Goal: Task Accomplishment & Management: Manage account settings

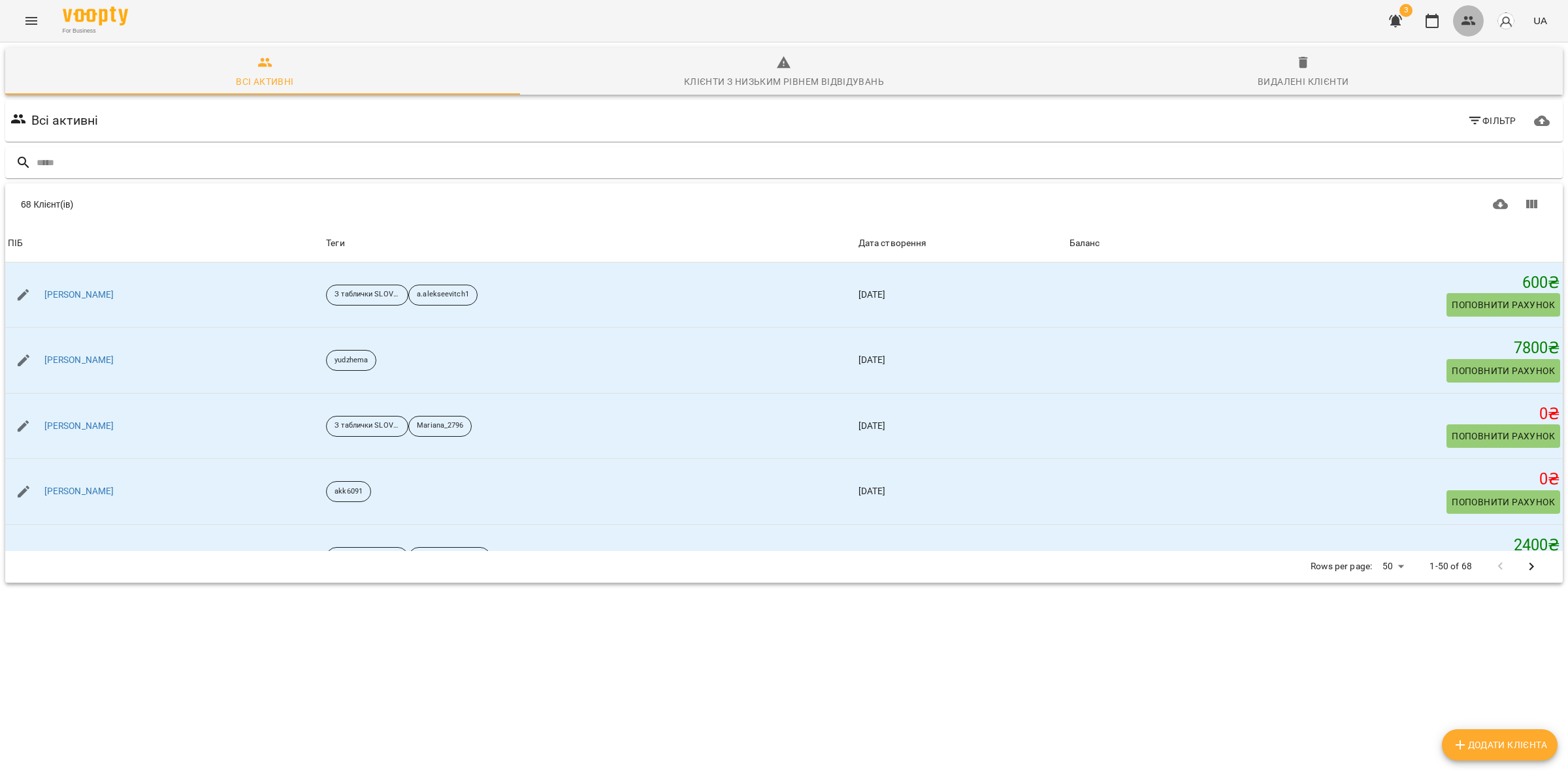
click at [1476, 21] on icon "button" at bounding box center [1469, 20] width 16 height 16
click at [1523, 204] on icon "Показати колонки" at bounding box center [1531, 204] width 16 height 16
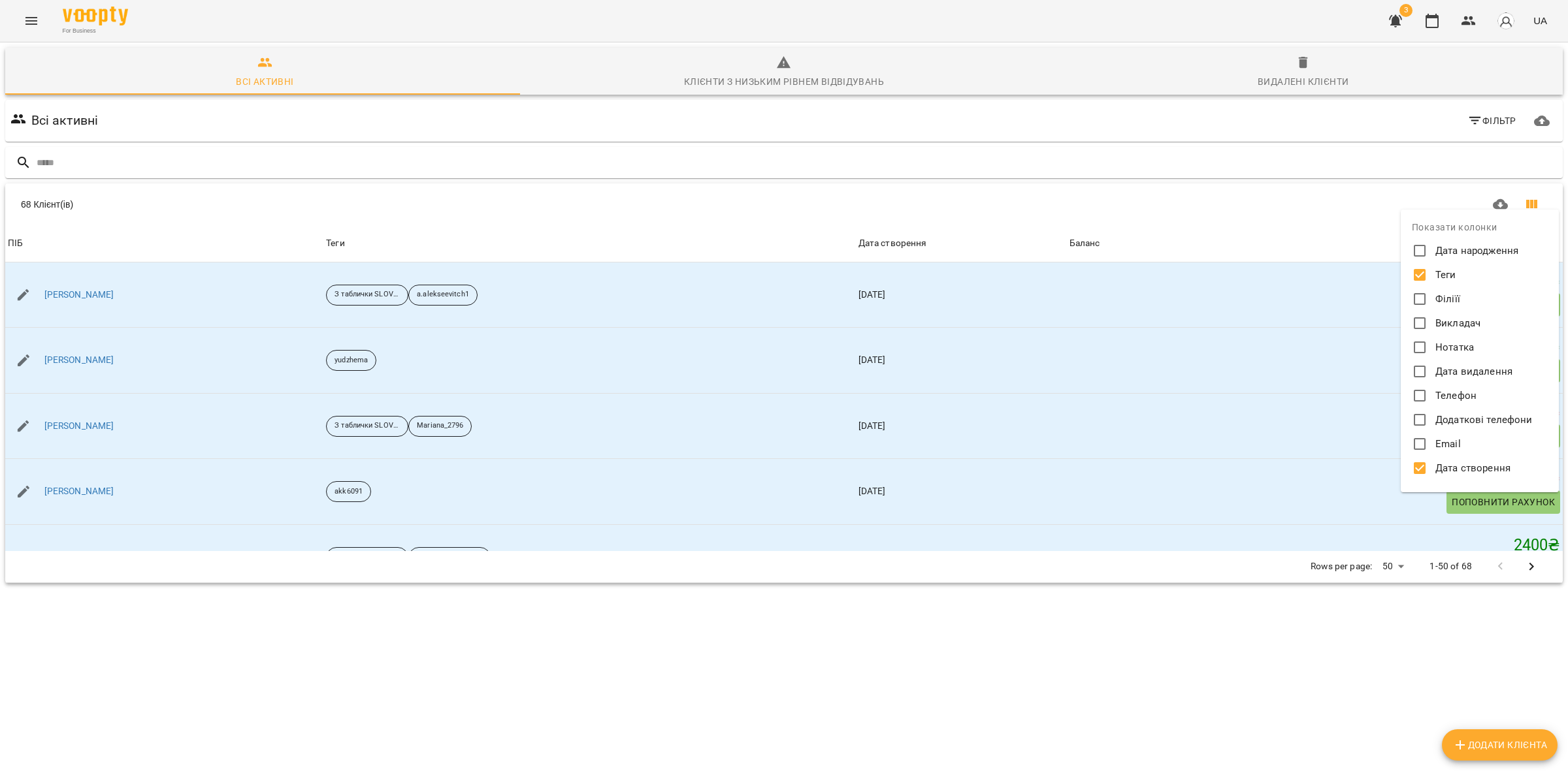
drag, startPoint x: 1484, startPoint y: 460, endPoint x: 1475, endPoint y: 467, distance: 11.4
click at [1484, 463] on span "Дата створення" at bounding box center [1473, 468] width 75 height 15
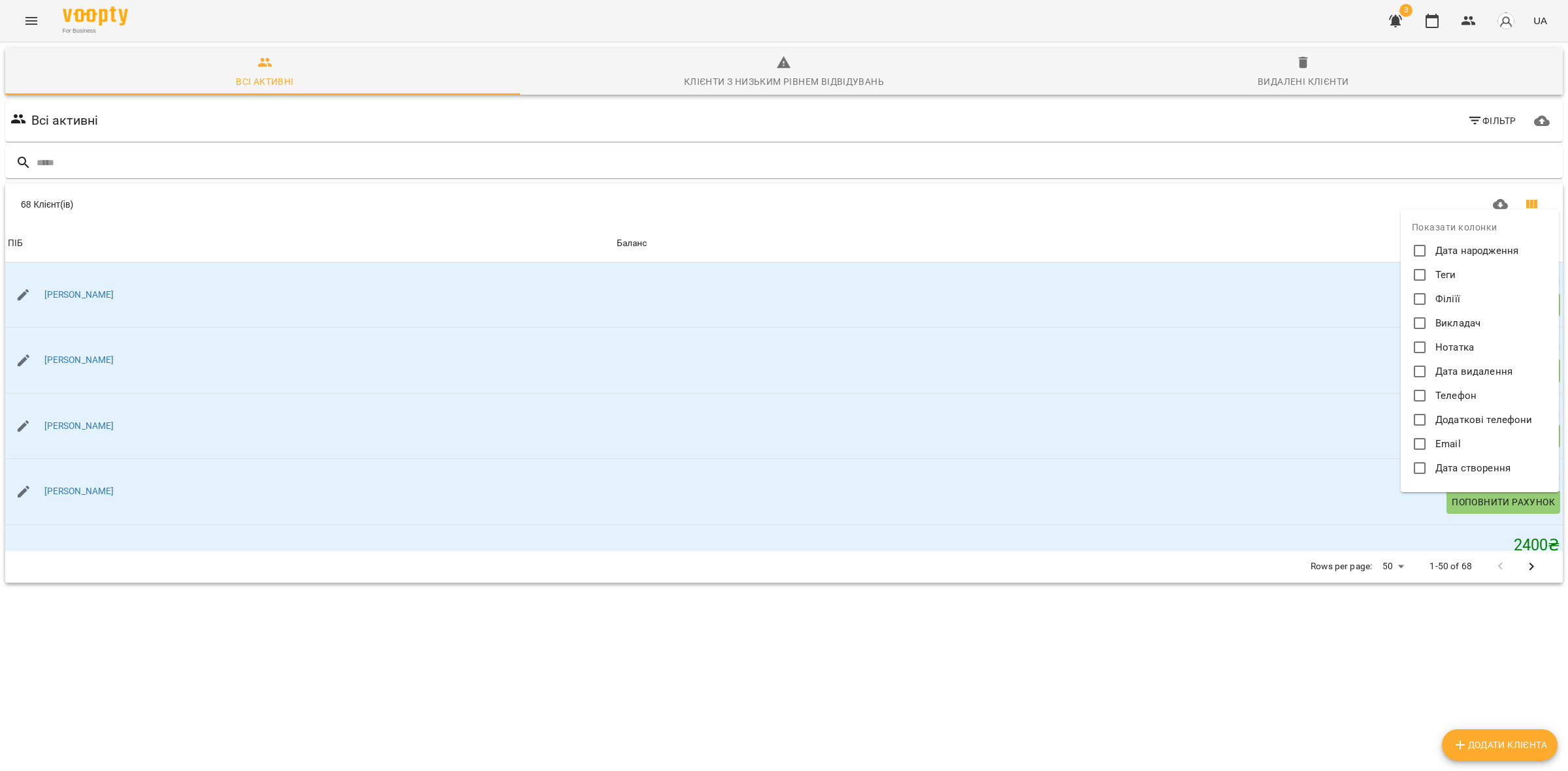
drag, startPoint x: 1226, startPoint y: 200, endPoint x: 860, endPoint y: 243, distance: 368.5
click at [1222, 203] on div at bounding box center [784, 386] width 1568 height 771
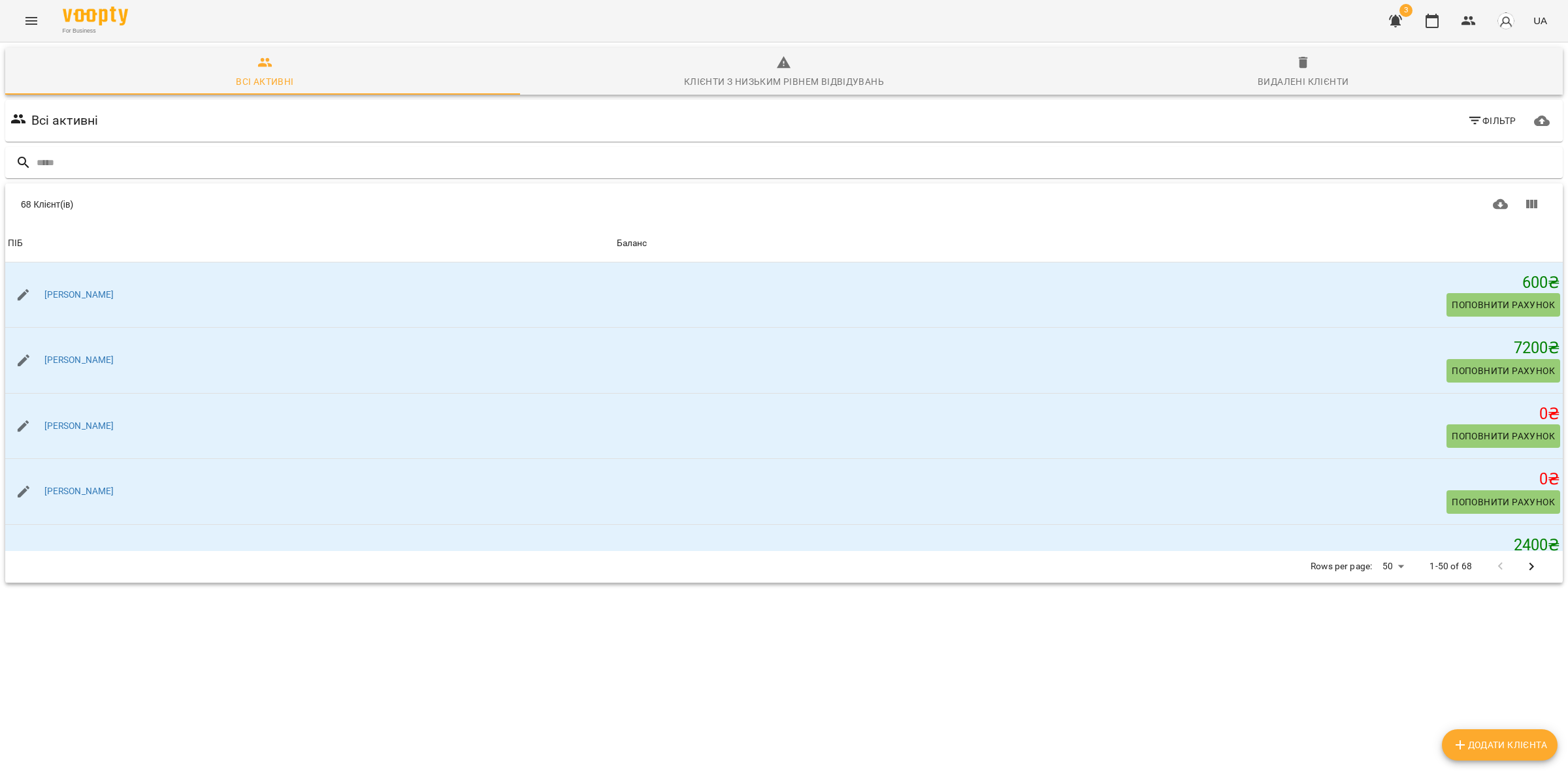
click at [688, 251] on th "Баланс" at bounding box center [1089, 243] width 949 height 37
click at [648, 242] on div "Баланс" at bounding box center [632, 243] width 31 height 16
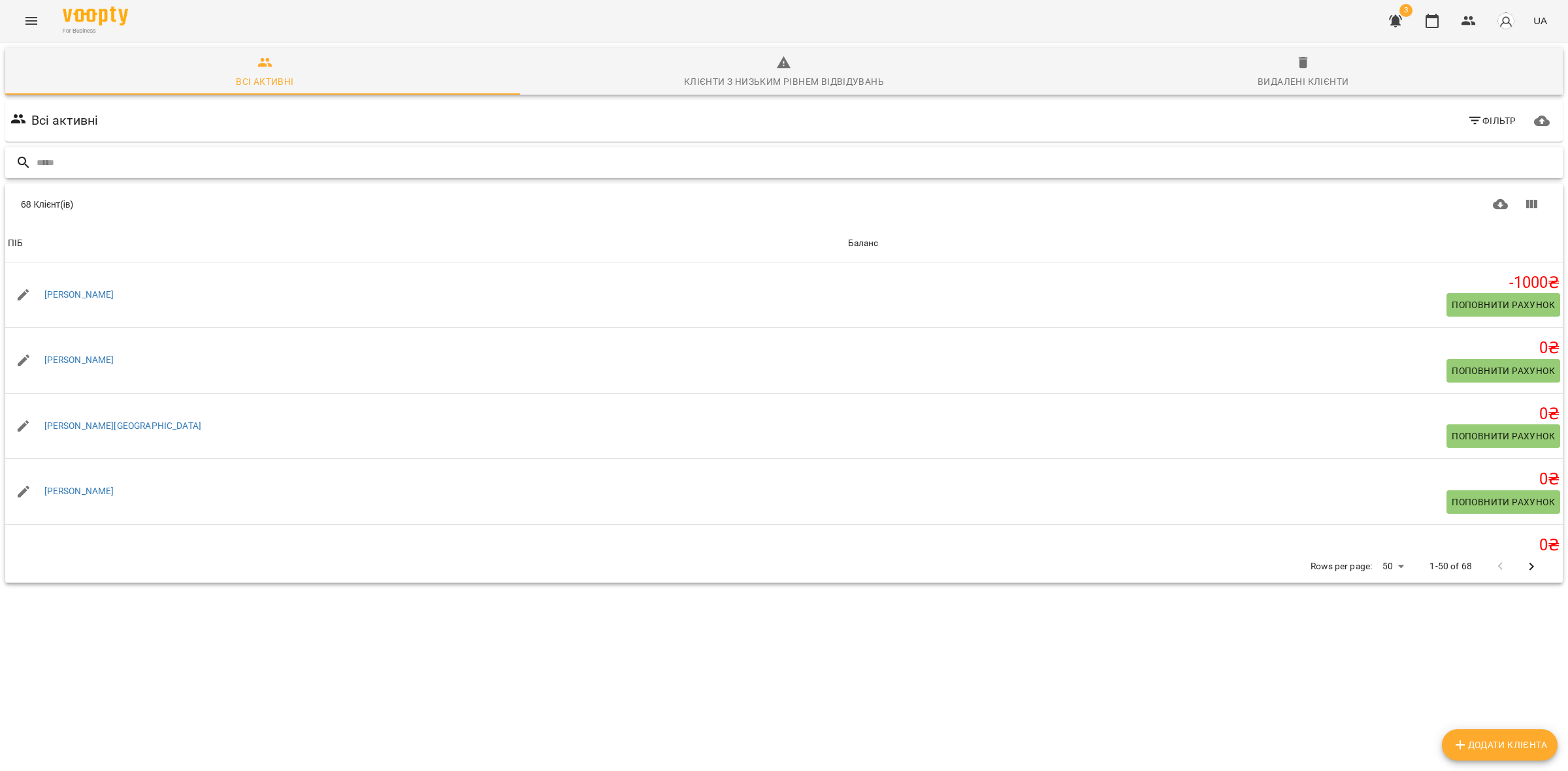
click at [151, 158] on input "text" at bounding box center [798, 163] width 1521 height 21
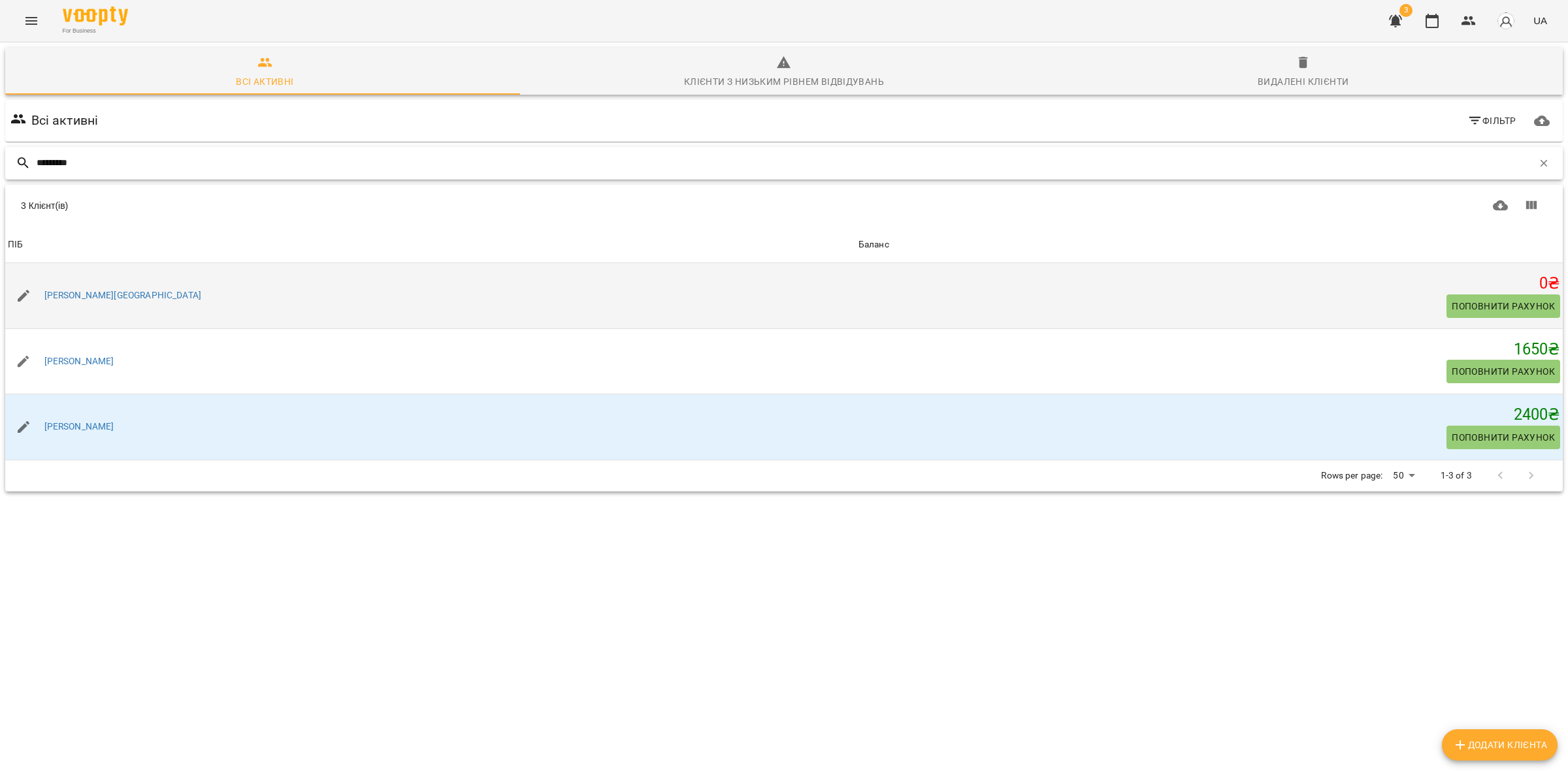
type input "********"
click at [1500, 303] on span "Поповнити рахунок" at bounding box center [1504, 307] width 103 height 16
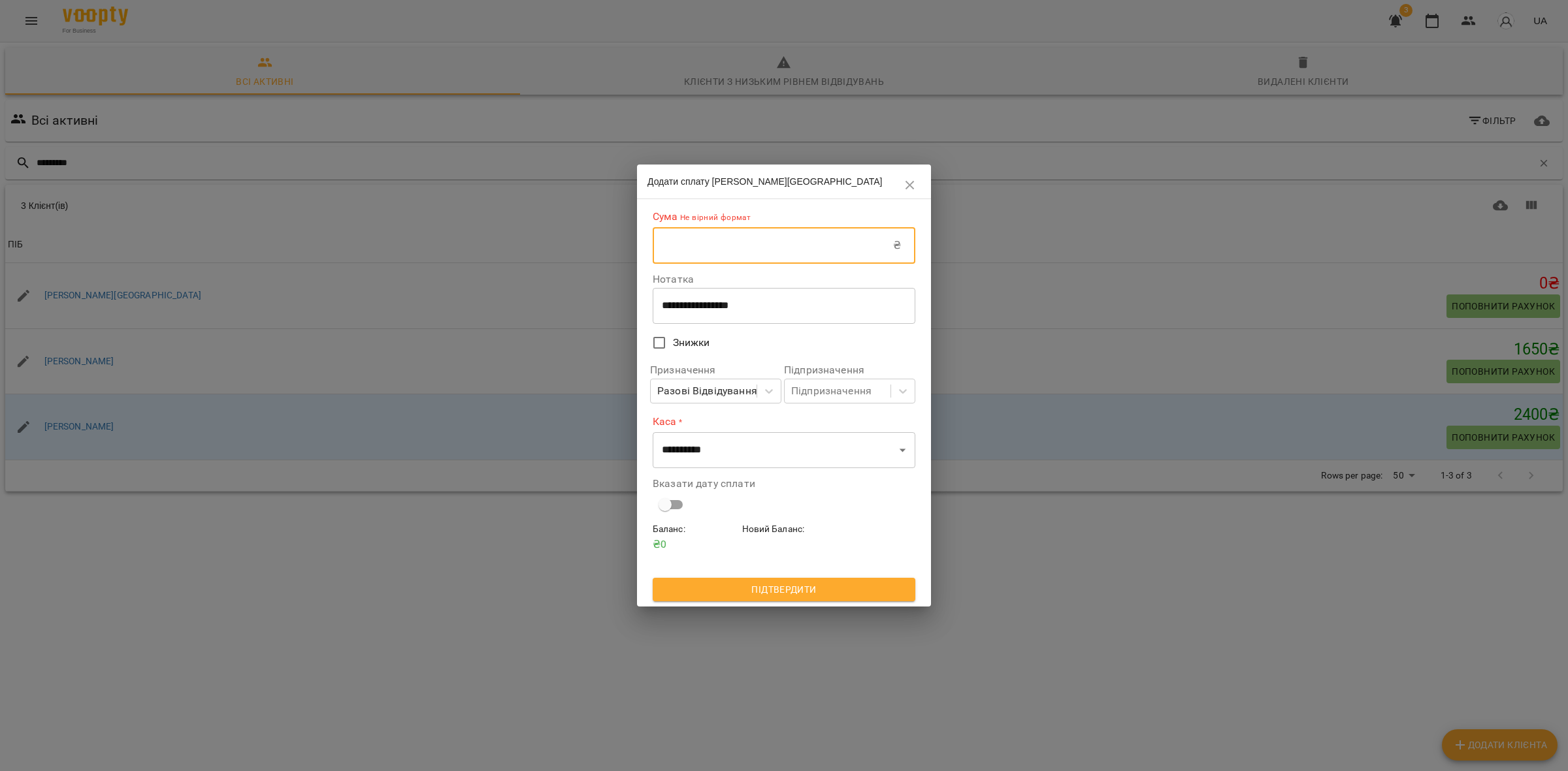
click at [705, 253] on input "text" at bounding box center [772, 245] width 241 height 37
type input "****"
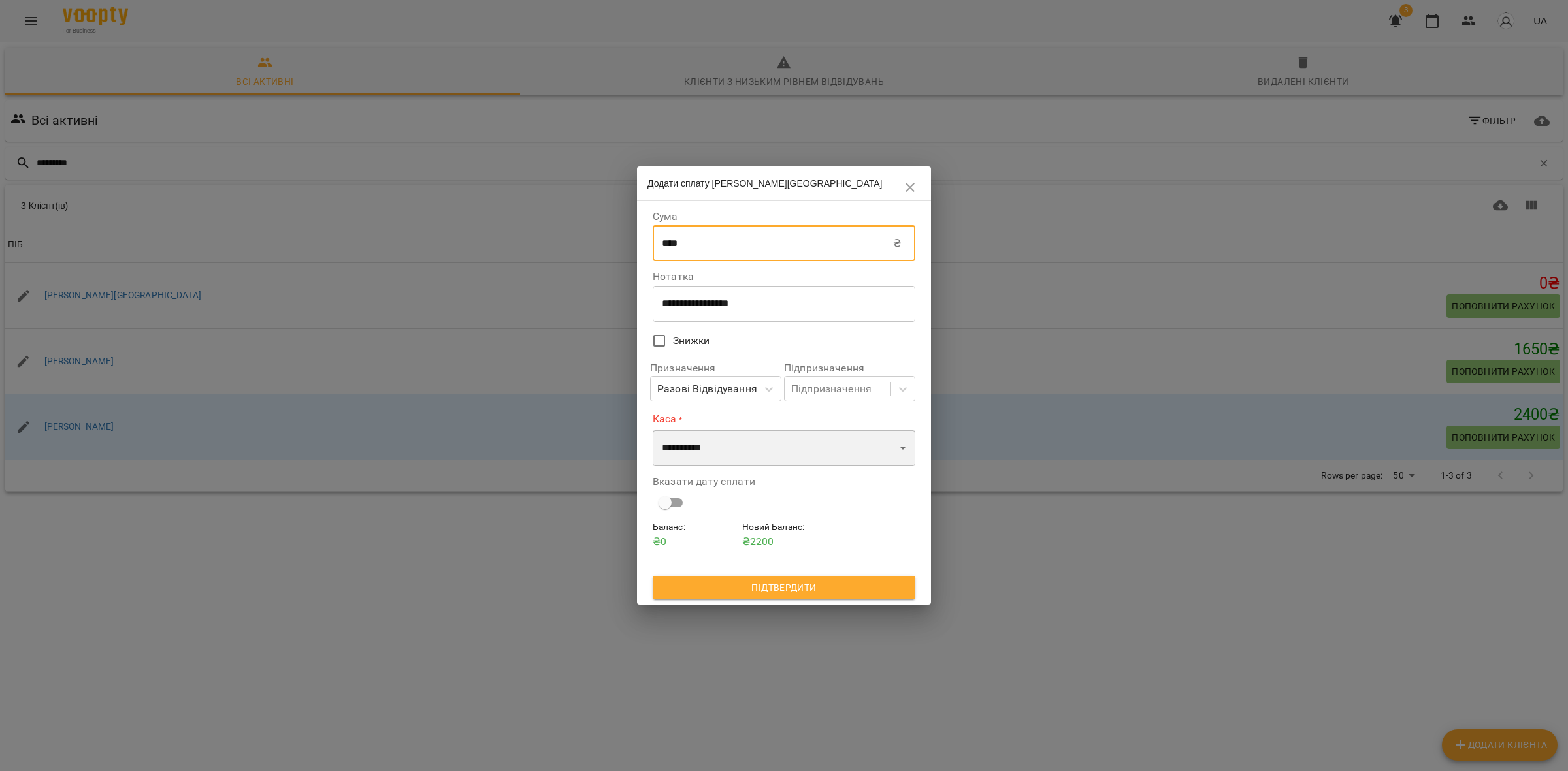
drag, startPoint x: 772, startPoint y: 445, endPoint x: 758, endPoint y: 465, distance: 24.4
click at [773, 446] on select "**********" at bounding box center [784, 448] width 263 height 37
select select "****"
click at [653, 429] on select "**********" at bounding box center [784, 448] width 263 height 37
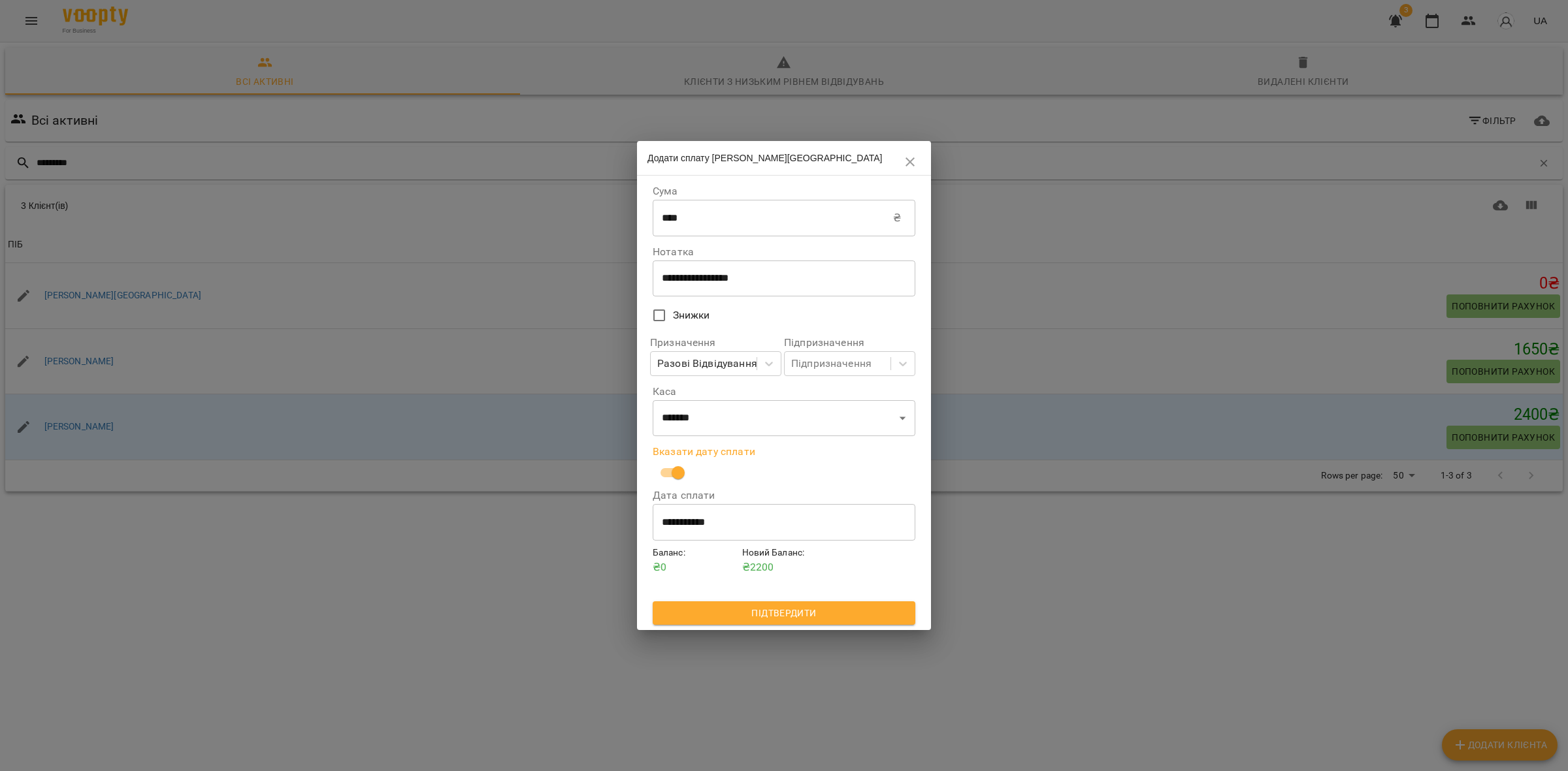
click at [825, 610] on span "Підтвердити" at bounding box center [784, 613] width 242 height 16
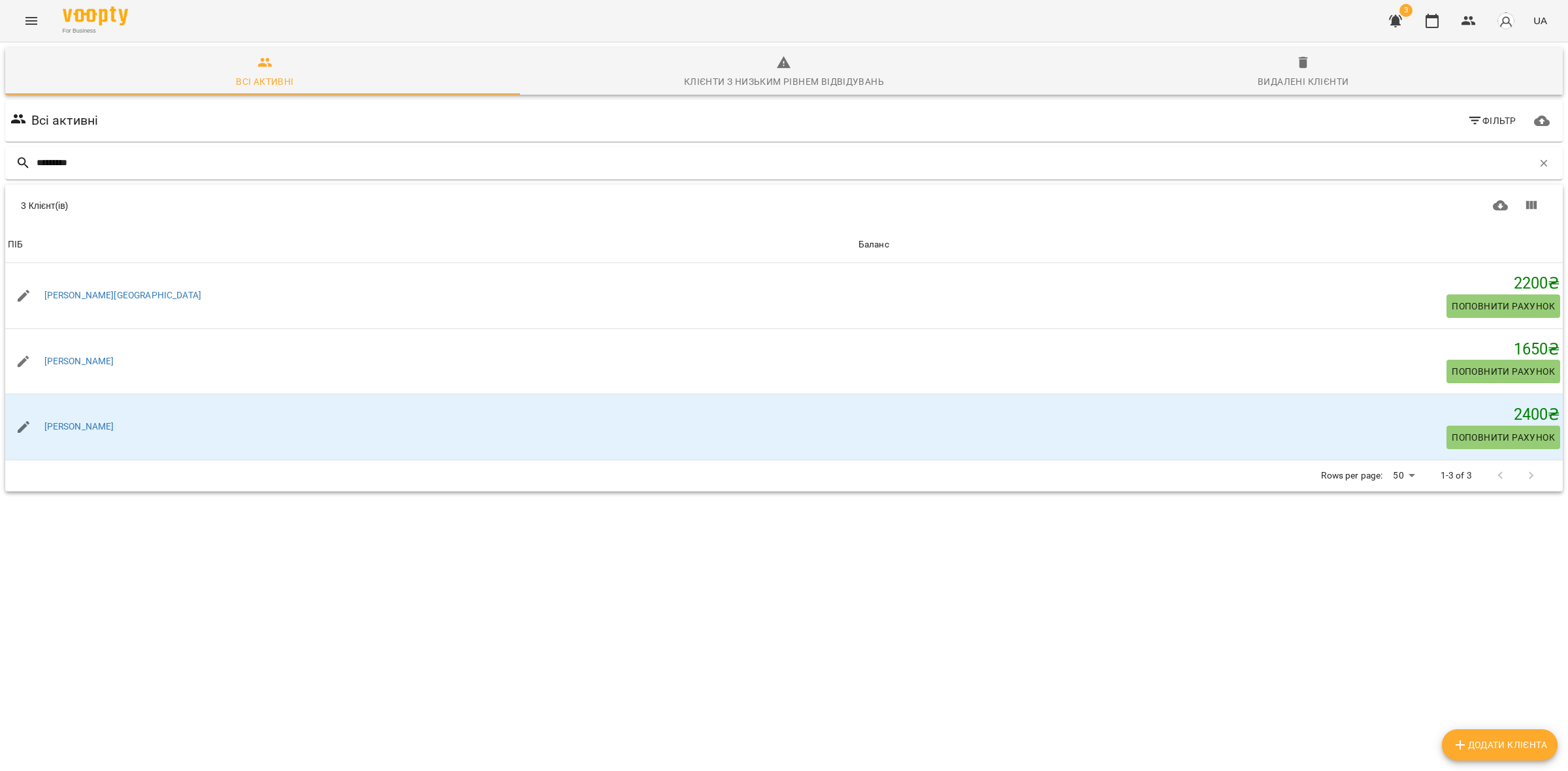
click at [1071, 493] on div "3 Клієнт(ів) 3 Клієнт(ів) ПІБ Баланс ПІБ [PERSON_NAME] Баланс 2200 ₴ Поповнити …" at bounding box center [783, 339] width 1557 height 308
click at [1461, 17] on icon "button" at bounding box center [1469, 20] width 16 height 16
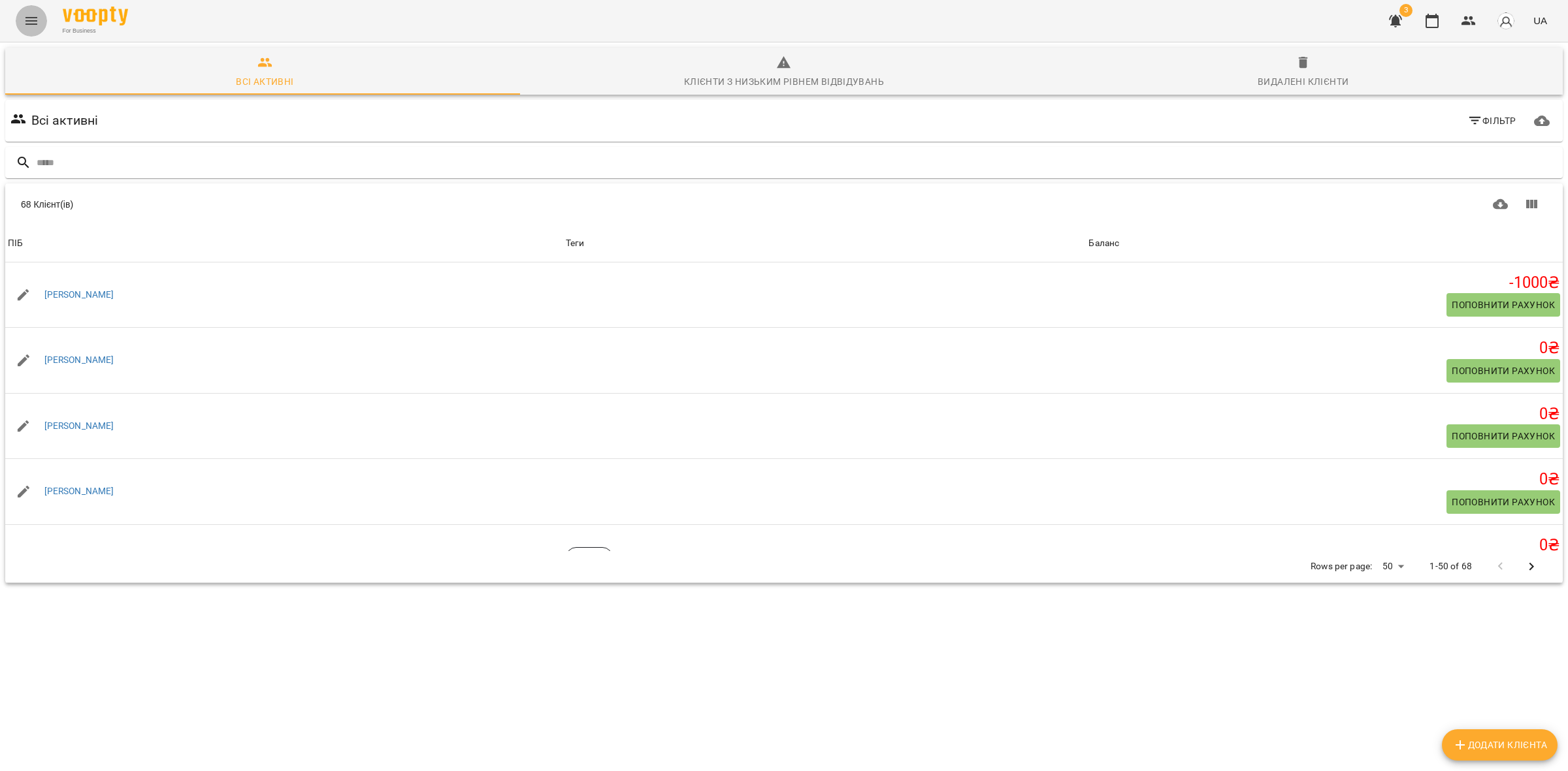
click at [37, 17] on icon "Menu" at bounding box center [31, 20] width 16 height 16
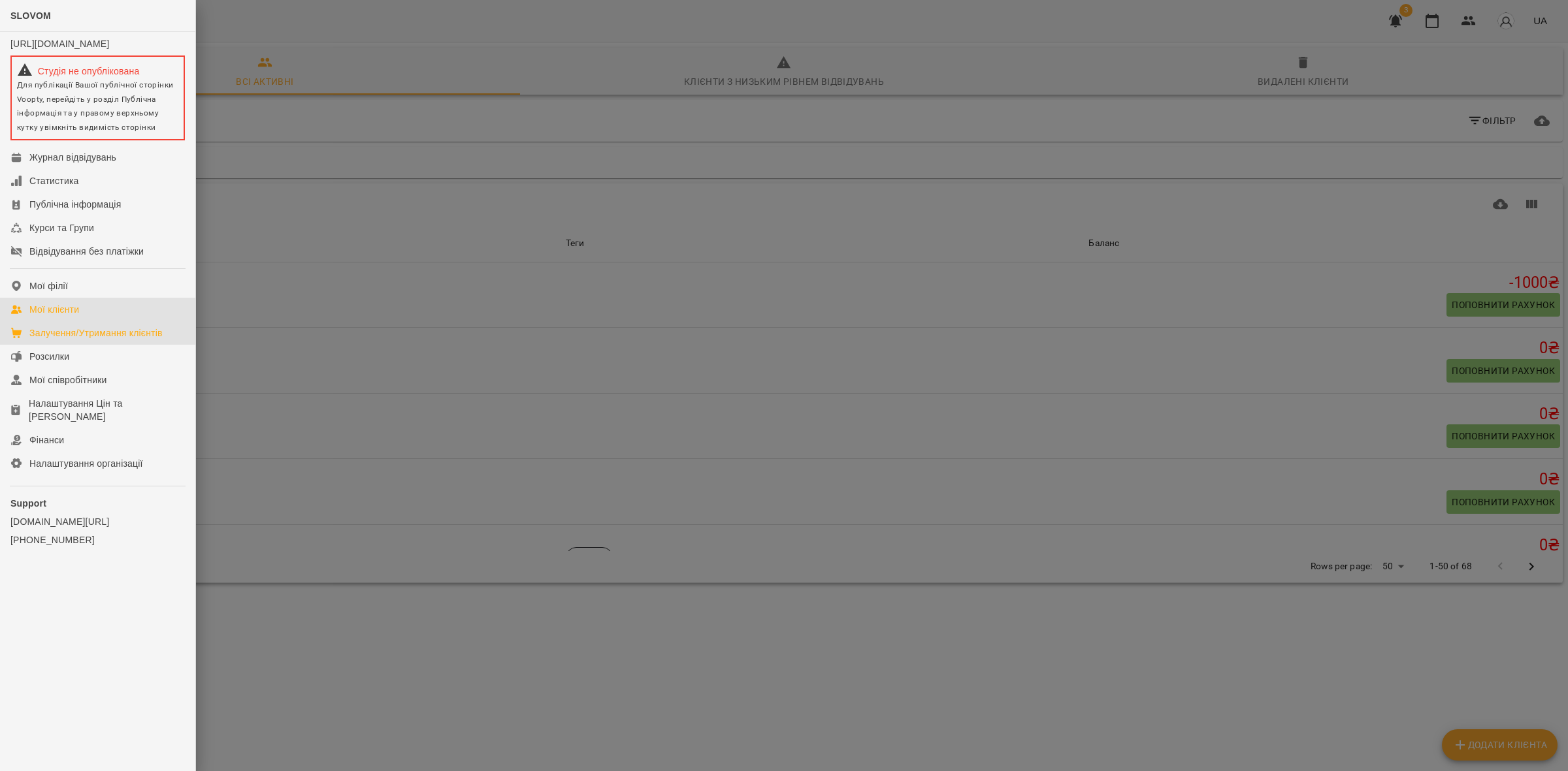
click at [138, 338] on div "Залучення/Утримання клієнтів" at bounding box center [95, 332] width 133 height 13
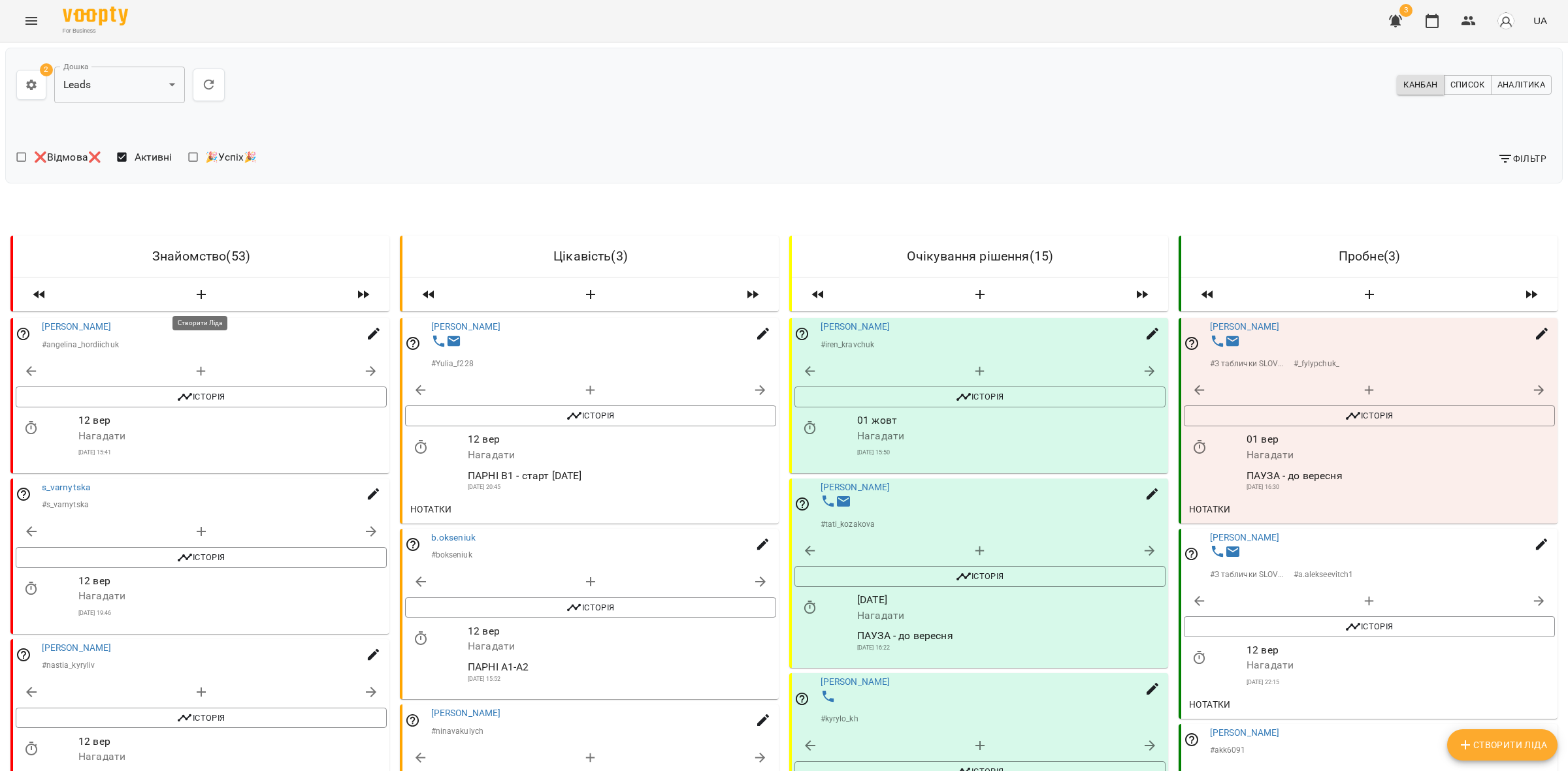
click at [198, 288] on icon "button" at bounding box center [202, 295] width 16 height 16
select select "*"
select select "**"
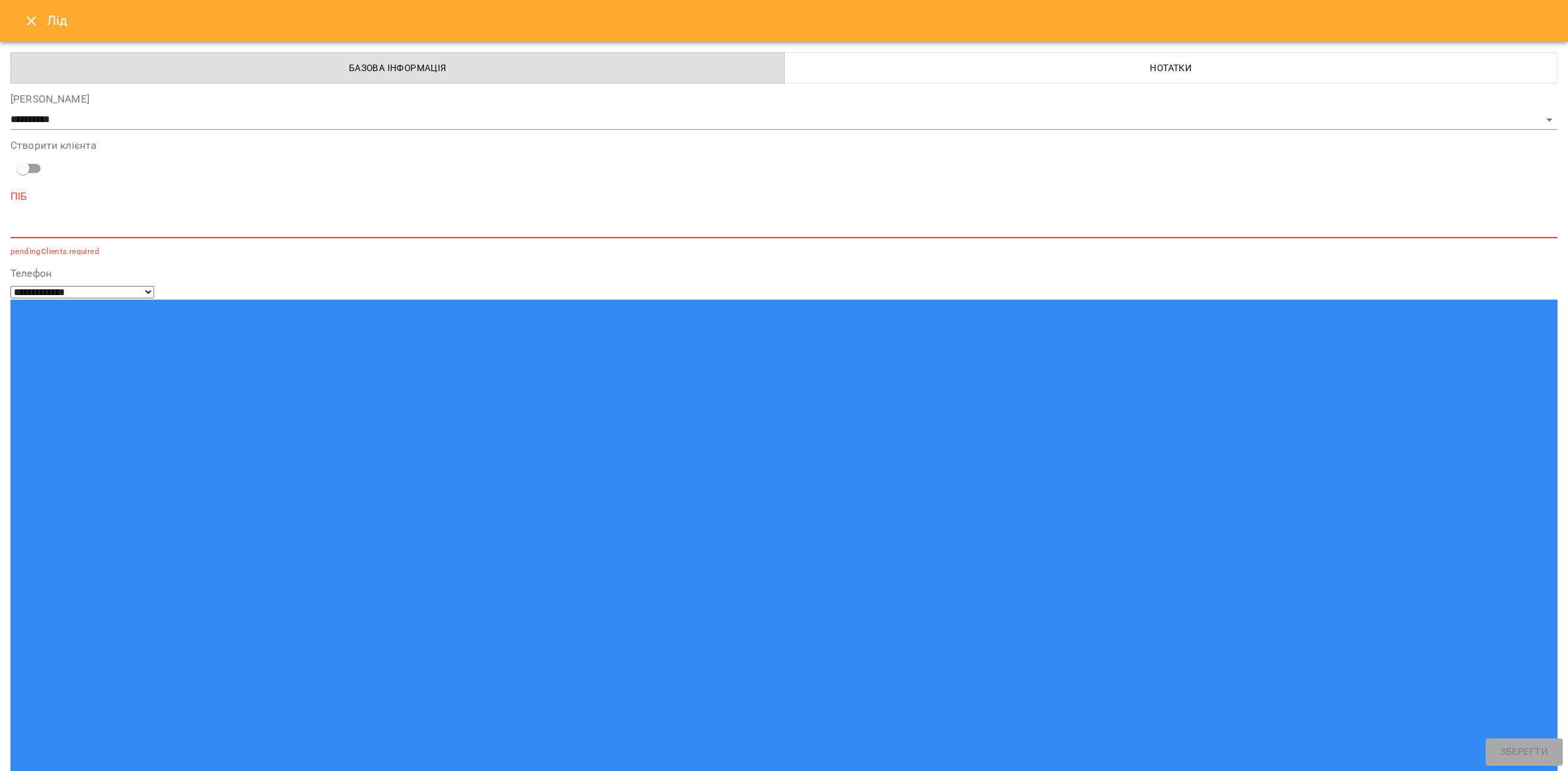
paste input "*******"
type input "*******"
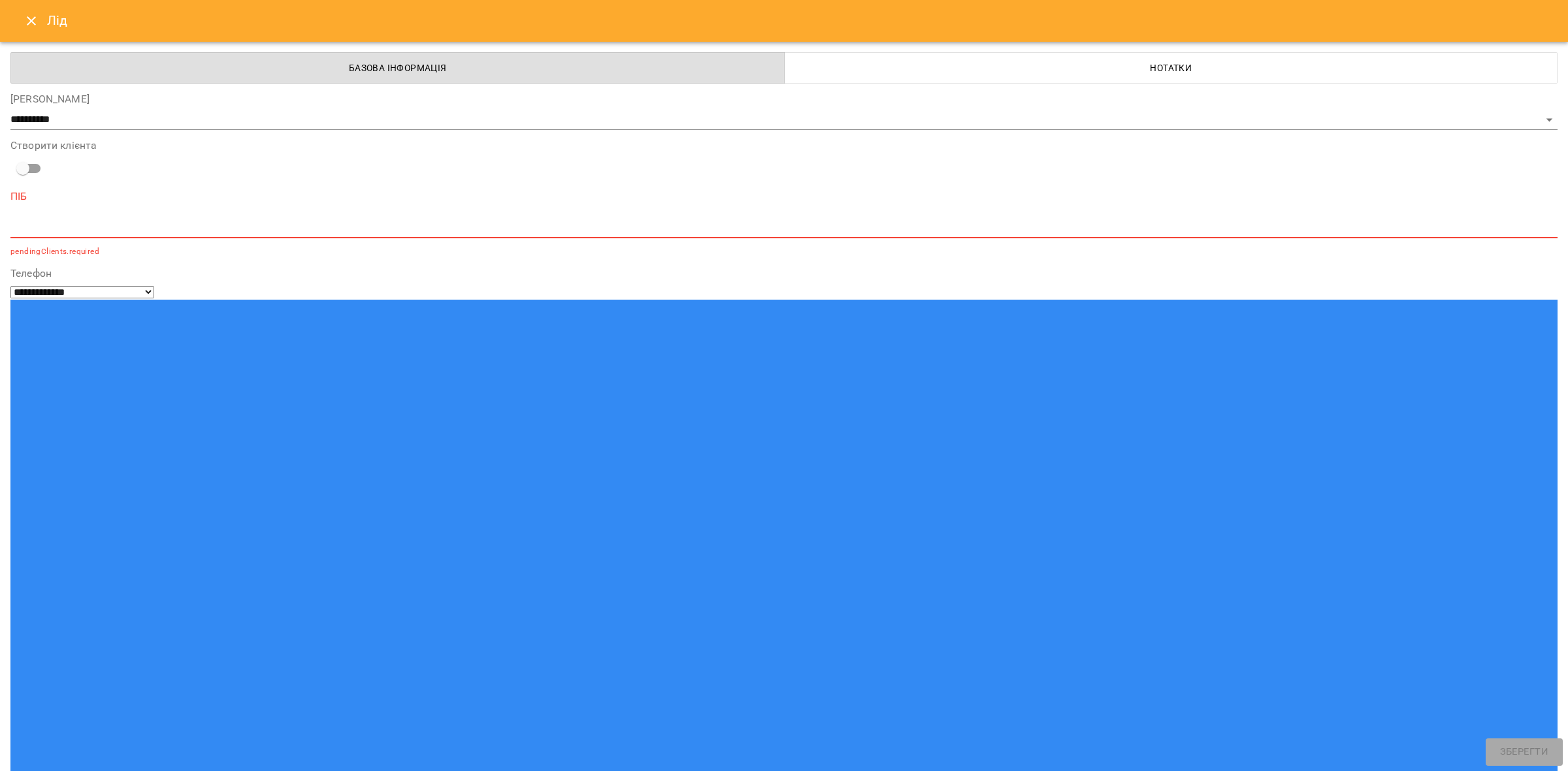
click at [109, 217] on div "*" at bounding box center [784, 227] width 1548 height 20
paste textarea "**********"
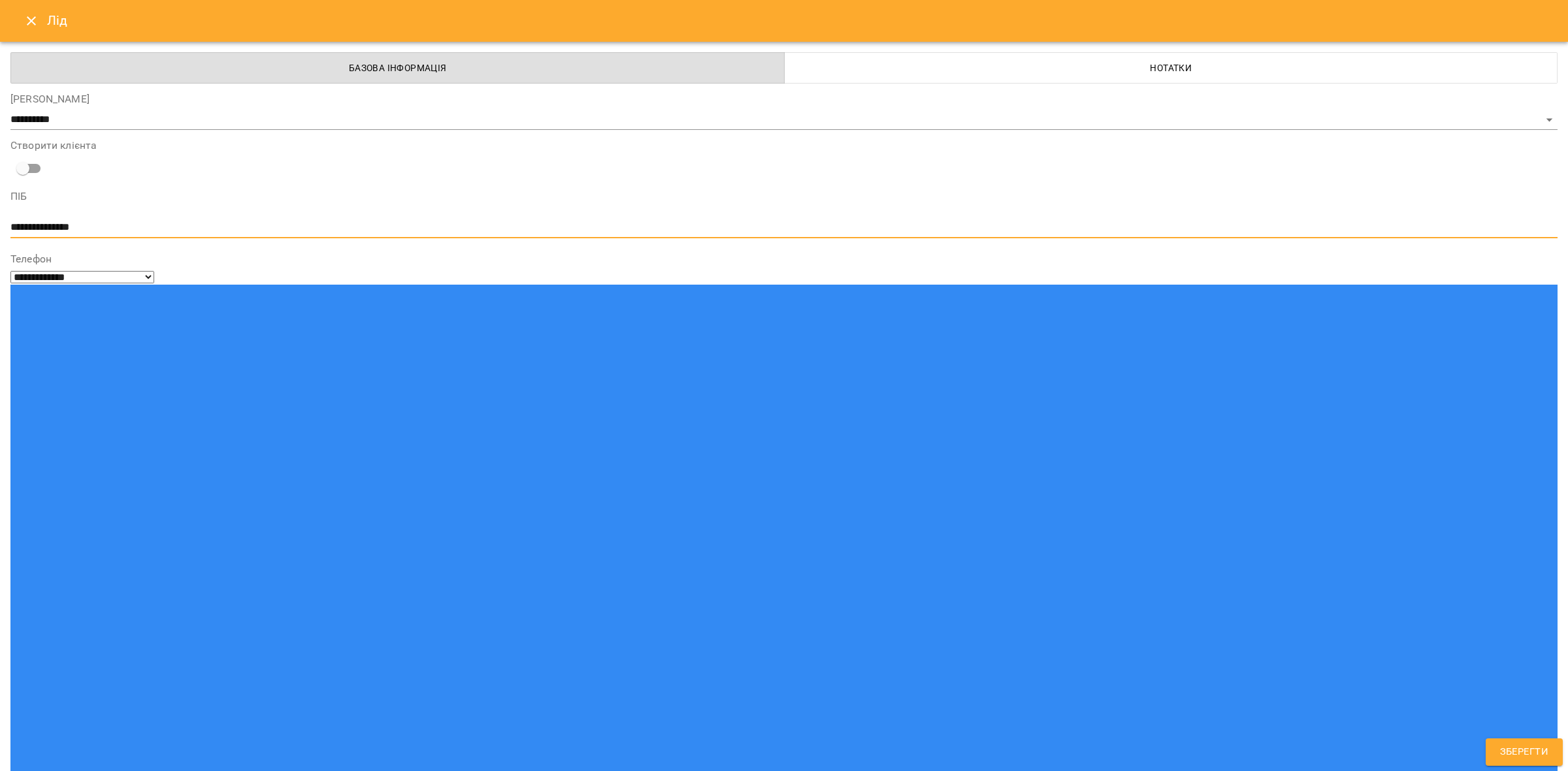
type textarea "**********"
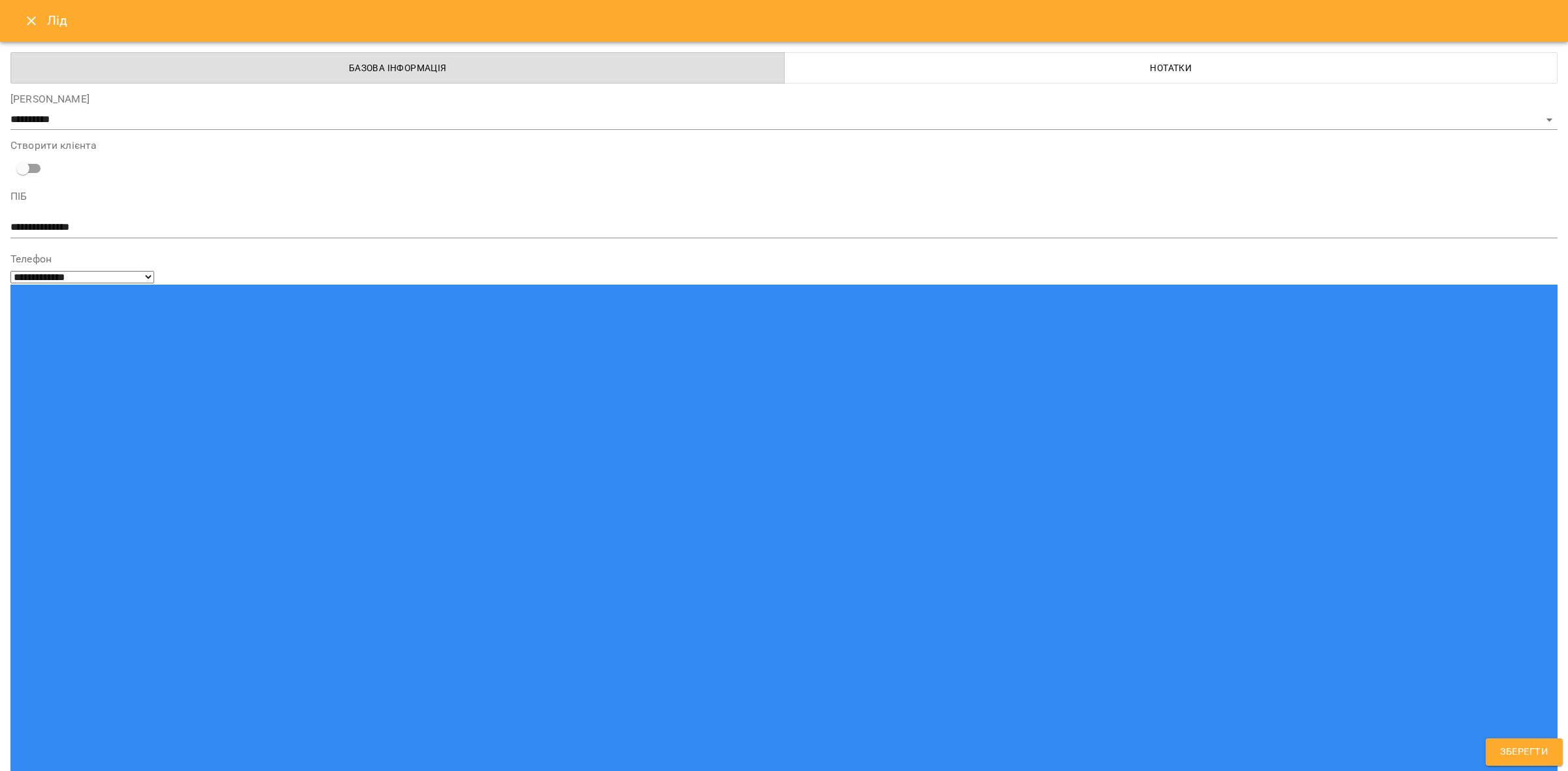
click at [1524, 756] on span "Зберегти" at bounding box center [1524, 752] width 49 height 17
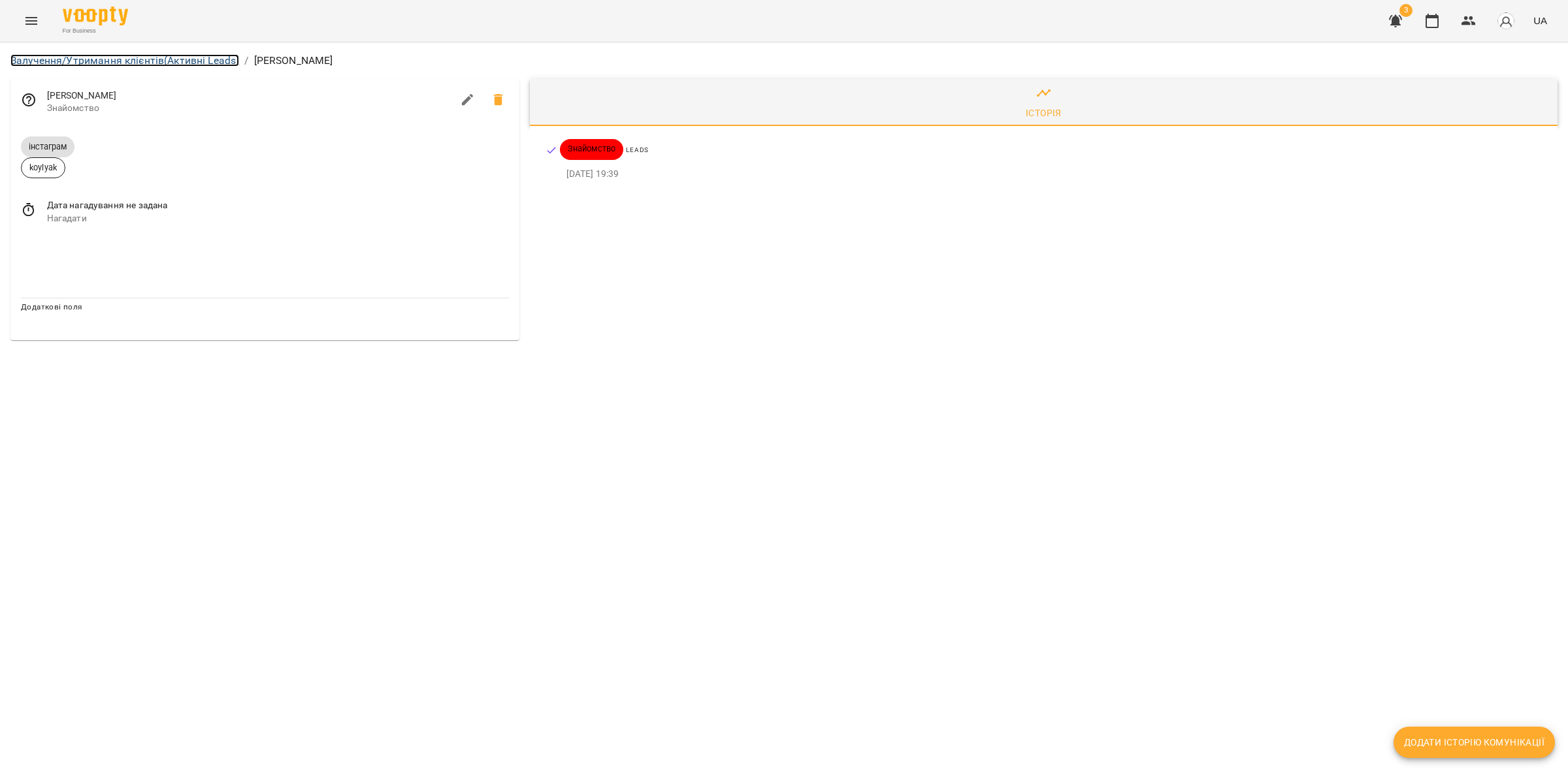
click at [191, 62] on link "Залучення/Утримання клієнтів (Активні Leads)" at bounding box center [125, 60] width 229 height 13
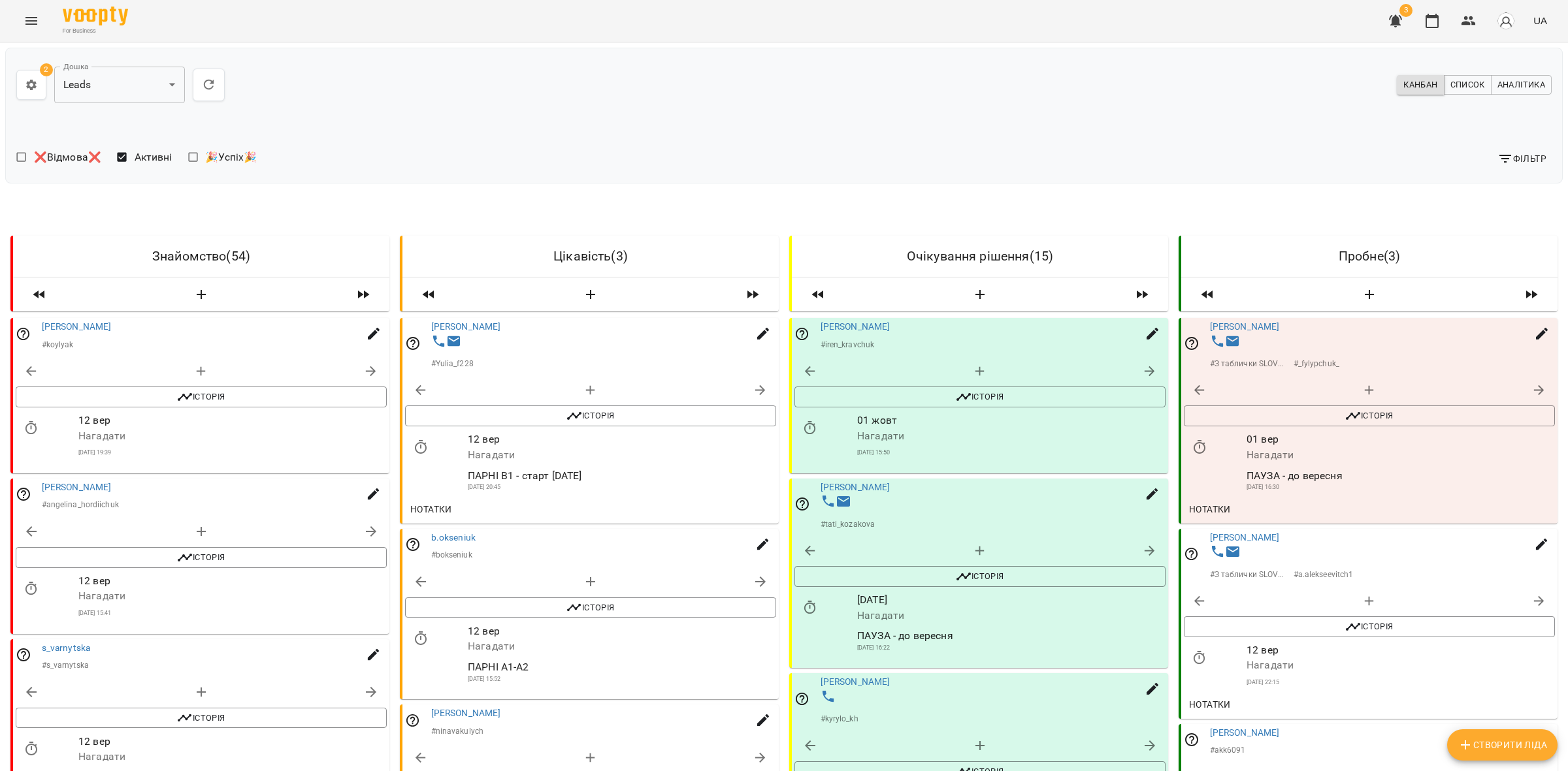
click at [453, 102] on div "**********" at bounding box center [397, 85] width 763 height 53
click at [1429, 33] on button "button" at bounding box center [1432, 20] width 31 height 31
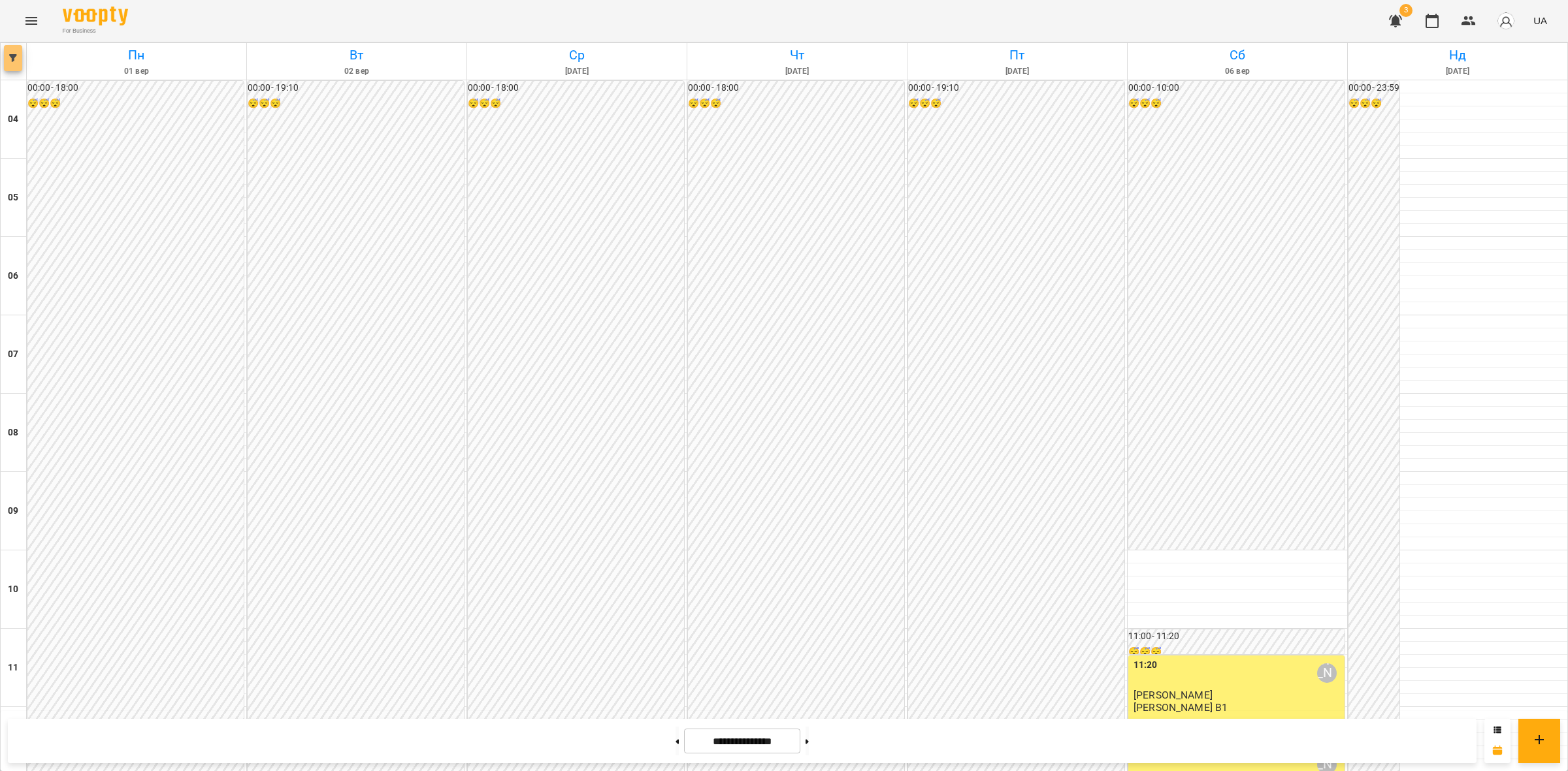
click at [18, 53] on button "button" at bounding box center [13, 57] width 19 height 26
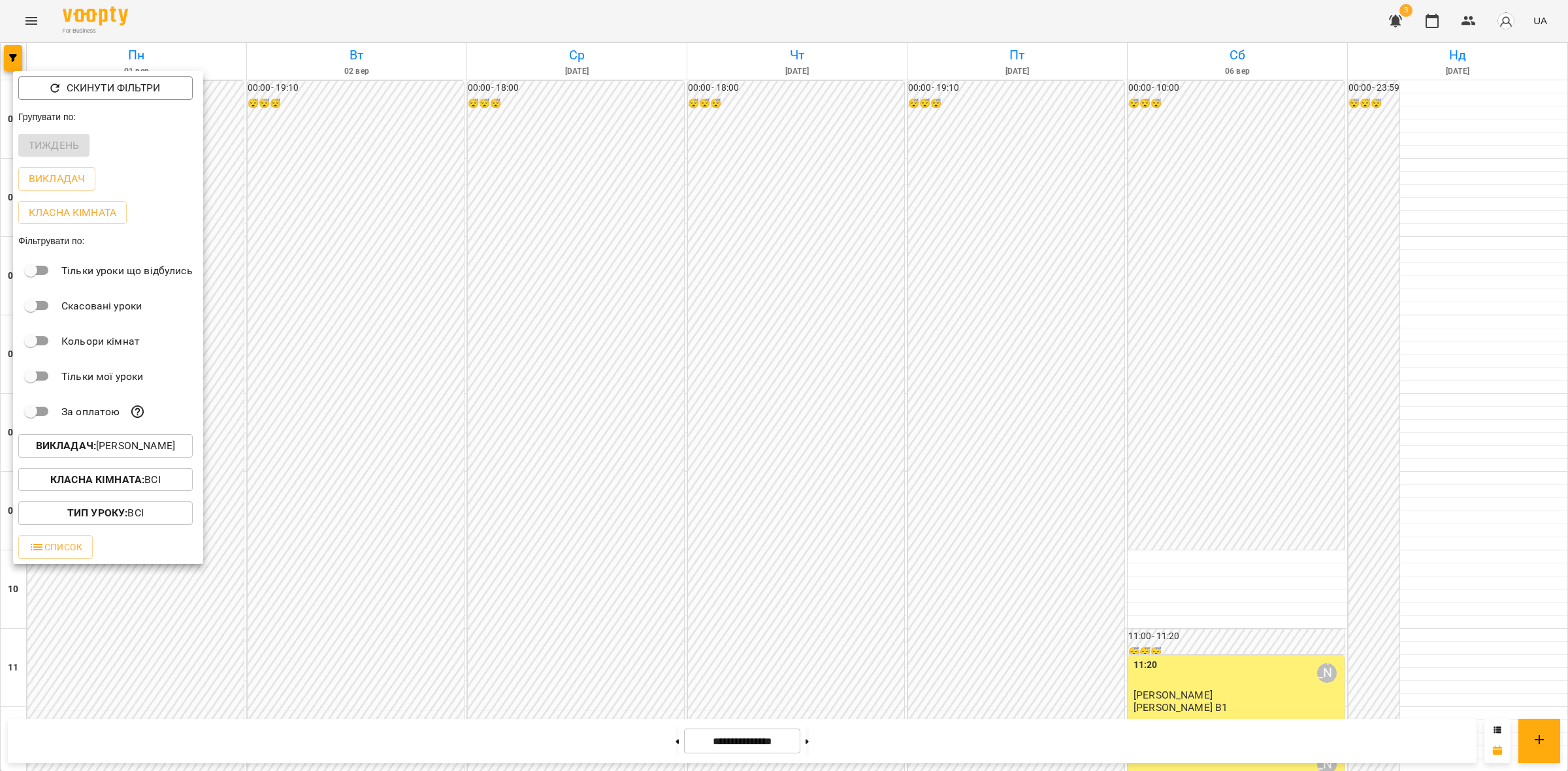
click at [158, 454] on p "Викладач : [PERSON_NAME]" at bounding box center [105, 446] width 139 height 16
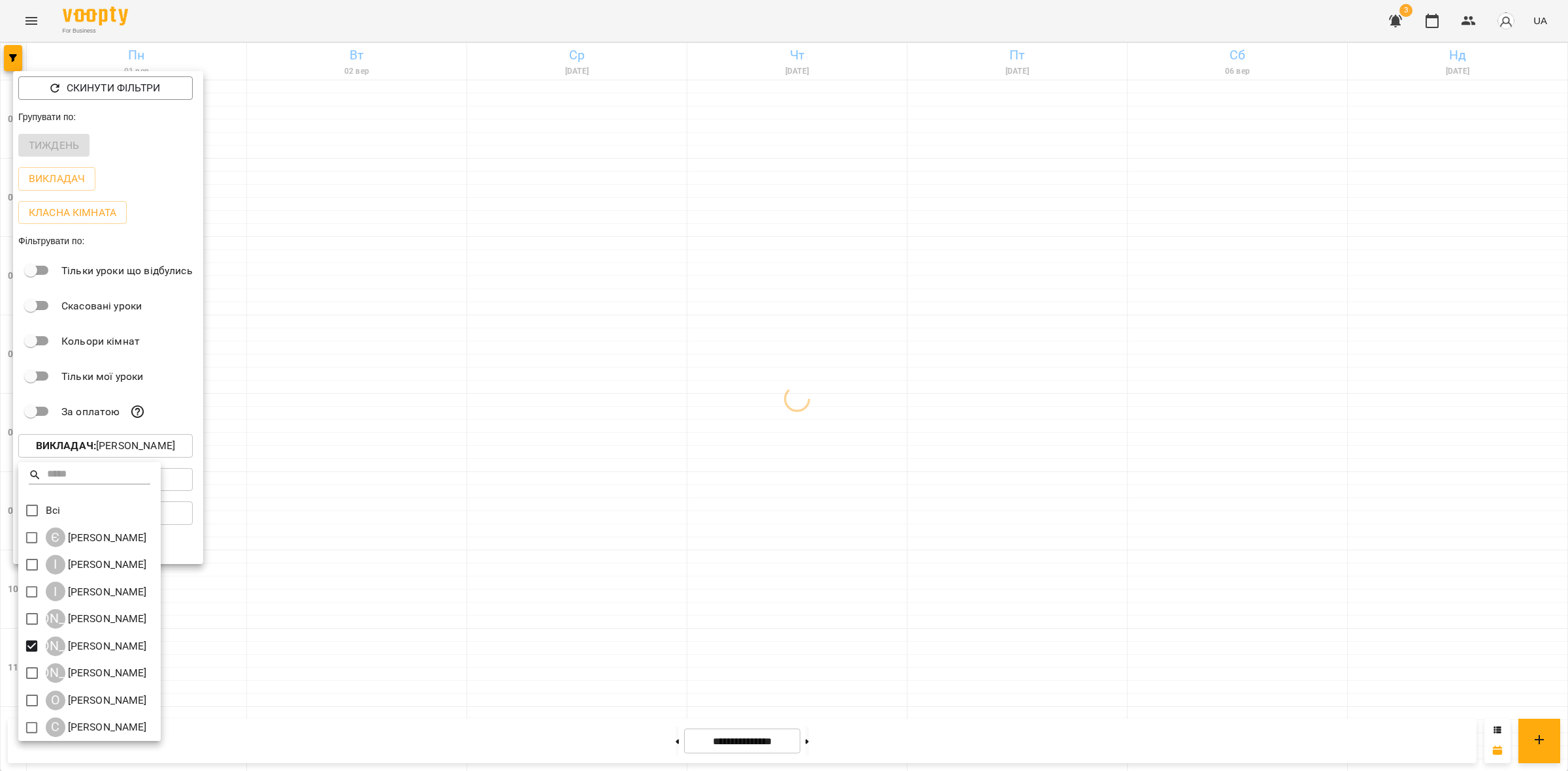
click at [797, 518] on div at bounding box center [784, 386] width 1568 height 771
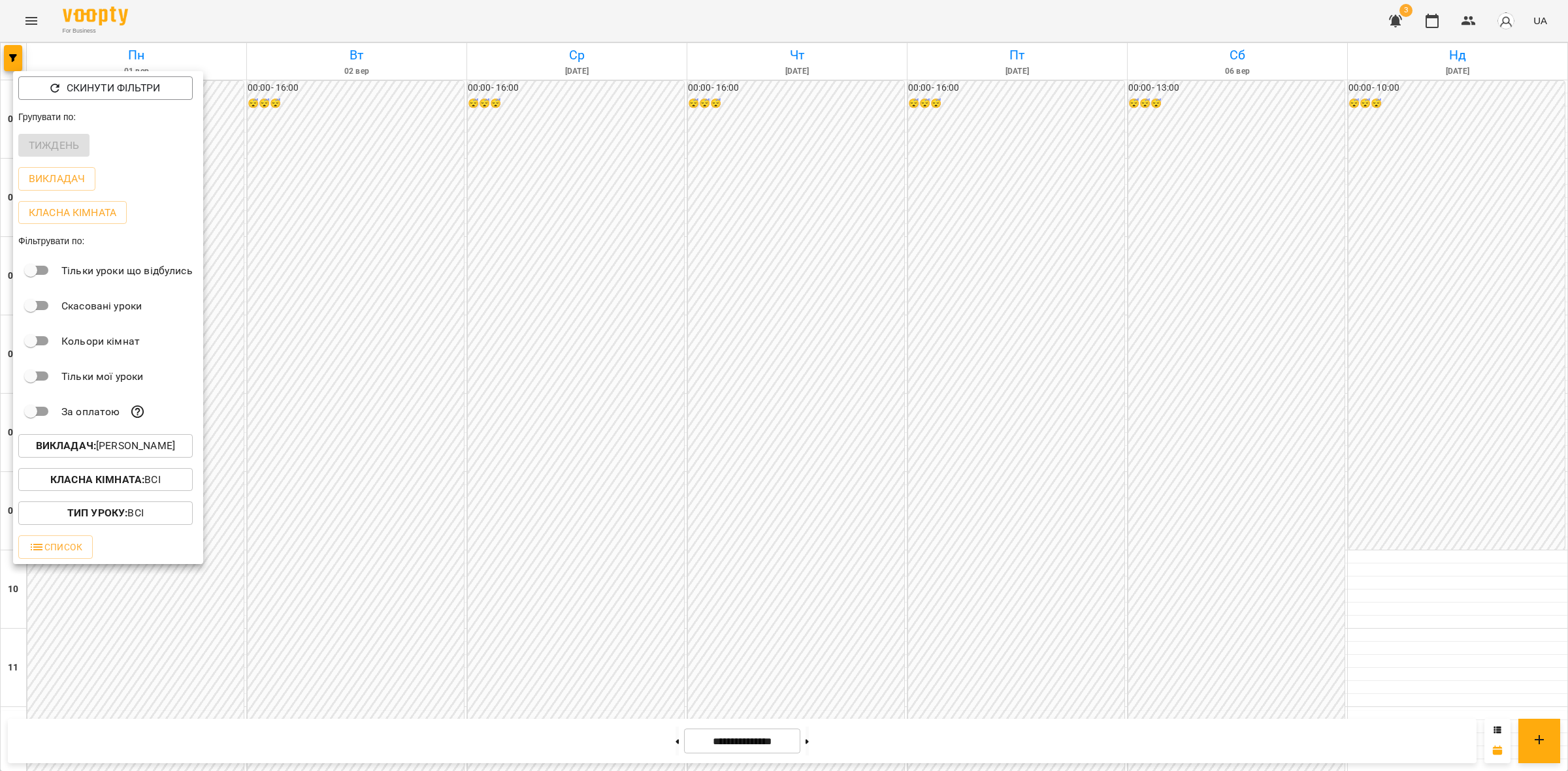
click at [760, 521] on div at bounding box center [784, 386] width 1568 height 771
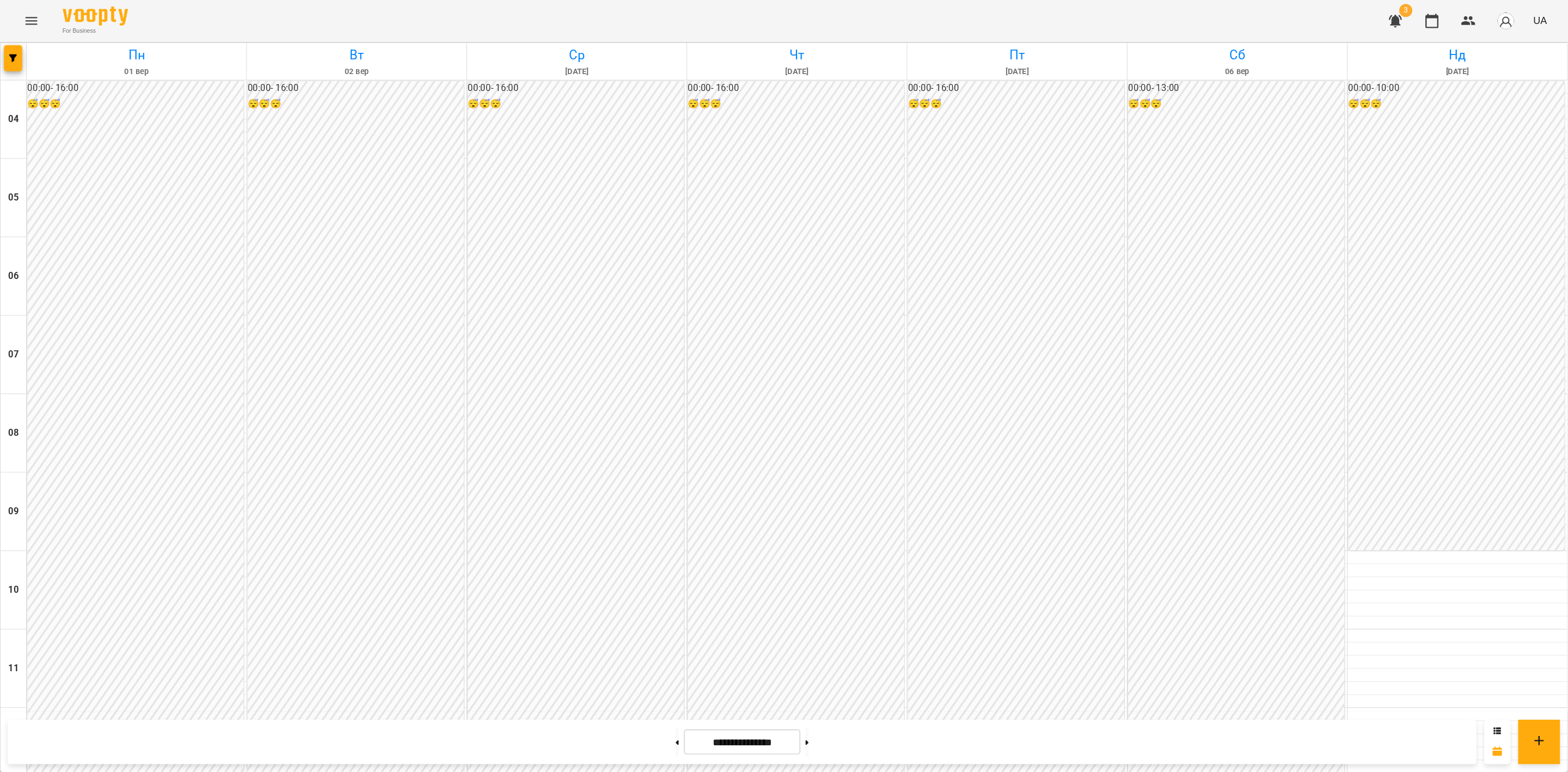
scroll to position [672, 0]
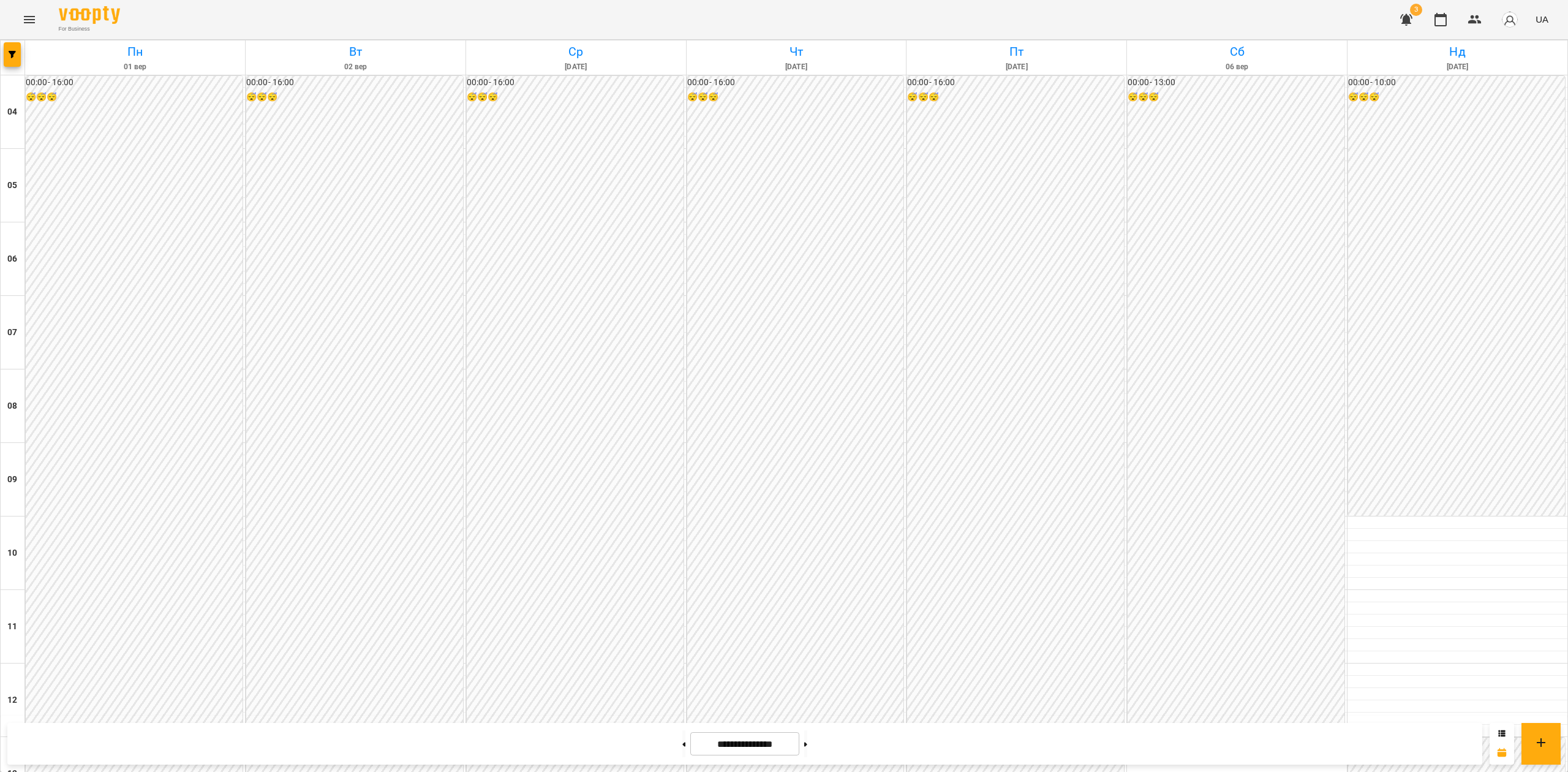
drag, startPoint x: 826, startPoint y: 741, endPoint x: 829, endPoint y: 729, distance: 12.4
click at [807, 724] on button at bounding box center [805, 745] width 3 height 27
type input "**********"
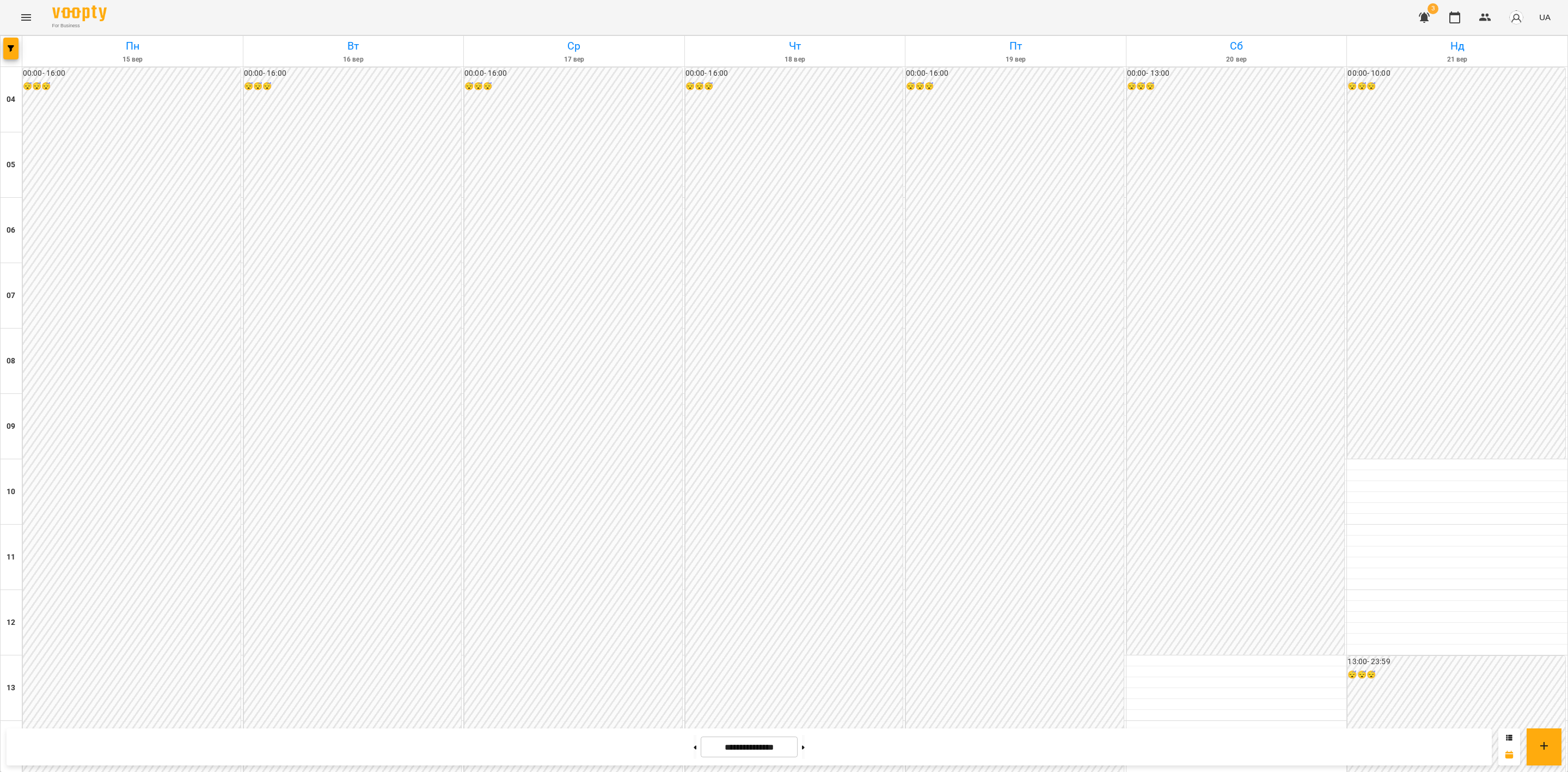
scroll to position [492, 0]
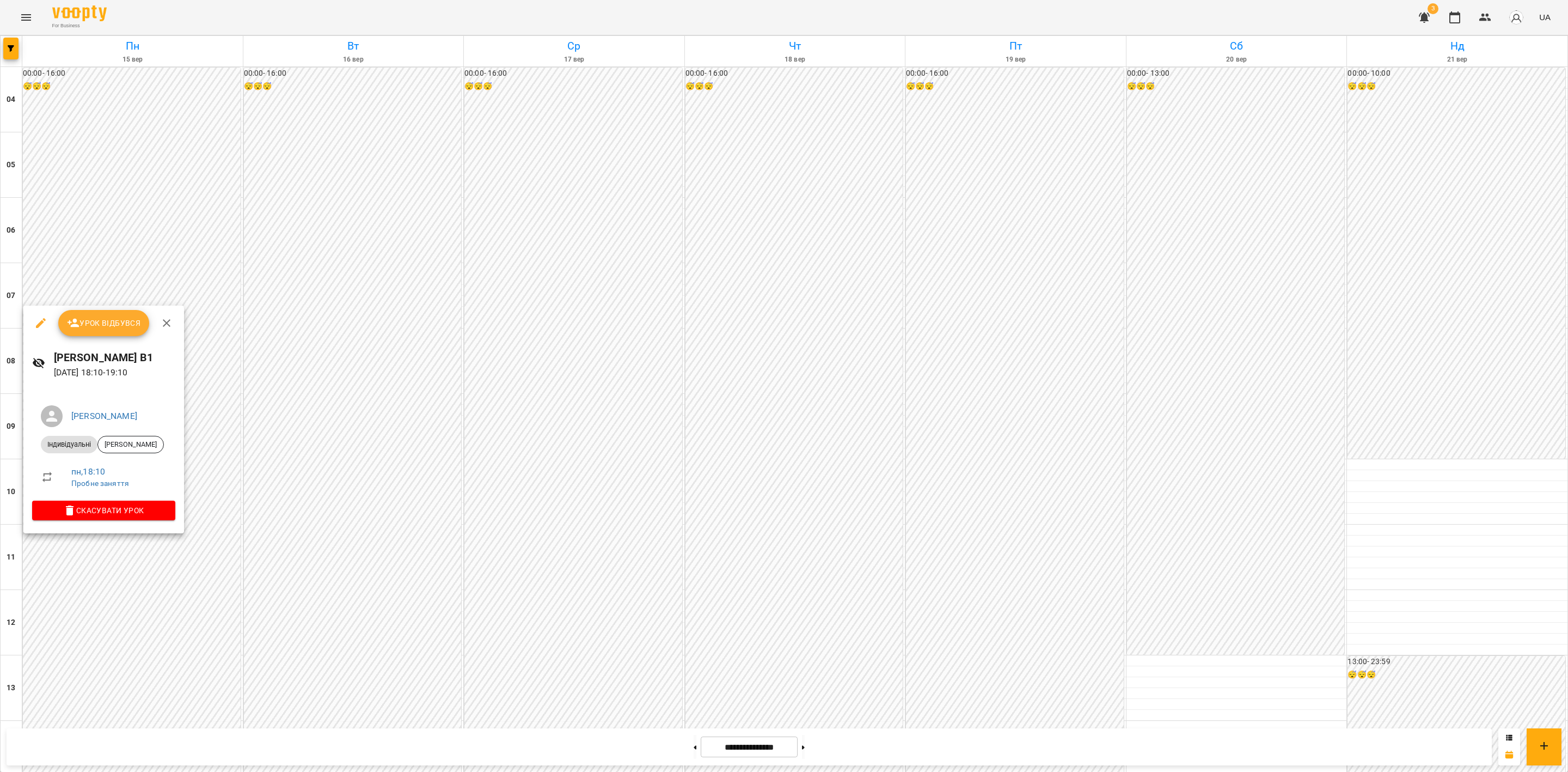
drag, startPoint x: 162, startPoint y: 356, endPoint x: 53, endPoint y: 351, distance: 109.1
click at [54, 351] on h6 "[PERSON_NAME] В1" at bounding box center [114, 357] width 122 height 17
copy h6 "[PERSON_NAME] В1"
click at [1306, 17] on div at bounding box center [784, 386] width 1568 height 772
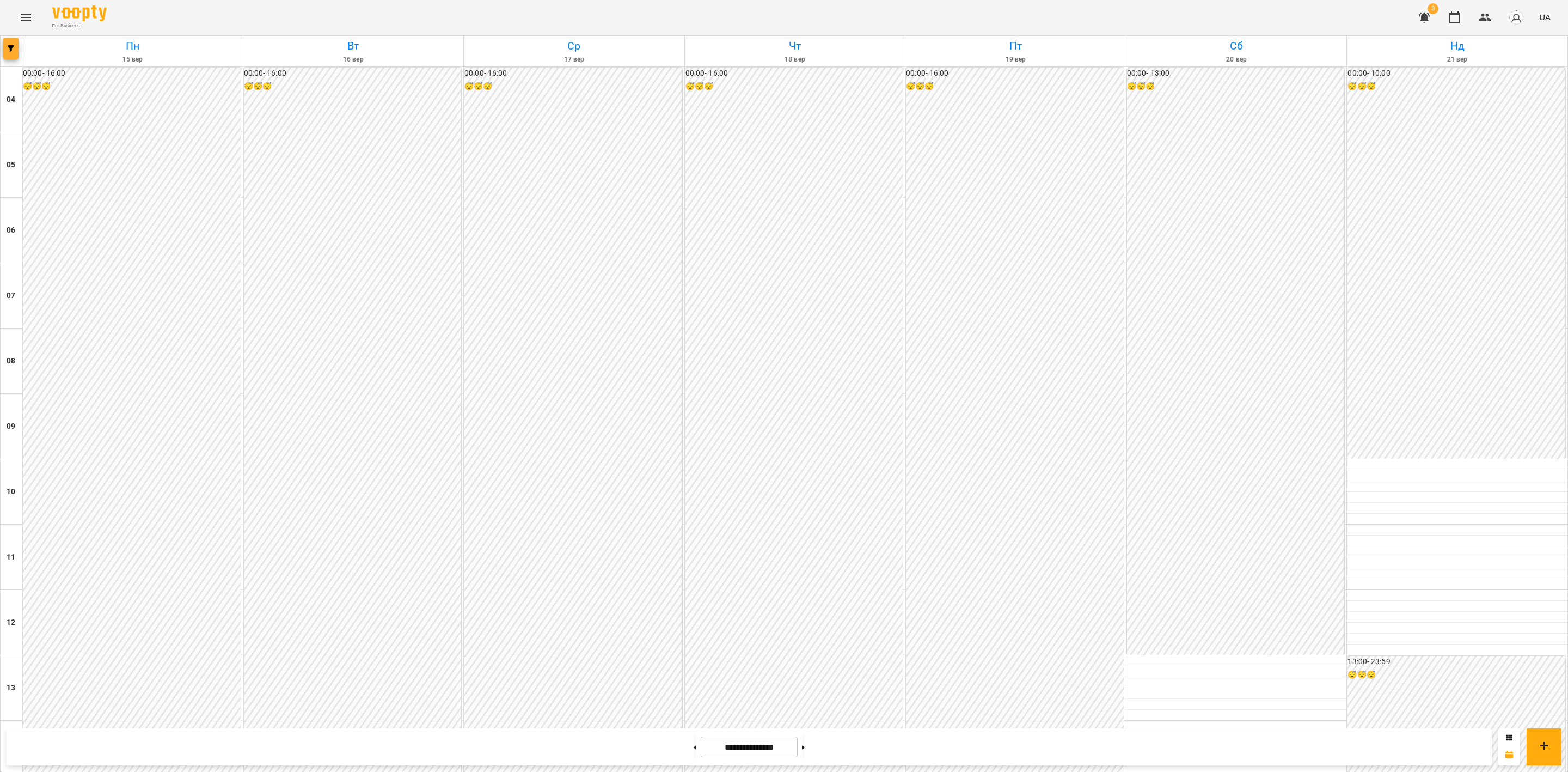
click at [13, 54] on button "button" at bounding box center [11, 48] width 15 height 22
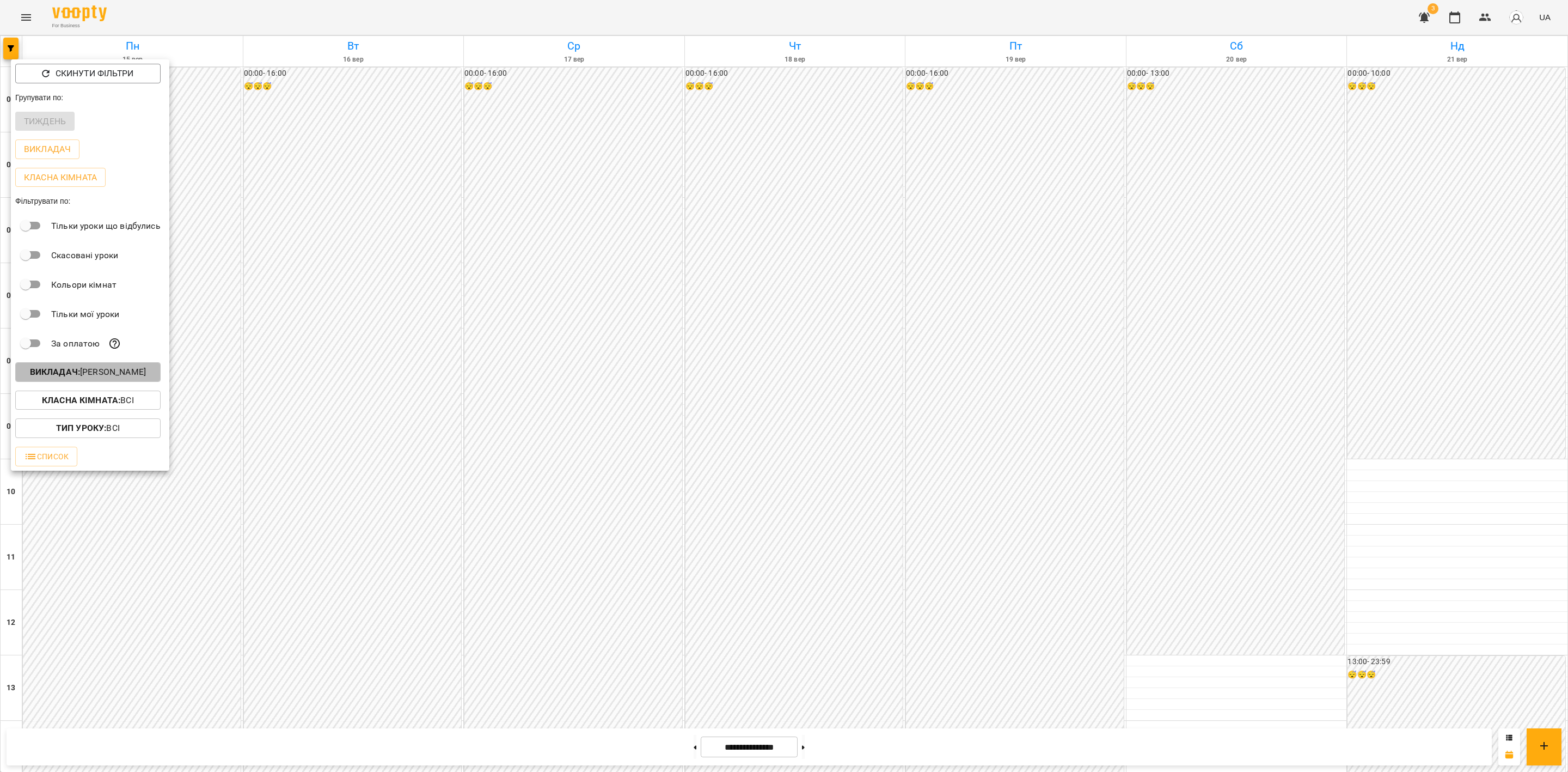
click at [71, 377] on b "Викладач :" at bounding box center [55, 371] width 50 height 11
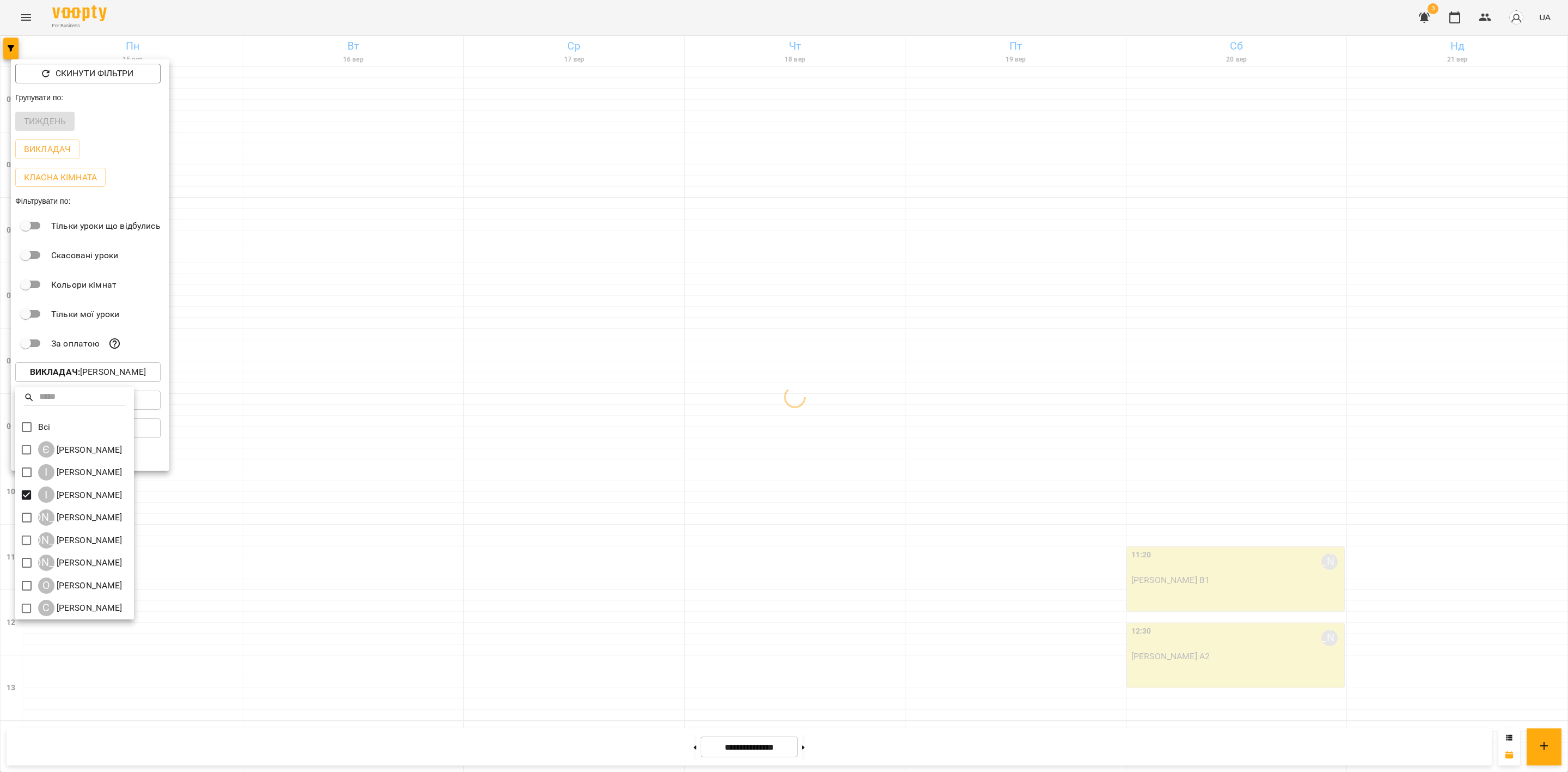
click at [1181, 355] on div at bounding box center [784, 386] width 1568 height 772
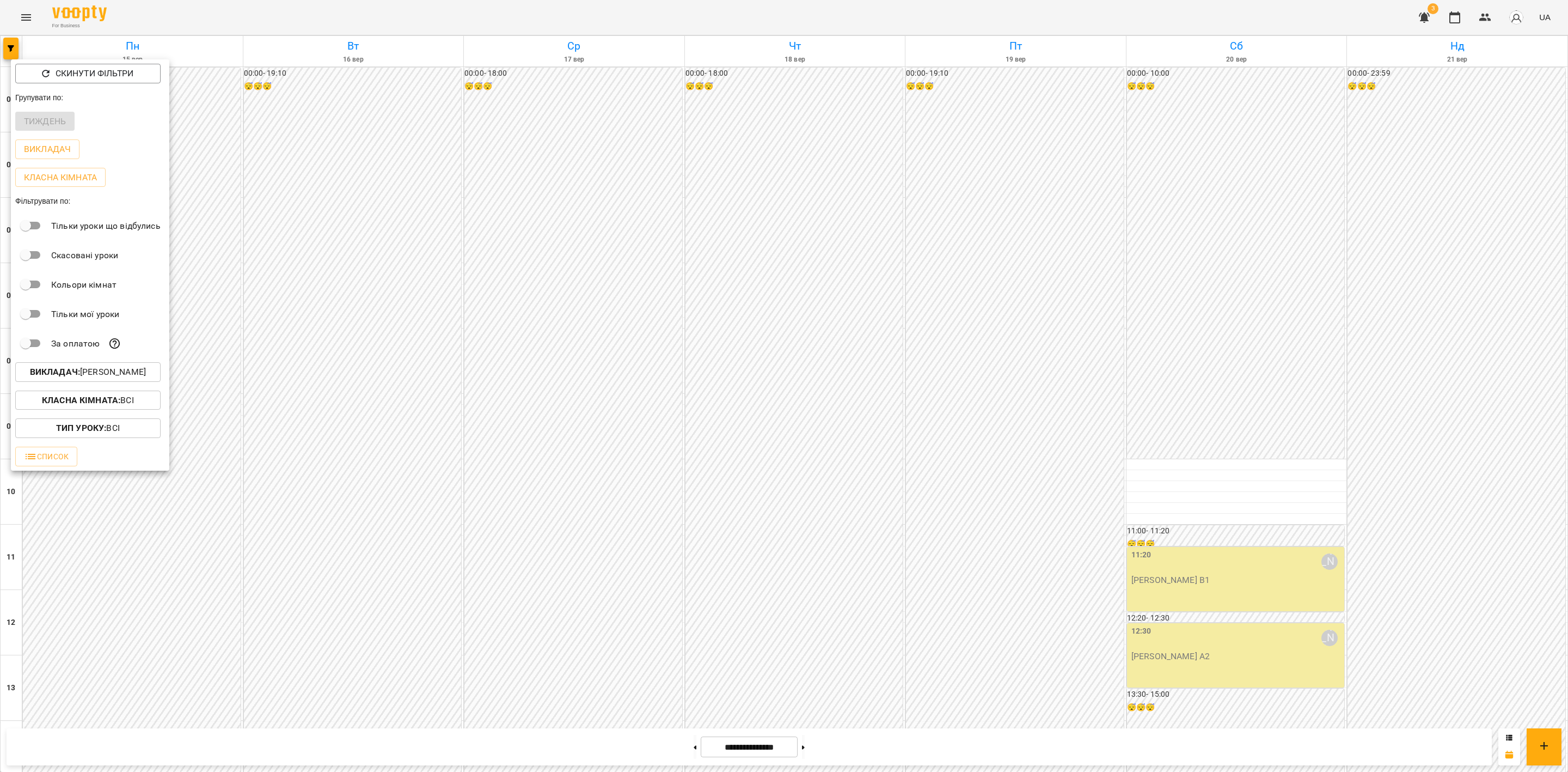
click at [992, 391] on div at bounding box center [784, 386] width 1568 height 772
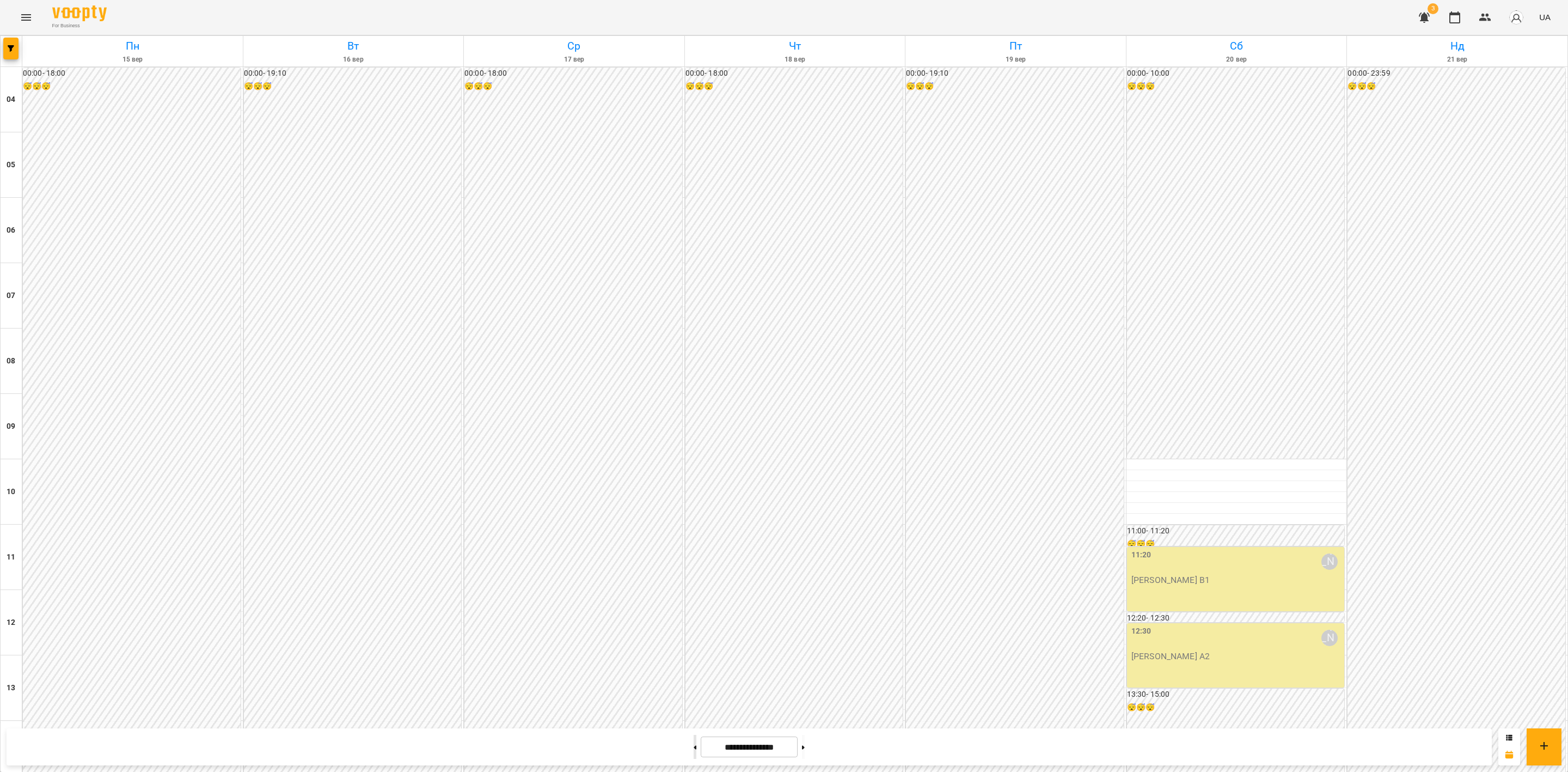
click at [694, 643] on button at bounding box center [695, 747] width 2 height 24
type input "**********"
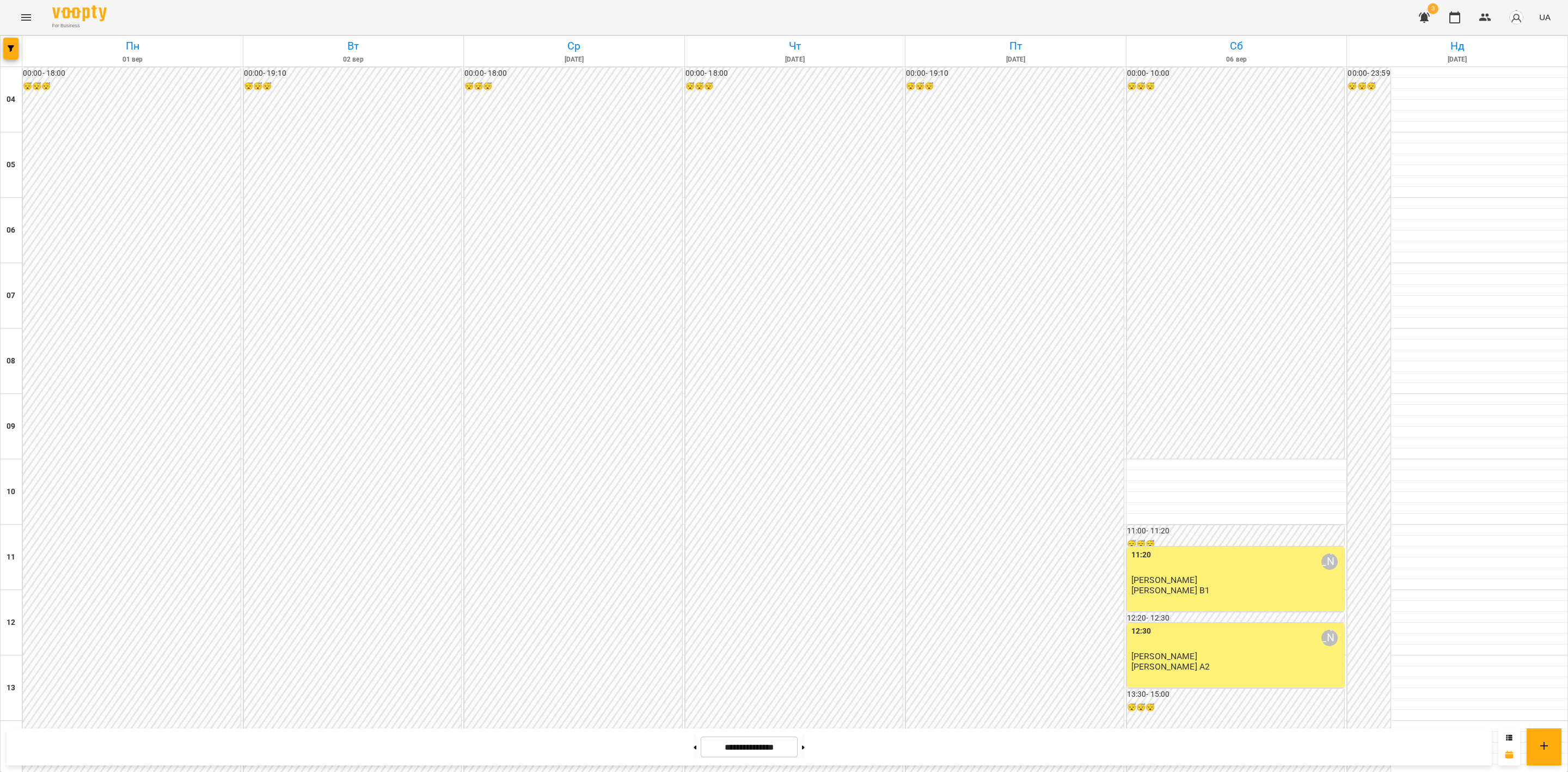
click at [949, 278] on div at bounding box center [784, 386] width 1568 height 772
click at [22, 14] on icon "Menu" at bounding box center [26, 17] width 13 height 13
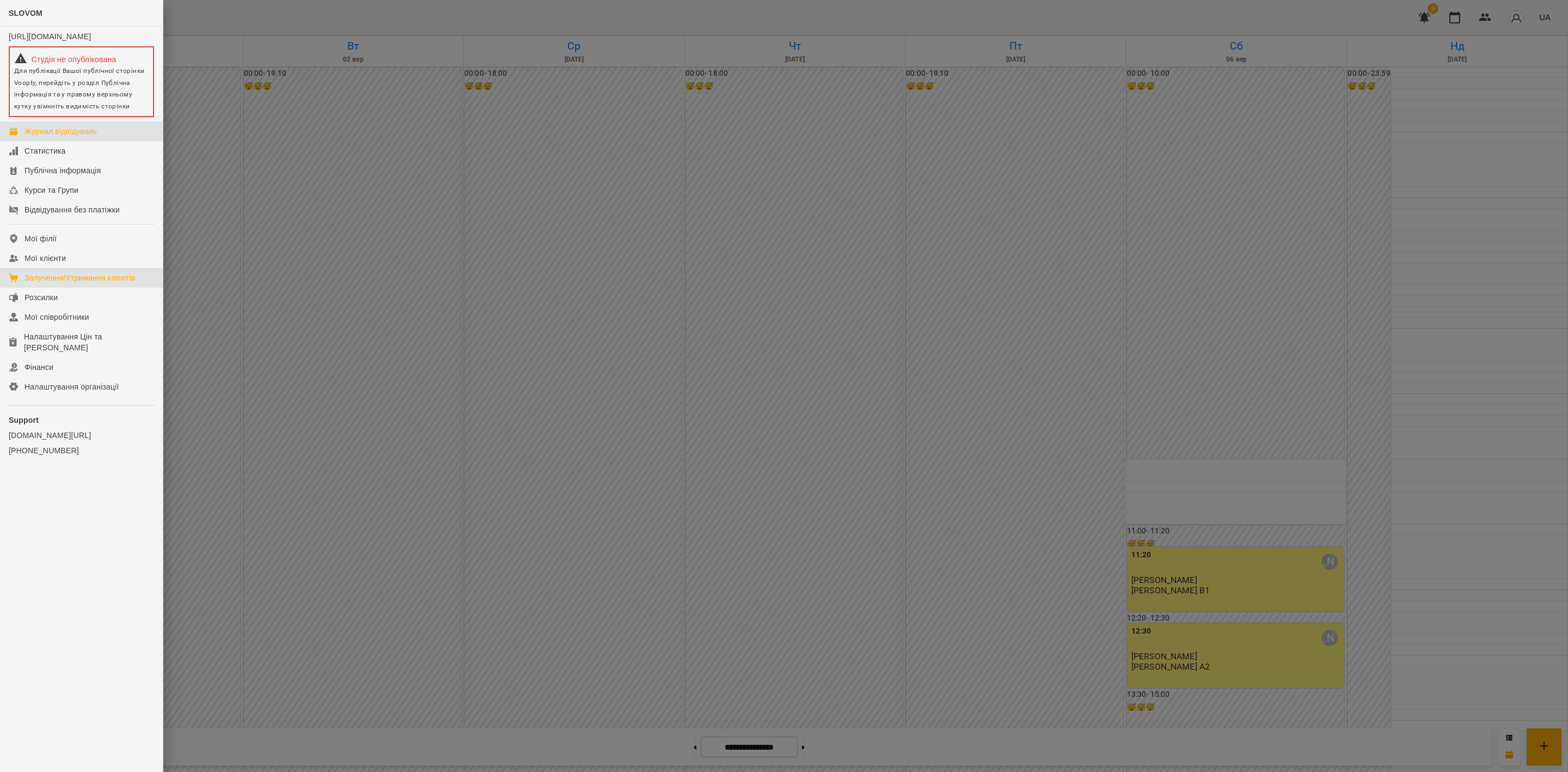
click at [120, 283] on div "Залучення/Утримання клієнтів" at bounding box center [80, 277] width 111 height 11
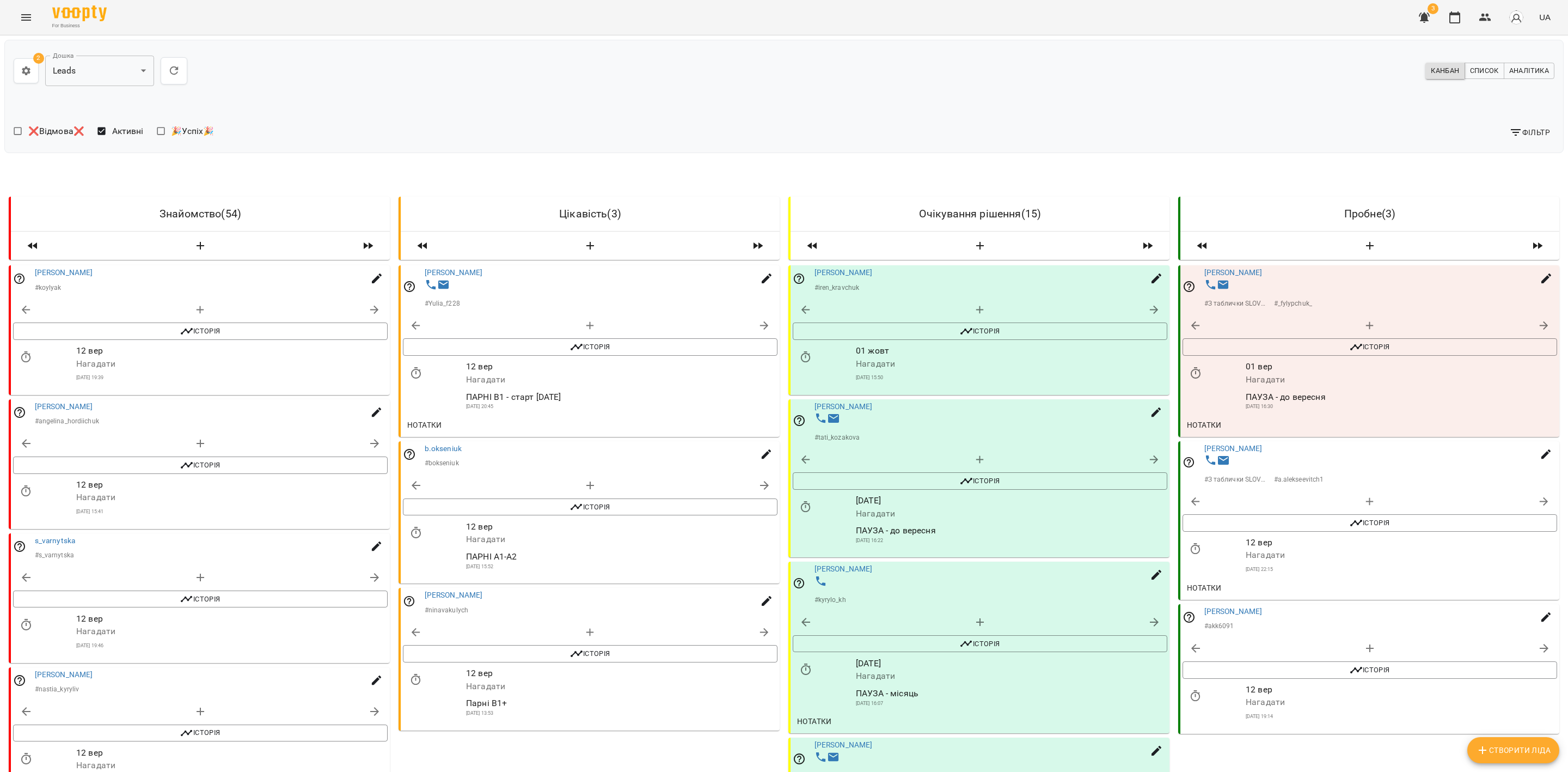
click at [1306, 11] on span "3" at bounding box center [1432, 8] width 11 height 11
click at [1306, 17] on icon "button" at bounding box center [1424, 17] width 11 height 11
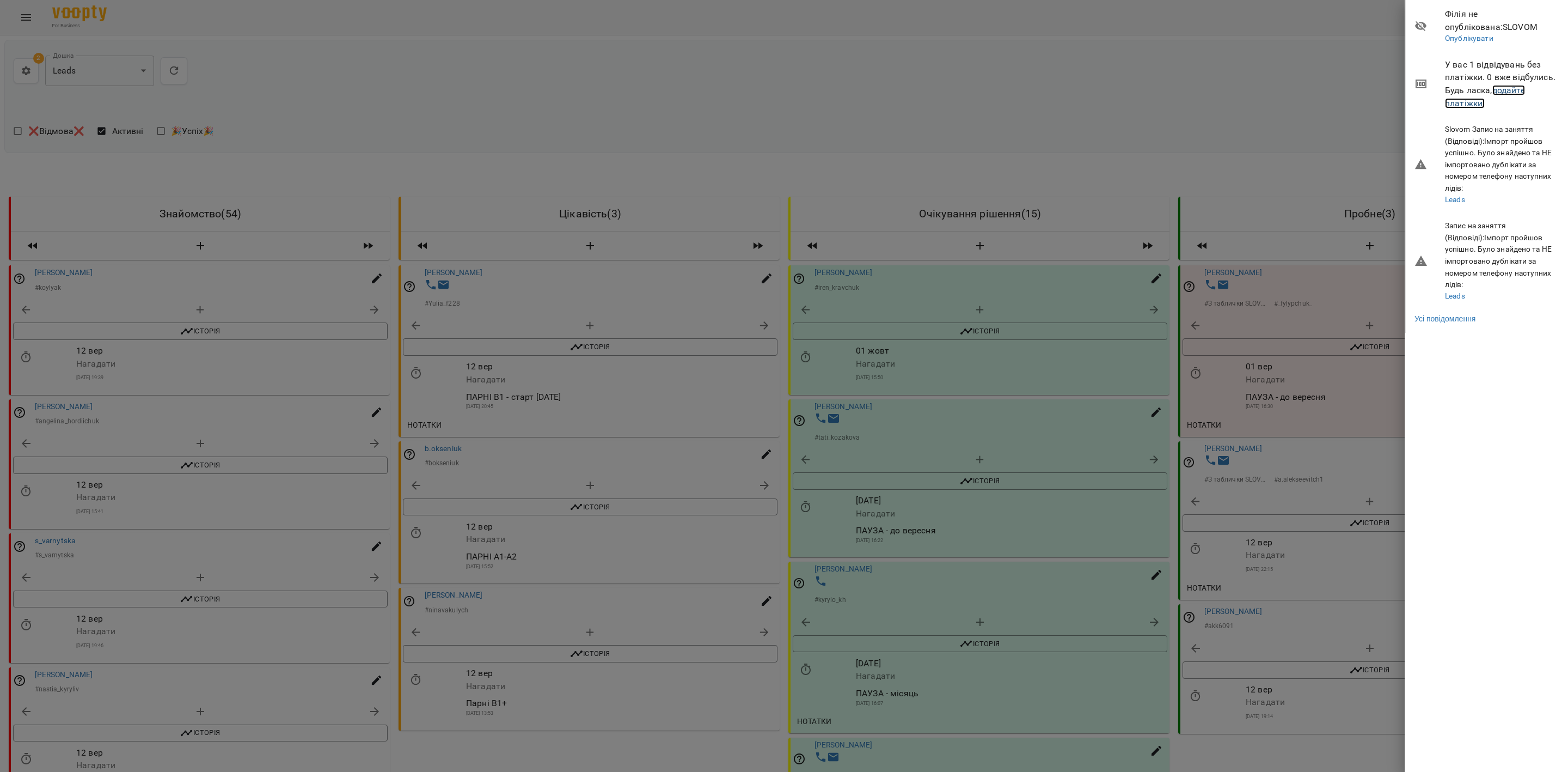
click at [1306, 88] on link "додайте платіжки!" at bounding box center [1484, 97] width 80 height 24
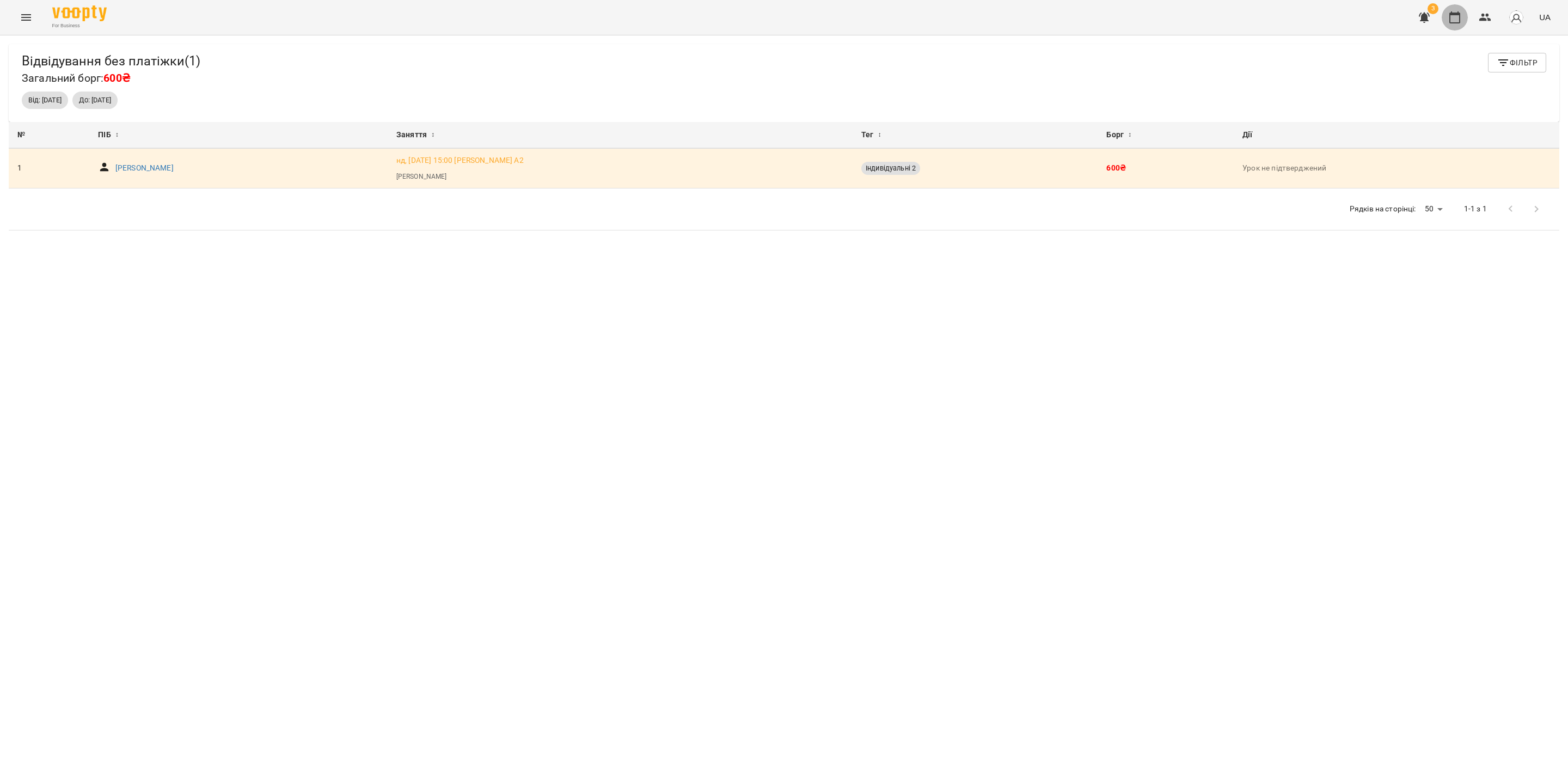
click at [1306, 11] on icon "button" at bounding box center [1454, 17] width 13 height 13
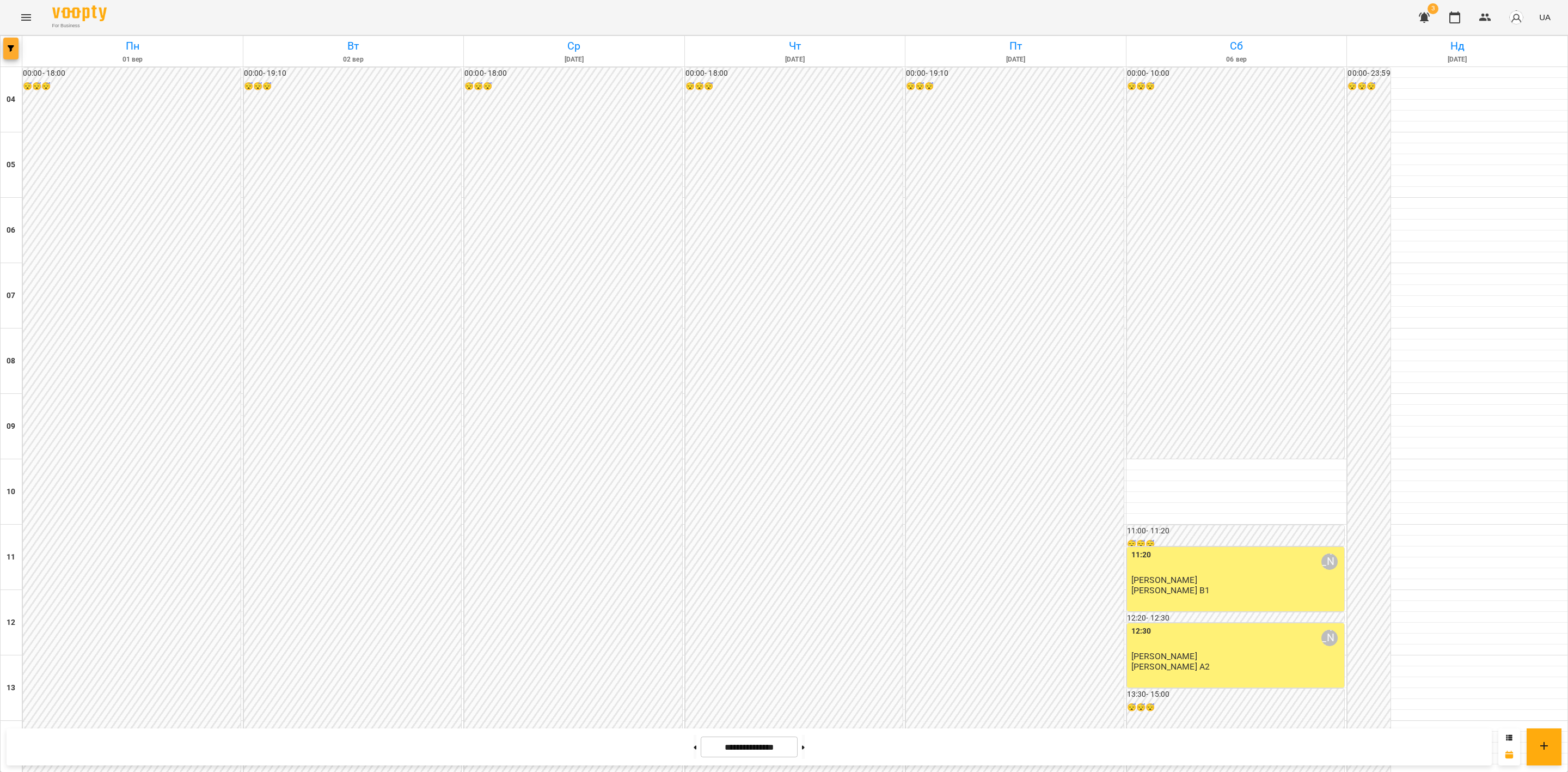
click at [11, 38] on button "button" at bounding box center [11, 48] width 15 height 22
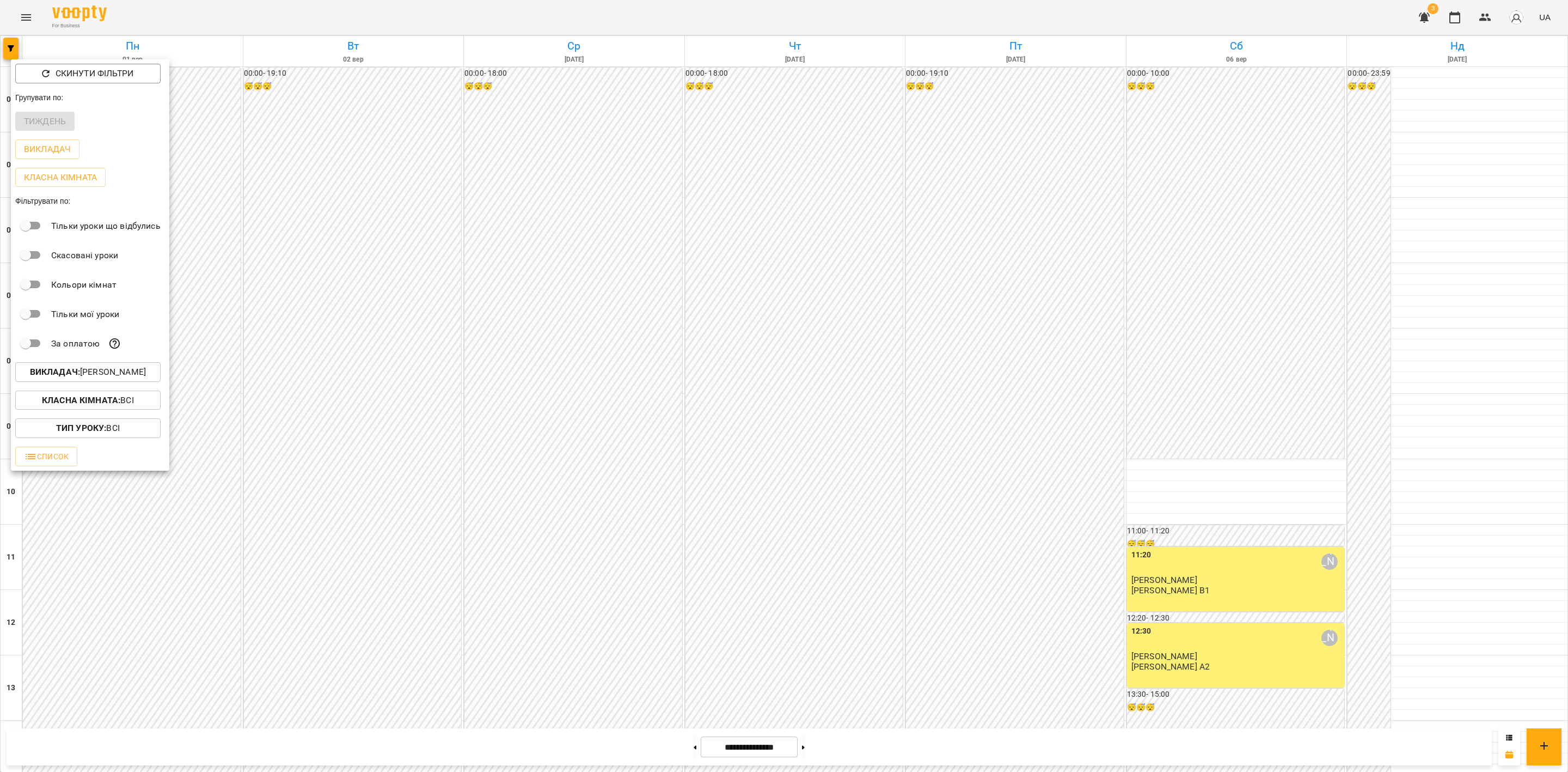
click at [103, 364] on div "Викладач : [PERSON_NAME]" at bounding box center [89, 372] width 158 height 28
click at [101, 373] on p "Викладач : [PERSON_NAME]" at bounding box center [88, 372] width 116 height 13
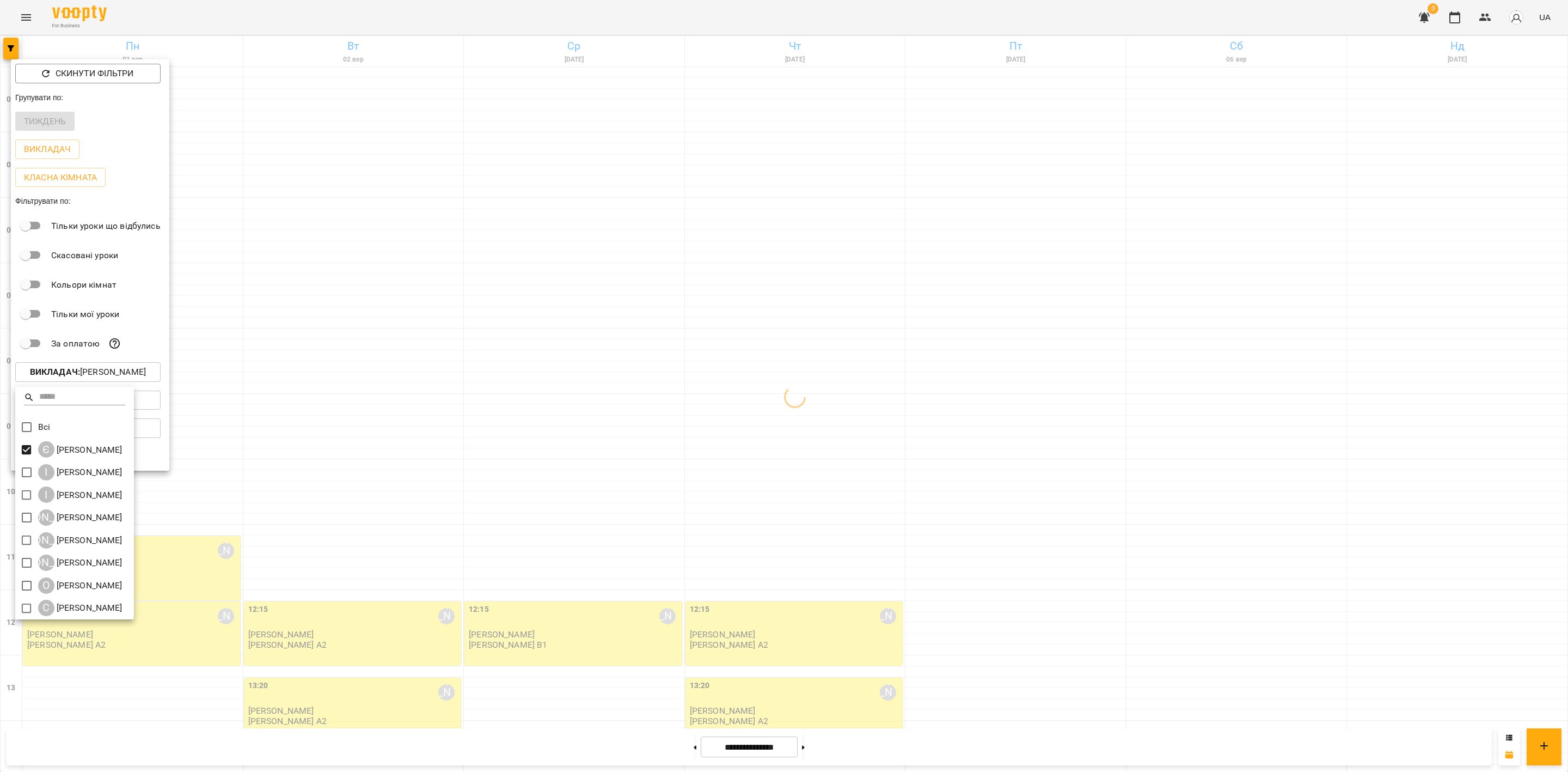
click at [689, 353] on div at bounding box center [784, 386] width 1568 height 772
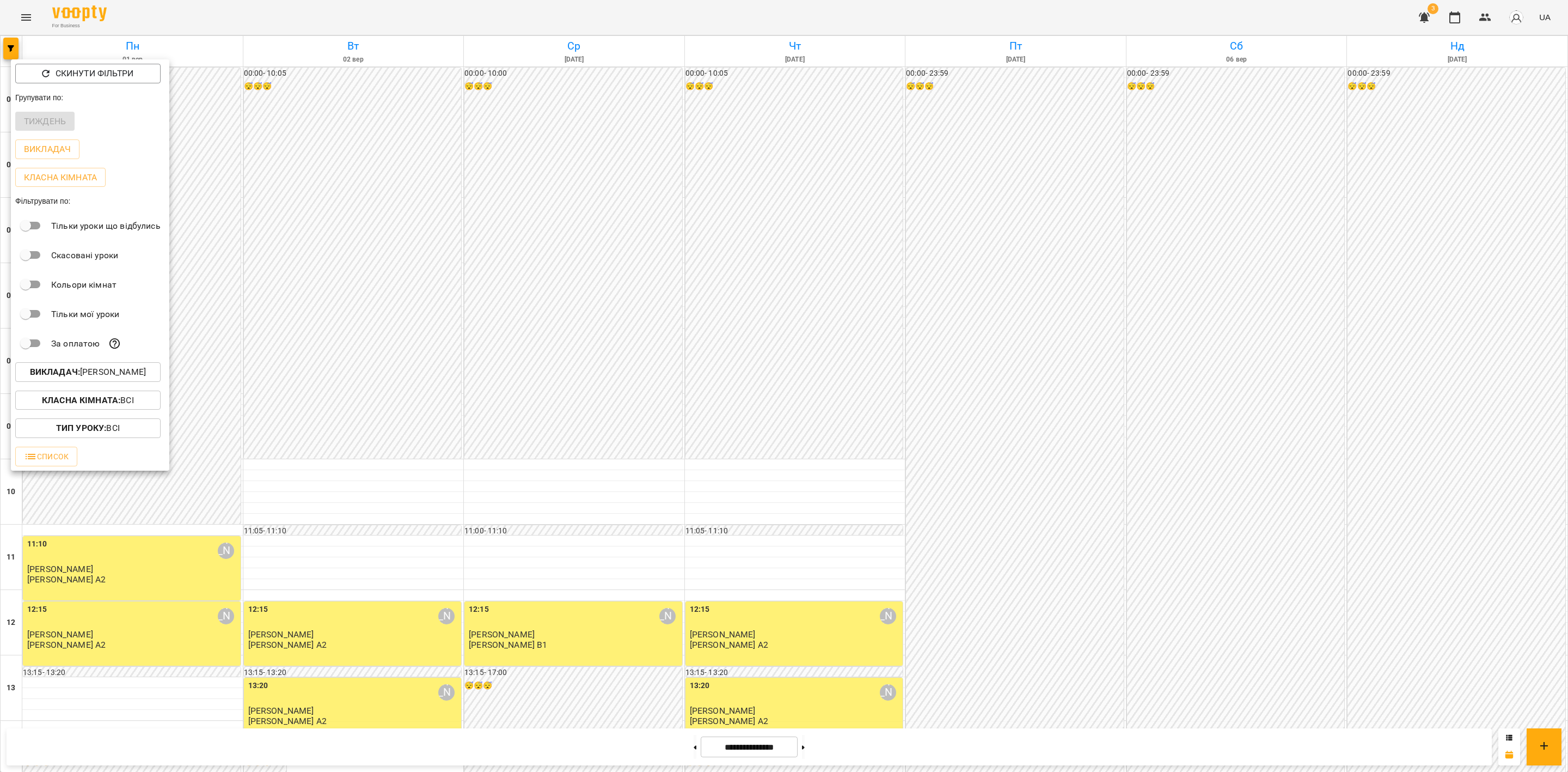
click at [1040, 296] on div at bounding box center [784, 386] width 1568 height 772
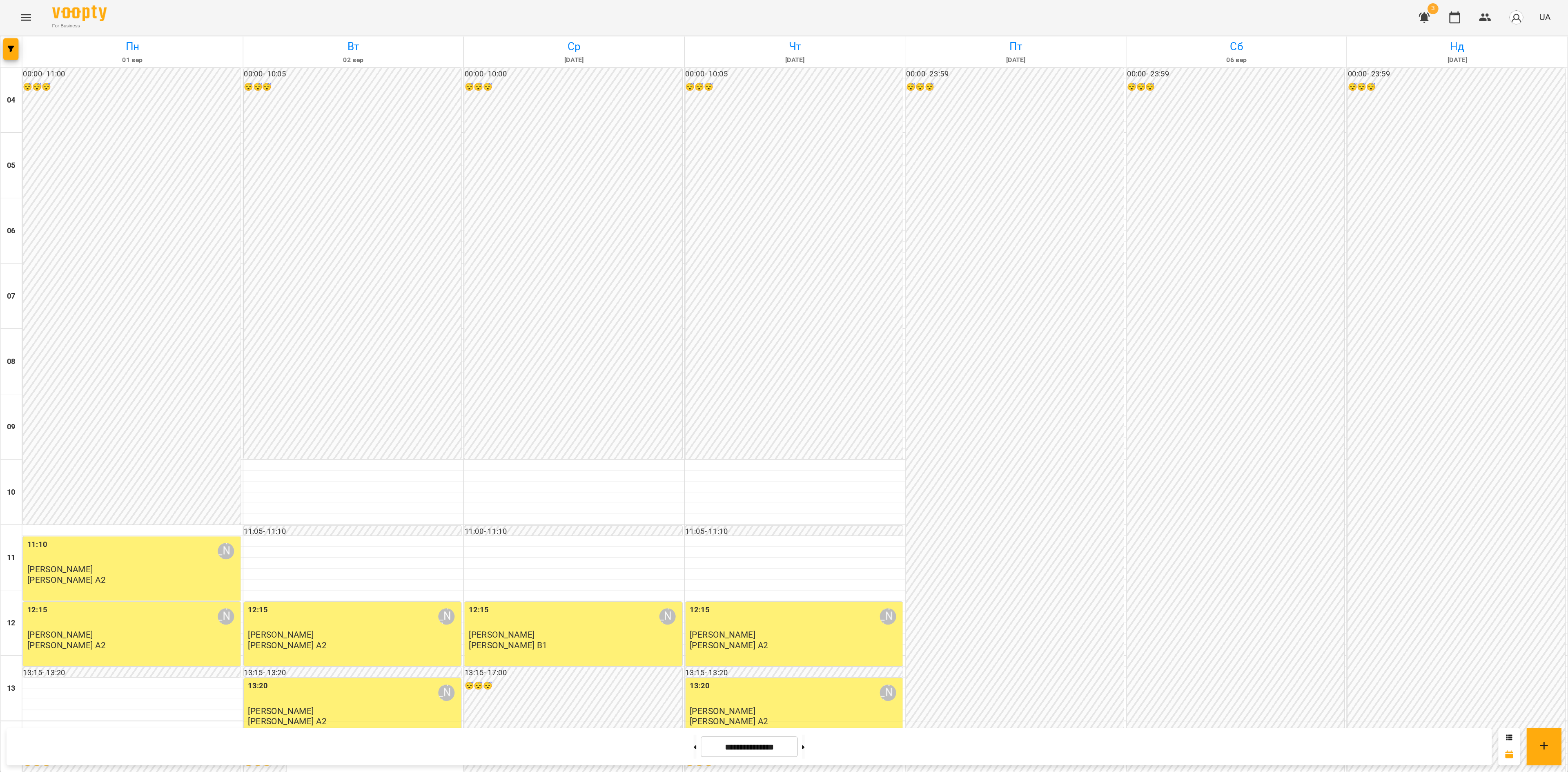
scroll to position [247, 0]
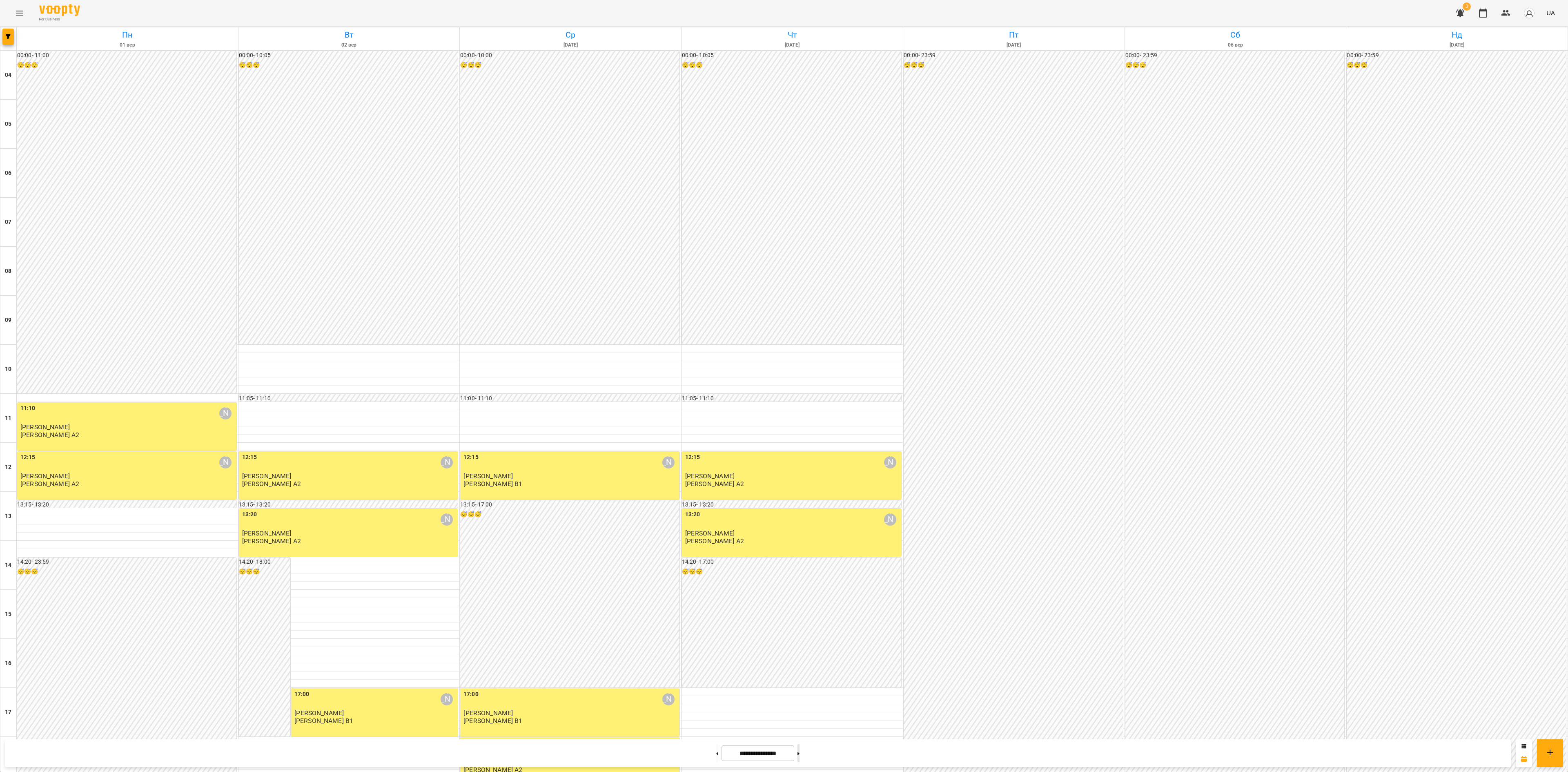
click at [799, 482] on button at bounding box center [798, 753] width 2 height 18
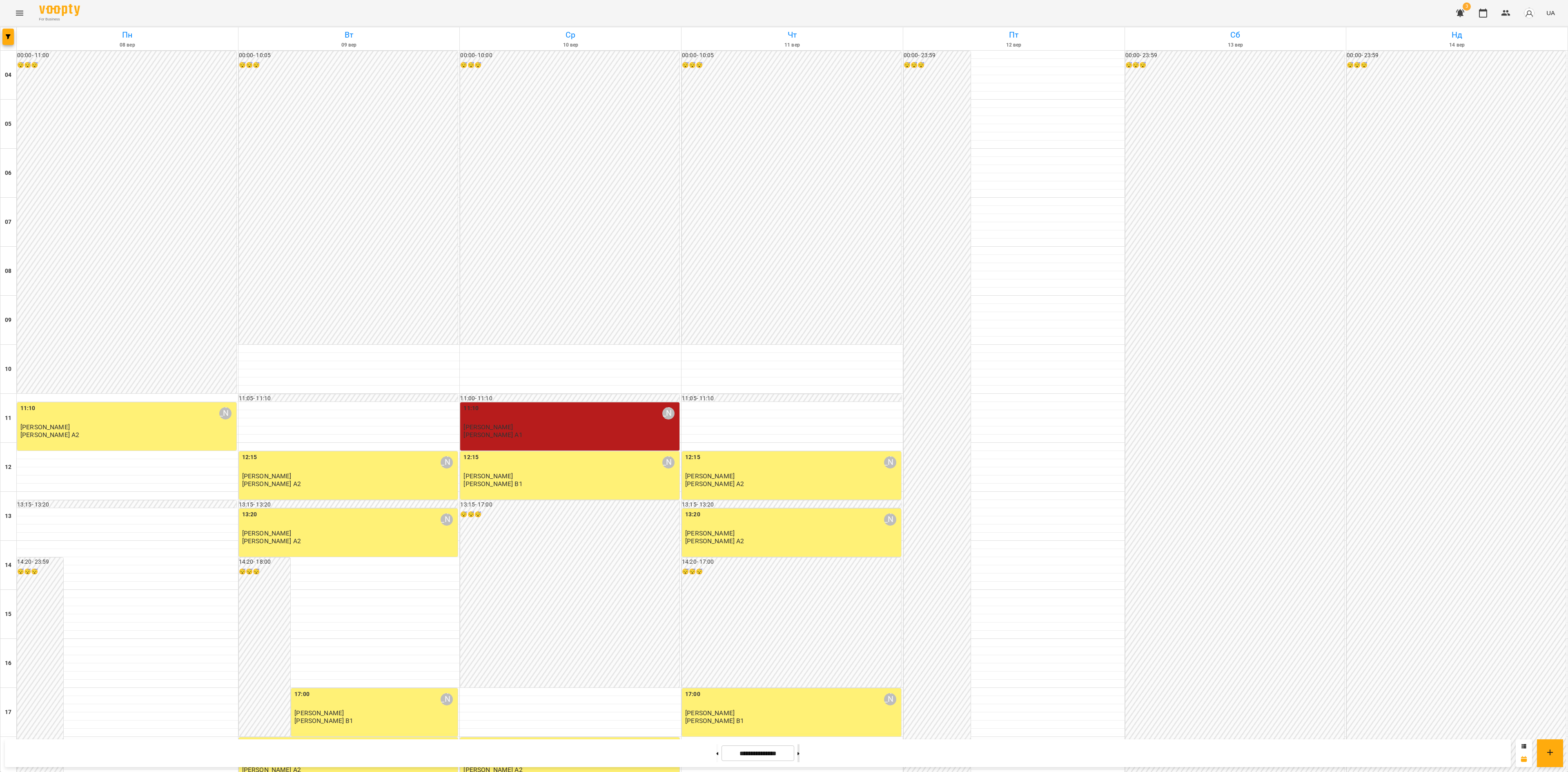
drag, startPoint x: 805, startPoint y: 753, endPoint x: 810, endPoint y: 753, distance: 5.0
click at [799, 482] on button at bounding box center [798, 753] width 2 height 18
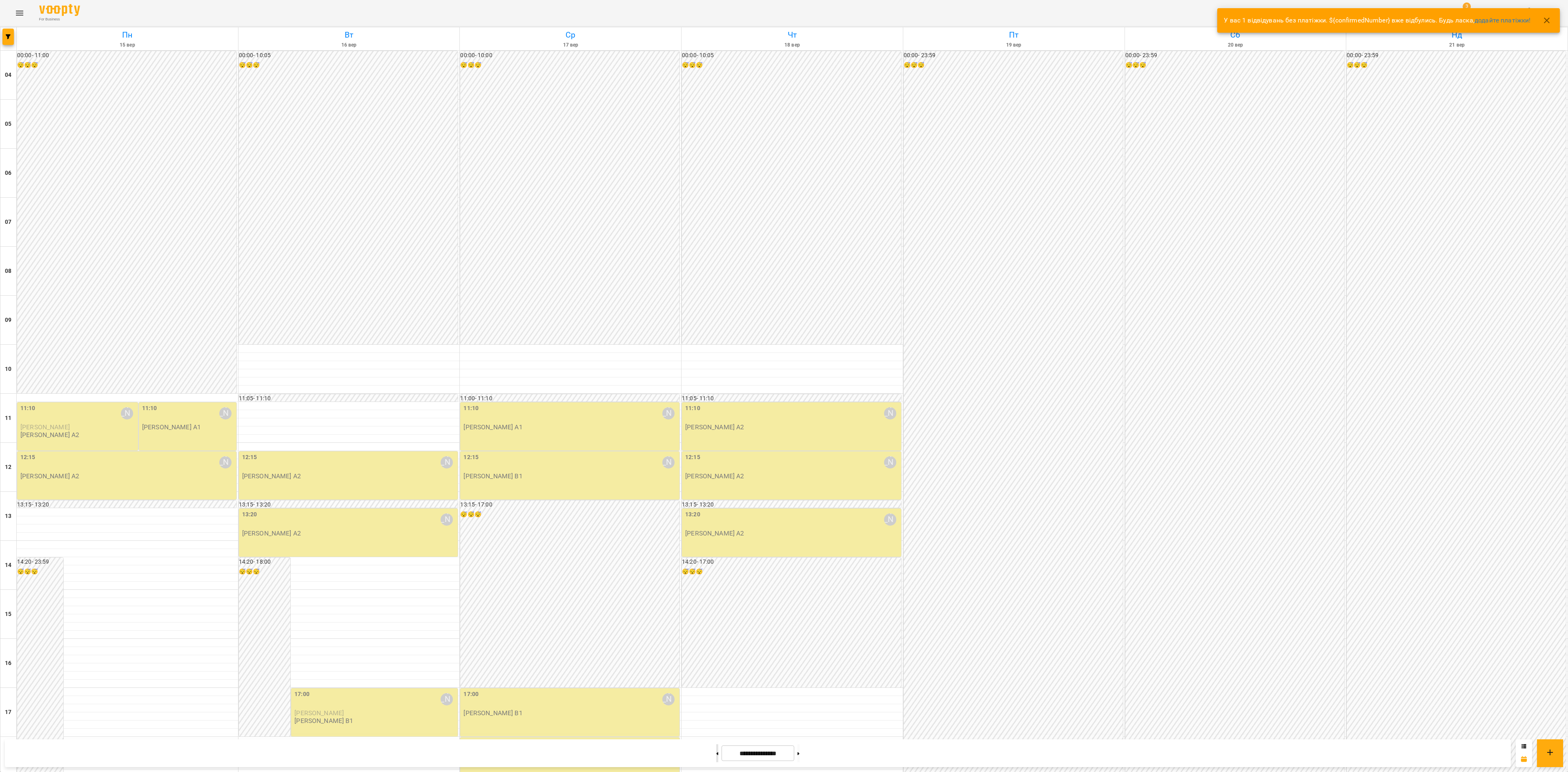
click at [716, 482] on button at bounding box center [717, 753] width 2 height 18
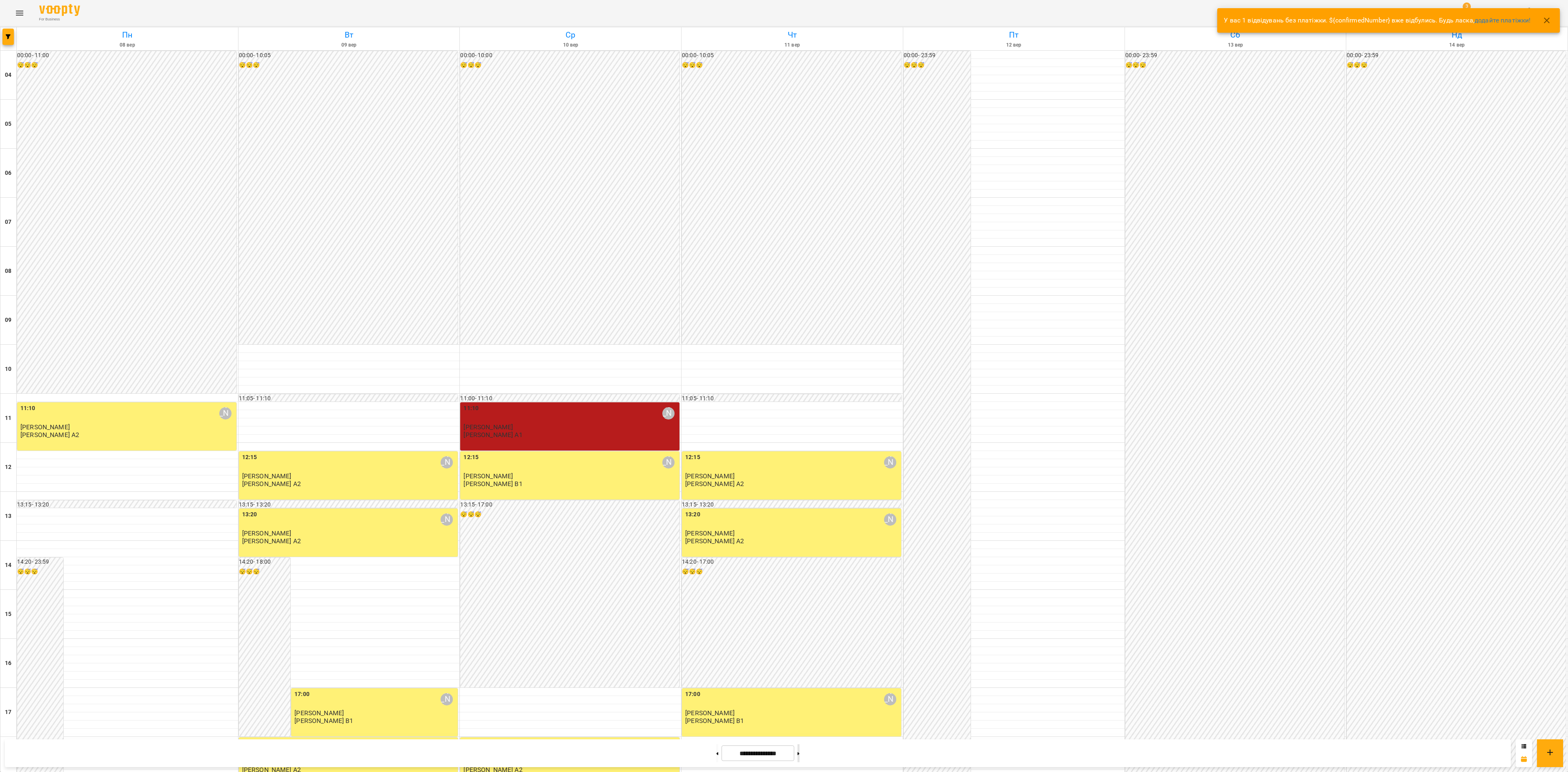
click at [799, 482] on button at bounding box center [798, 753] width 2 height 18
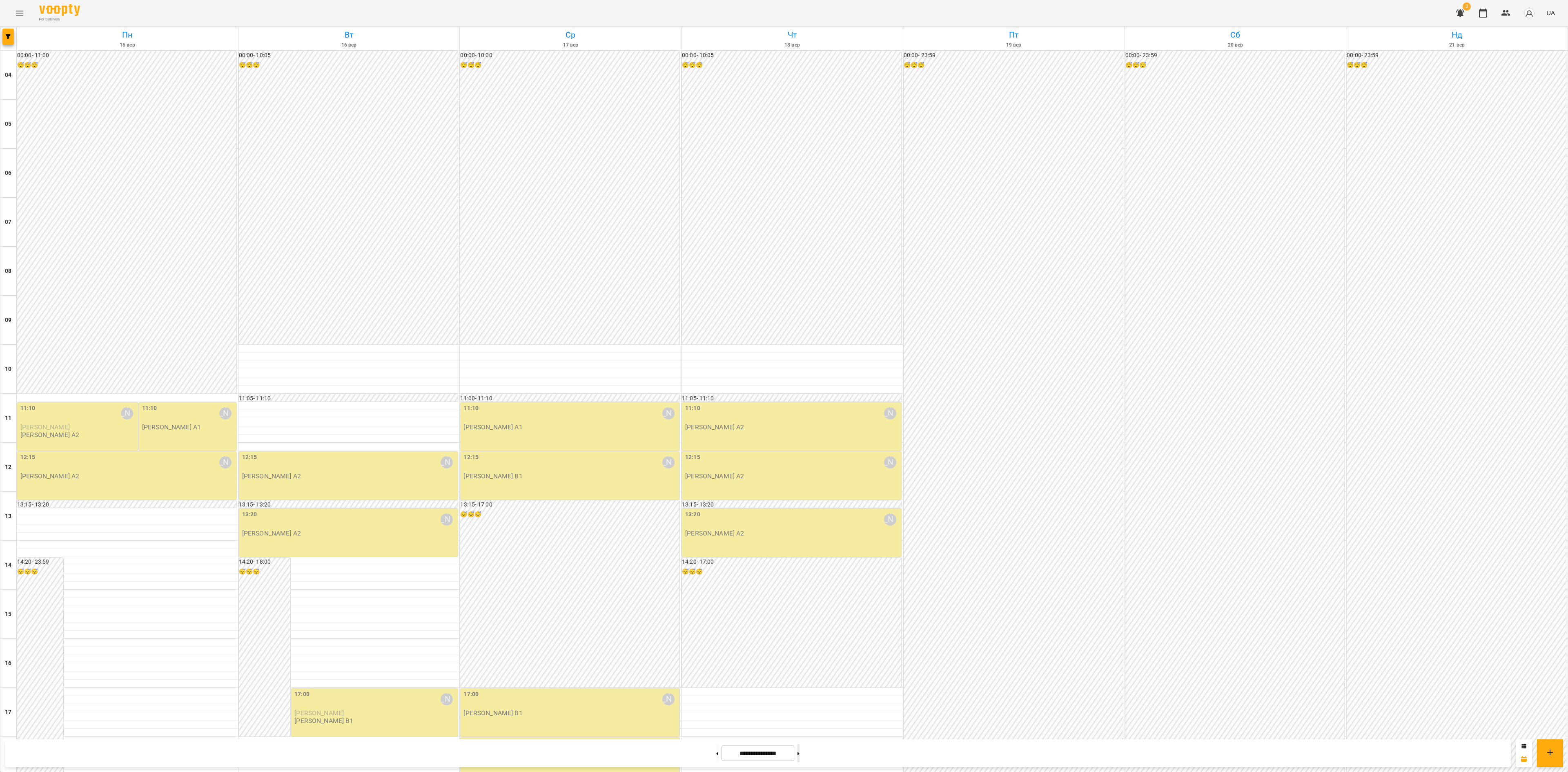
click at [799, 482] on icon at bounding box center [798, 753] width 2 height 3
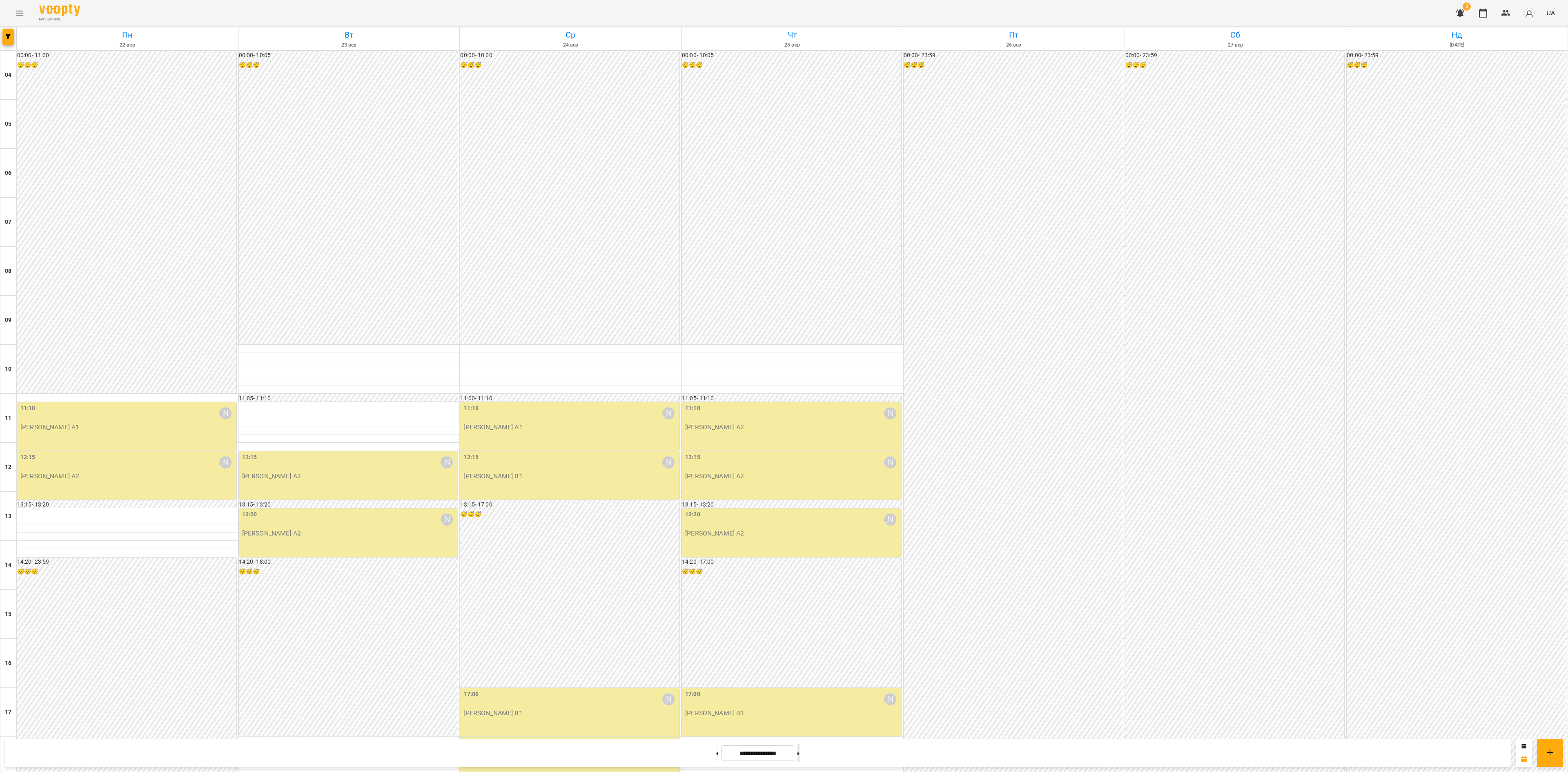
click at [799, 482] on button at bounding box center [798, 753] width 2 height 18
click at [979, 426] on div "00:00 - 23:59 😴😴😴" at bounding box center [1456, 516] width 219 height 930
drag, startPoint x: 7, startPoint y: 26, endPoint x: 7, endPoint y: 30, distance: 4.0
click at [7, 27] on div at bounding box center [784, 386] width 1568 height 772
click at [7, 38] on icon "button" at bounding box center [8, 37] width 5 height 5
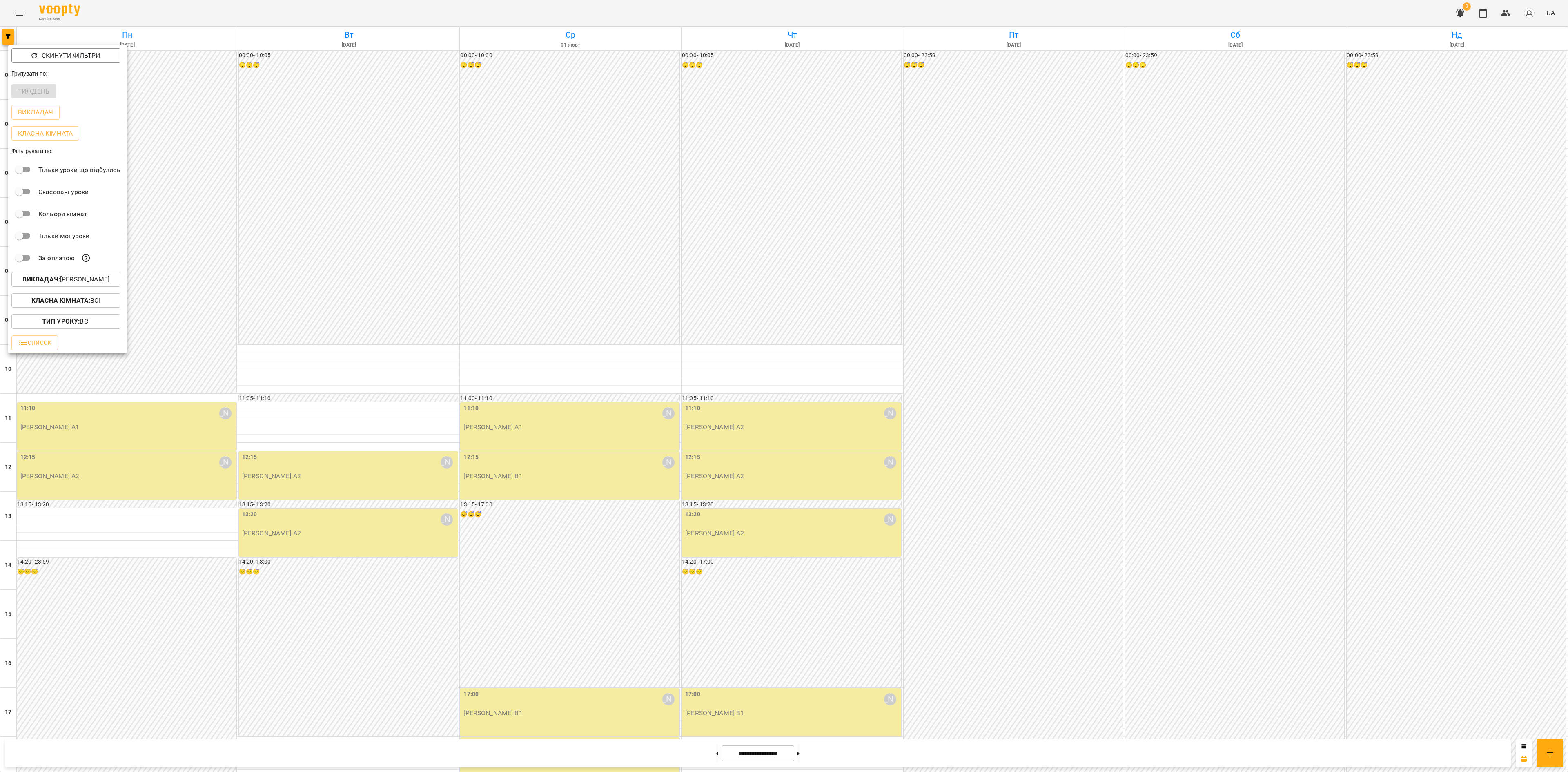
click at [82, 284] on p "Викладач : [PERSON_NAME]" at bounding box center [66, 279] width 87 height 10
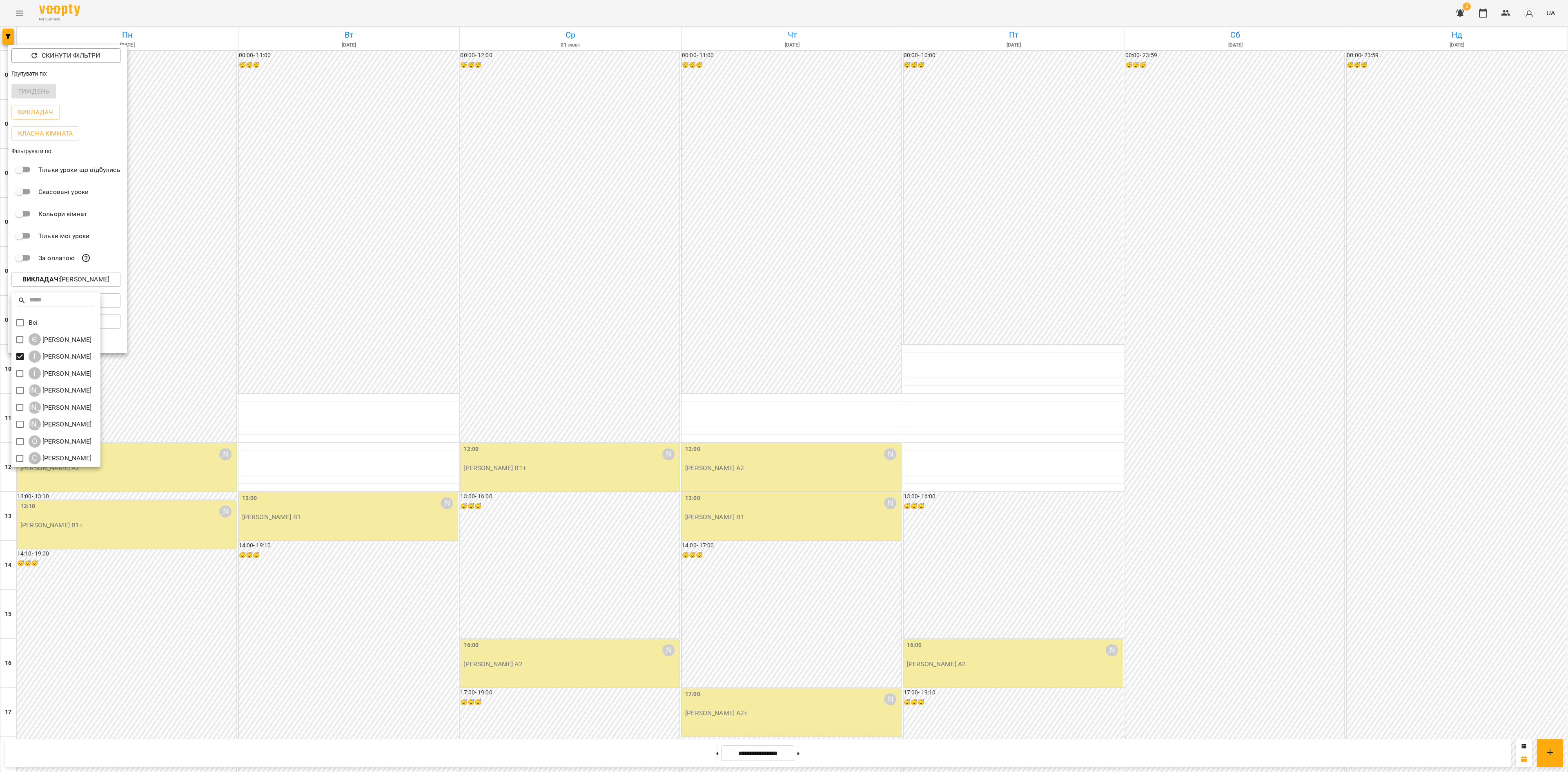
click at [573, 122] on div at bounding box center [784, 386] width 1568 height 772
click at [571, 147] on div at bounding box center [784, 386] width 1568 height 772
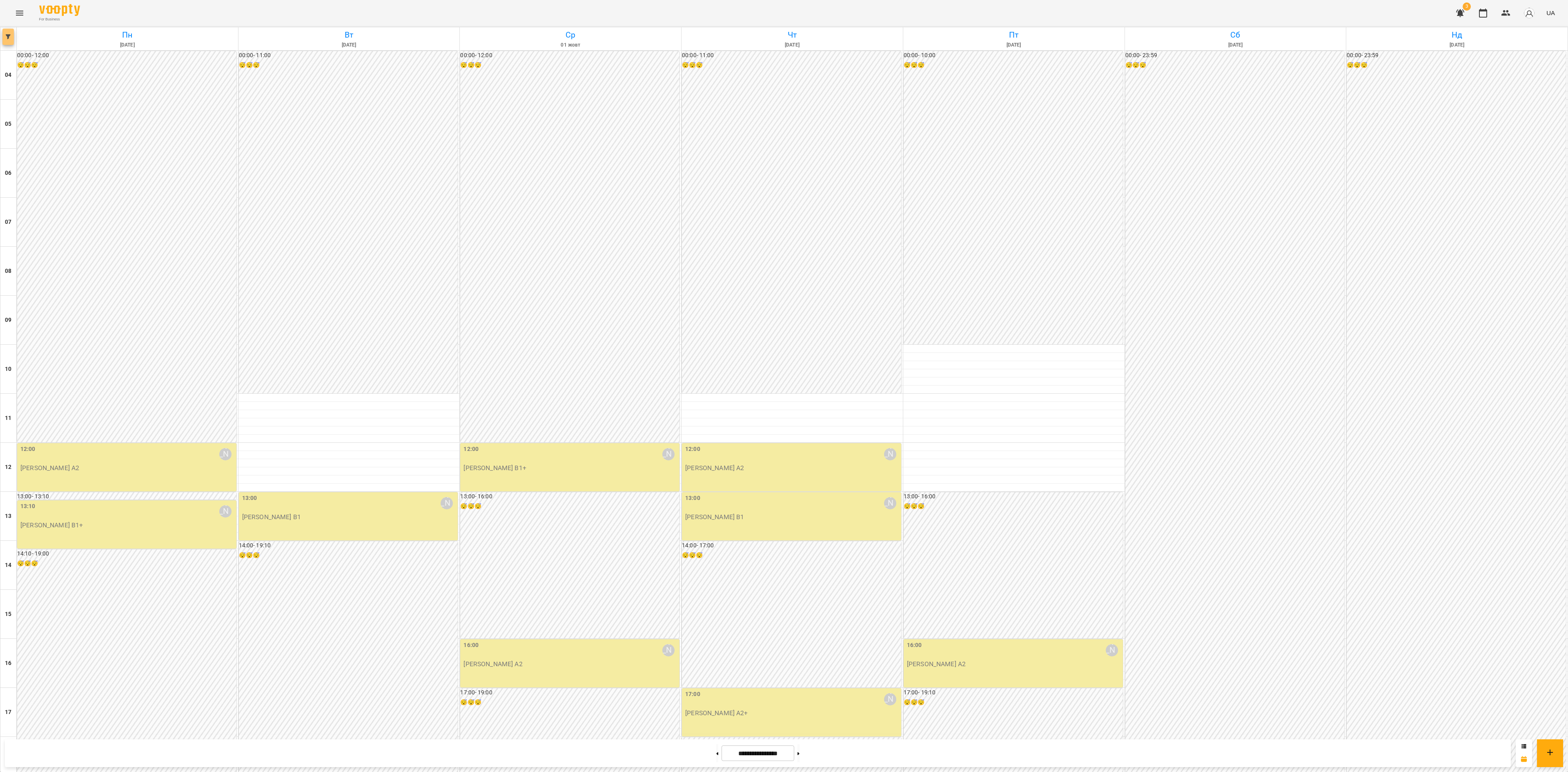
click at [7, 39] on button "button" at bounding box center [8, 37] width 12 height 16
drag, startPoint x: 100, startPoint y: 292, endPoint x: 96, endPoint y: 282, distance: 10.8
click at [99, 290] on div "Викладач : [PERSON_NAME]" at bounding box center [67, 279] width 119 height 21
click at [93, 279] on p "Викладач : [PERSON_NAME]" at bounding box center [66, 279] width 87 height 10
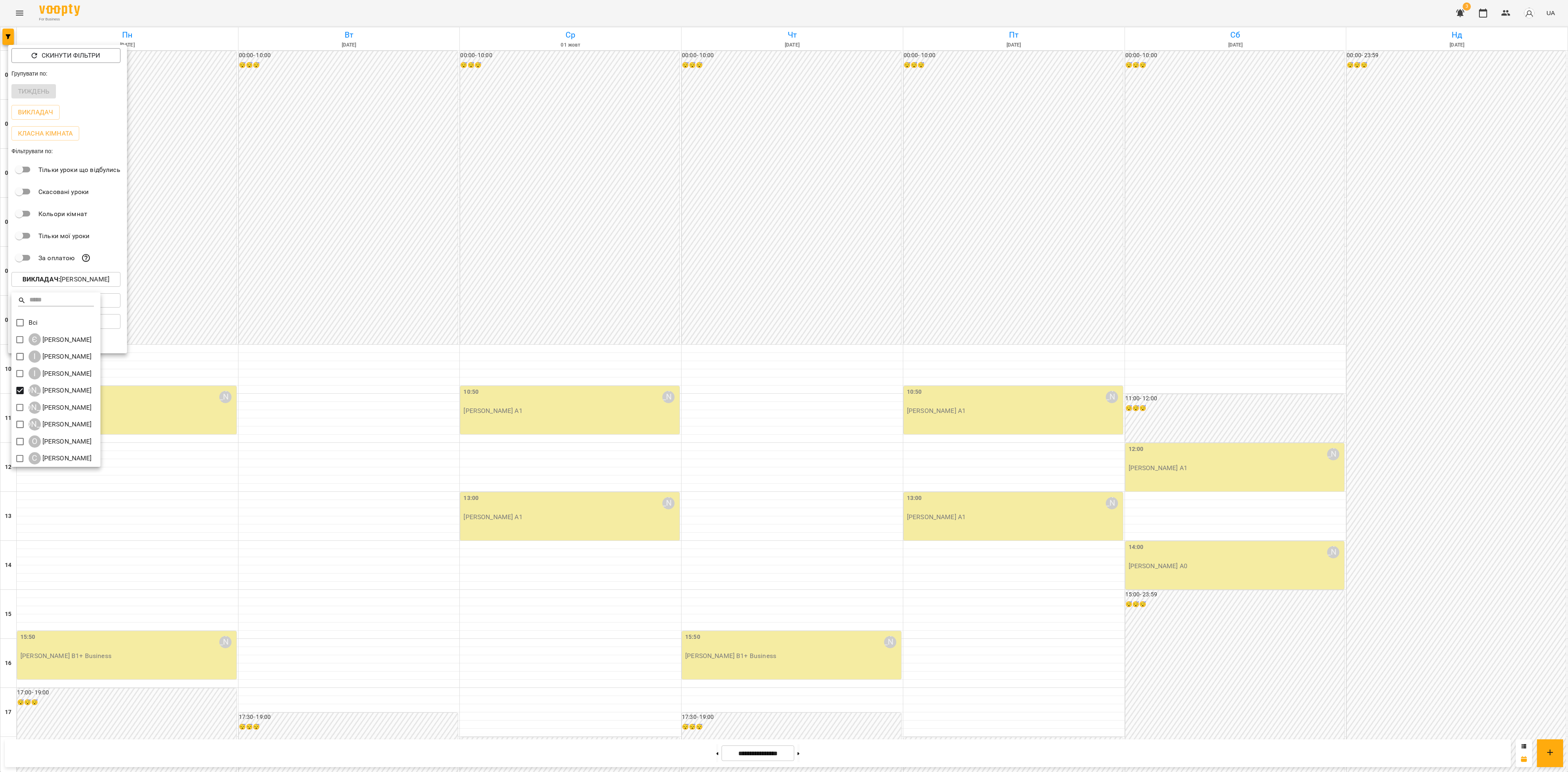
click at [400, 311] on div at bounding box center [784, 386] width 1568 height 772
click at [407, 482] on div at bounding box center [784, 386] width 1568 height 772
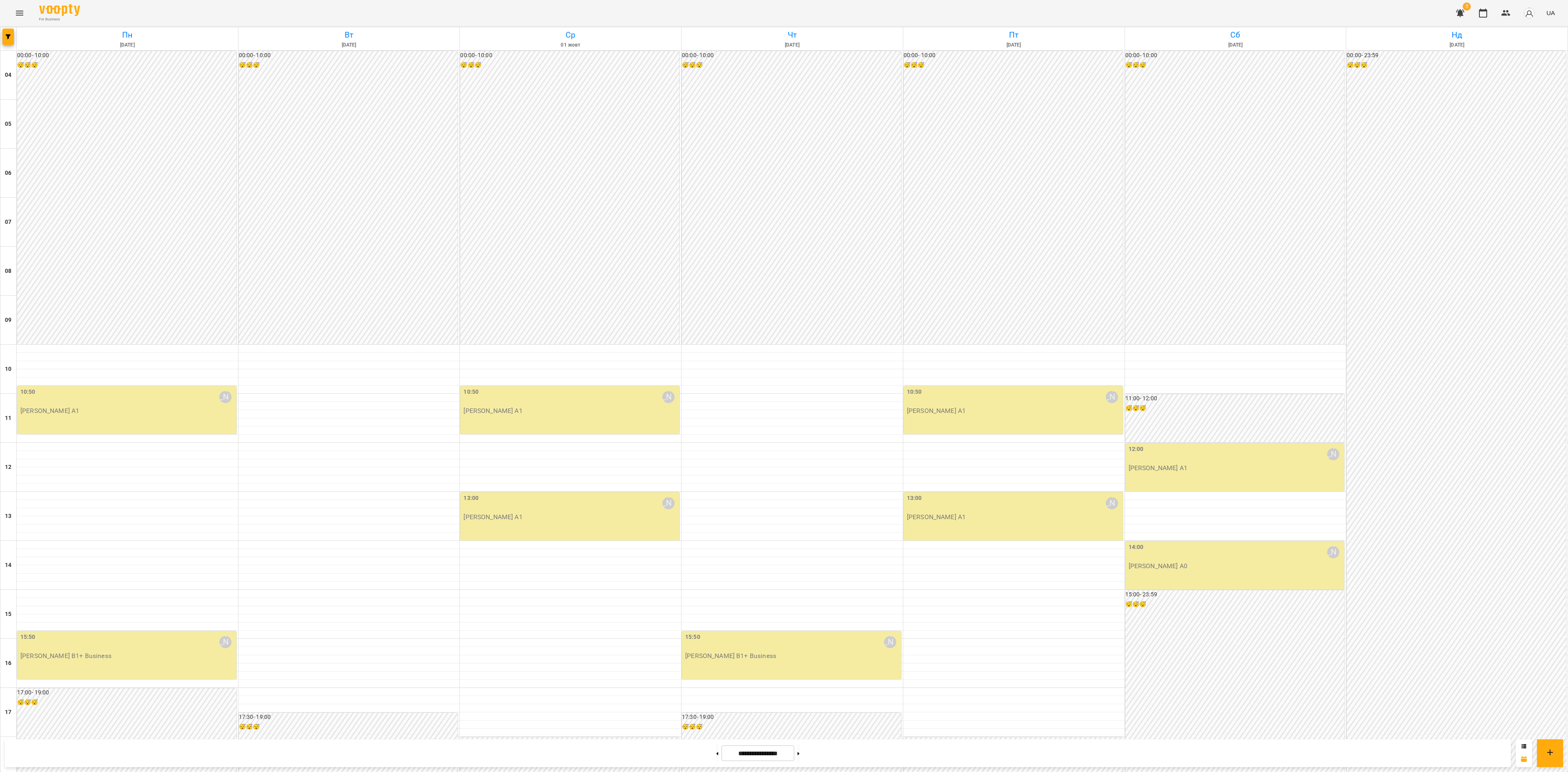
click at [2, 33] on div at bounding box center [9, 39] width 16 height 23
click at [15, 38] on div at bounding box center [9, 39] width 16 height 23
click at [12, 38] on span "button" at bounding box center [8, 37] width 12 height 5
click at [90, 282] on p "Викладач : [PERSON_NAME]" at bounding box center [66, 279] width 87 height 10
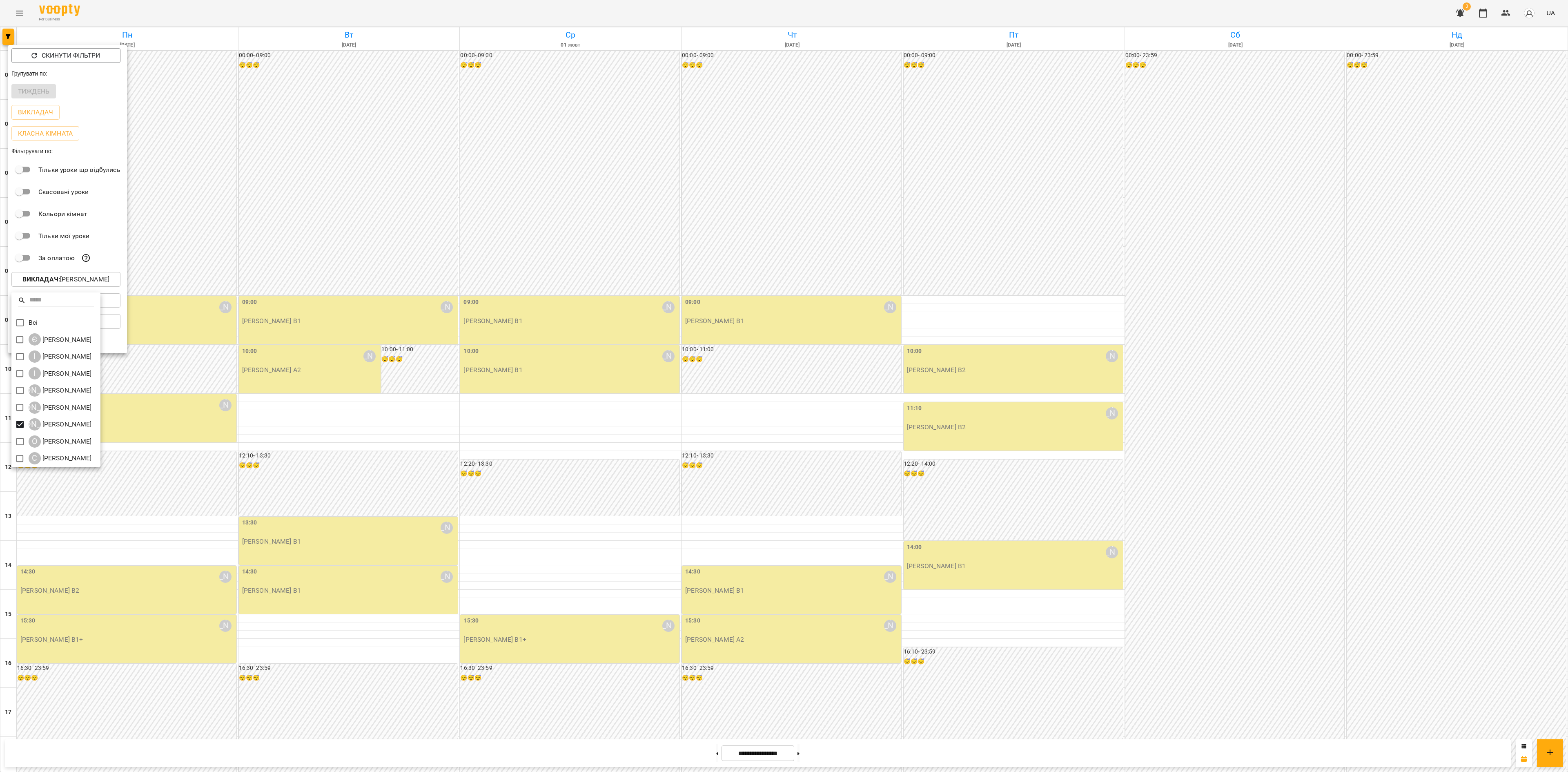
click at [418, 482] on div at bounding box center [784, 386] width 1568 height 772
click at [523, 482] on div at bounding box center [784, 386] width 1568 height 772
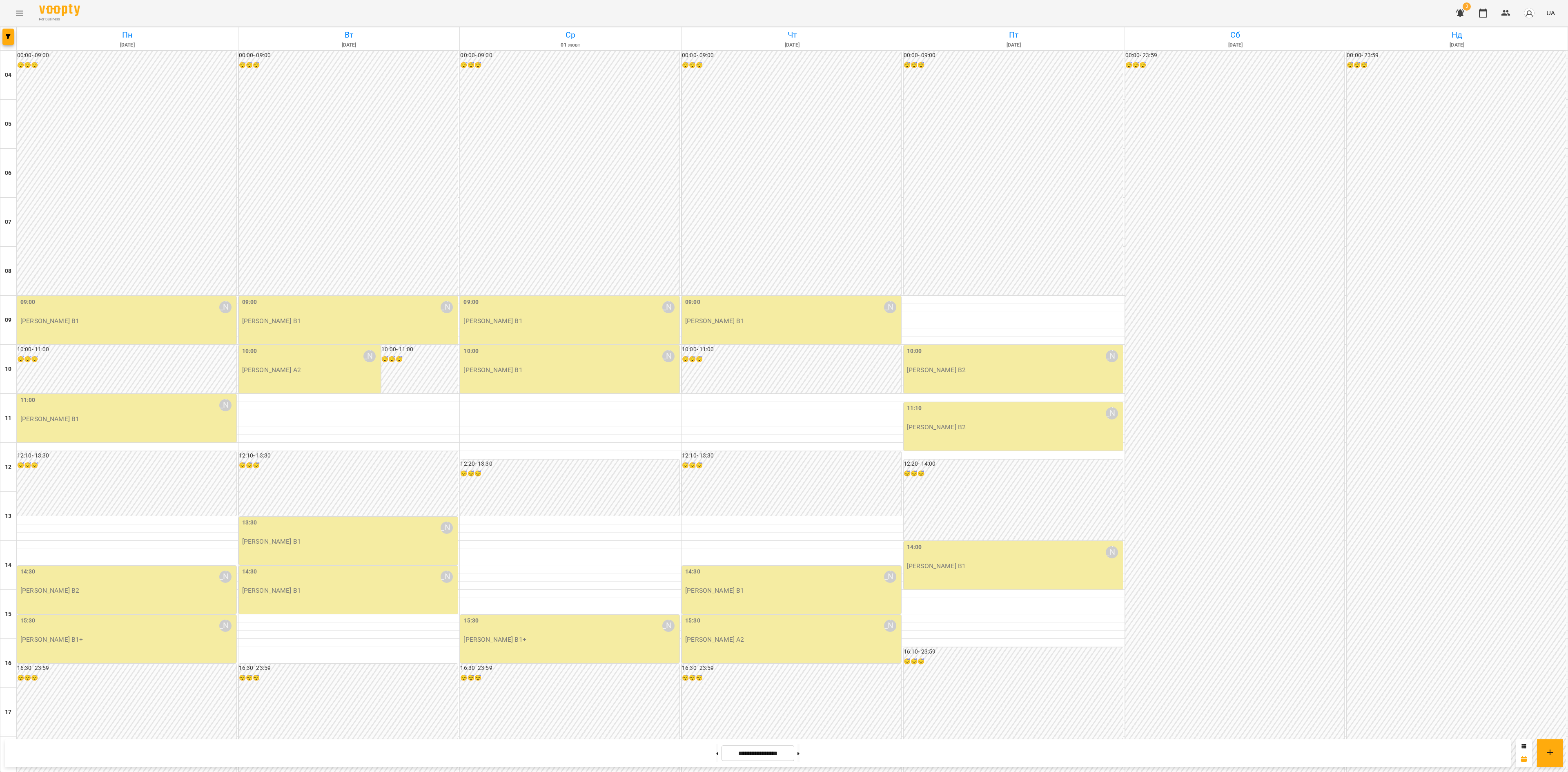
scroll to position [163, 0]
click at [714, 482] on div at bounding box center [784, 386] width 1568 height 772
click at [716, 482] on button at bounding box center [717, 753] width 2 height 18
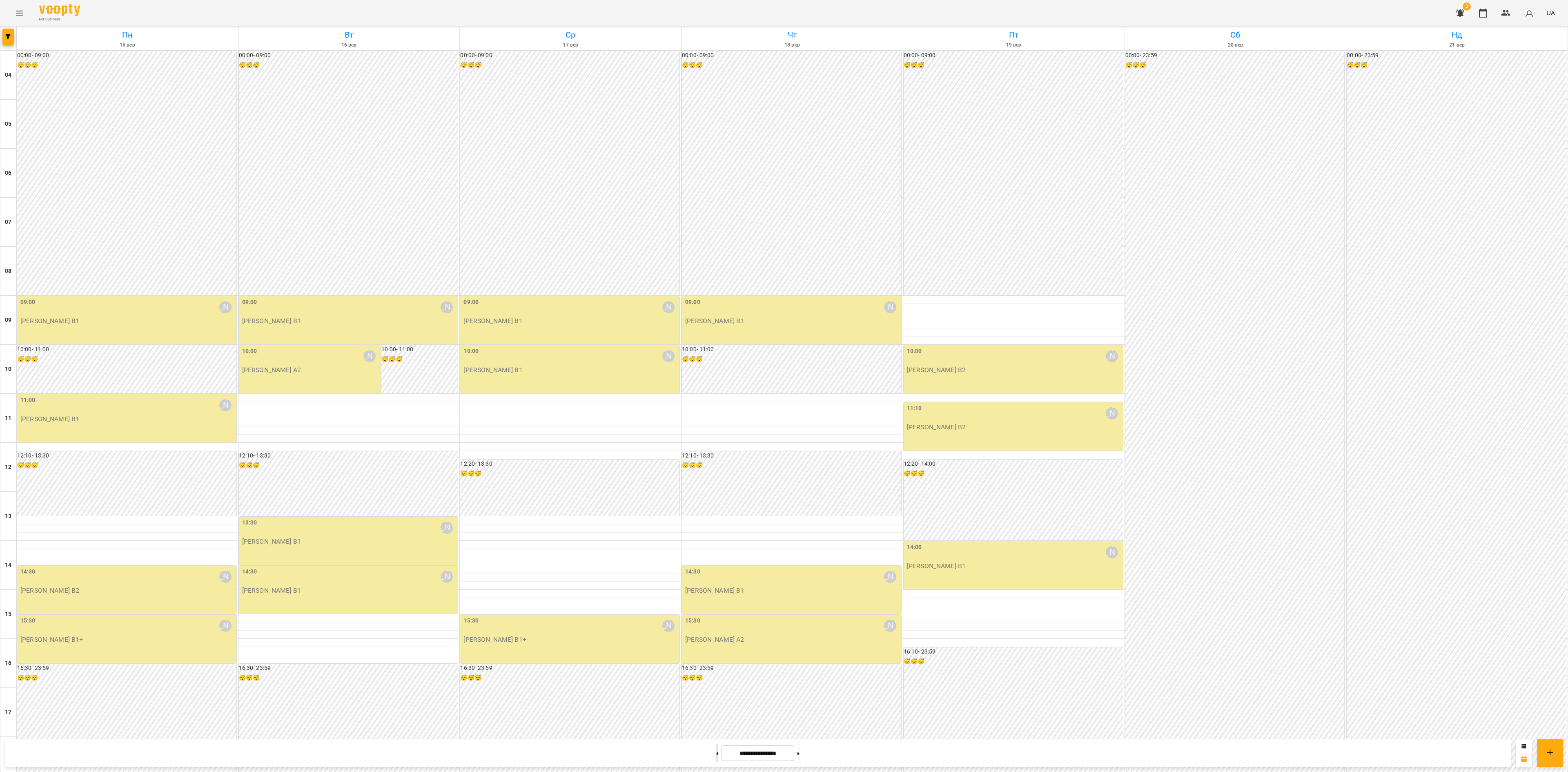
click at [716, 482] on button at bounding box center [717, 753] width 2 height 18
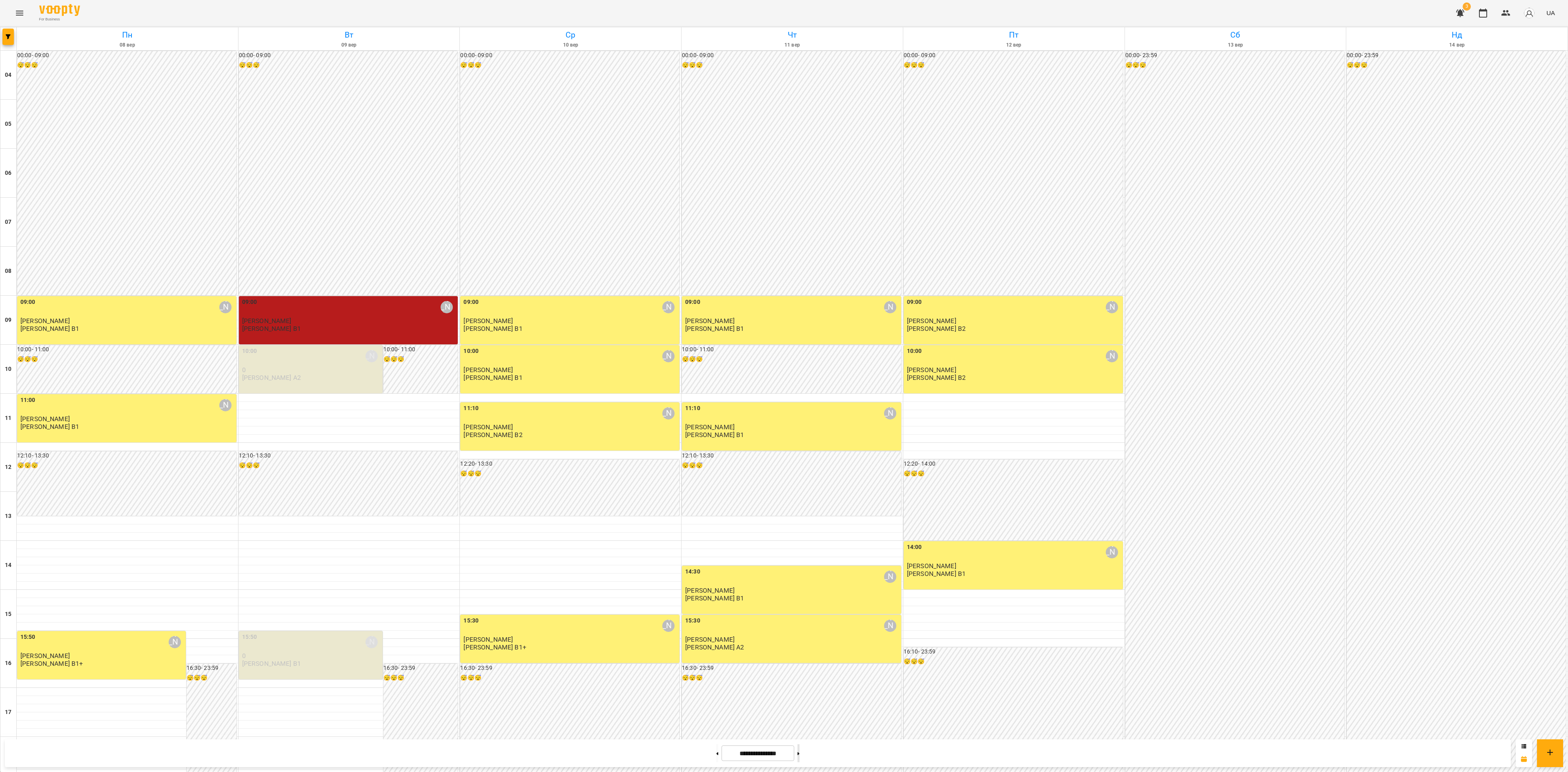
click at [799, 482] on button at bounding box center [798, 753] width 2 height 18
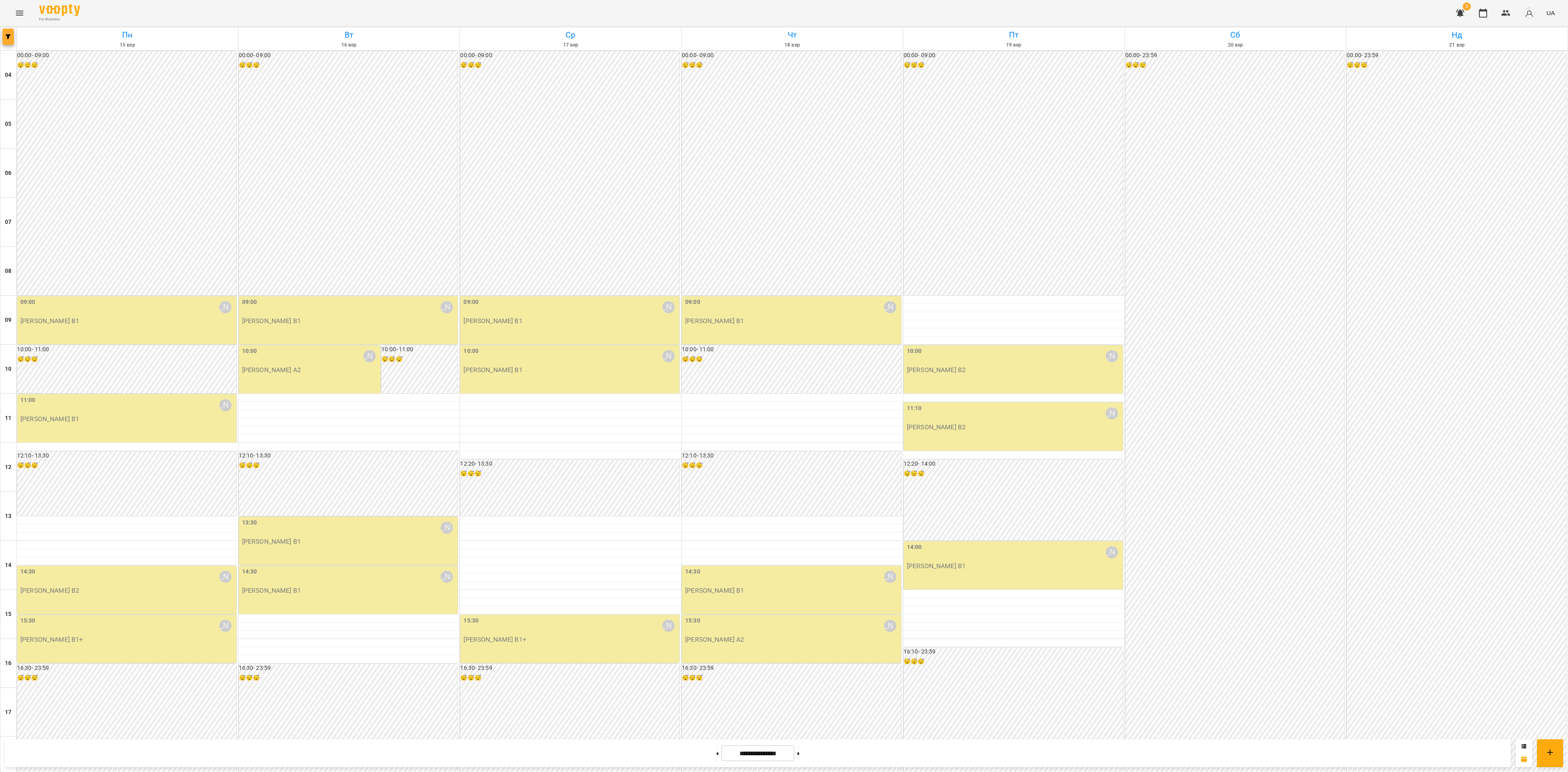
click at [7, 38] on icon "button" at bounding box center [8, 37] width 5 height 5
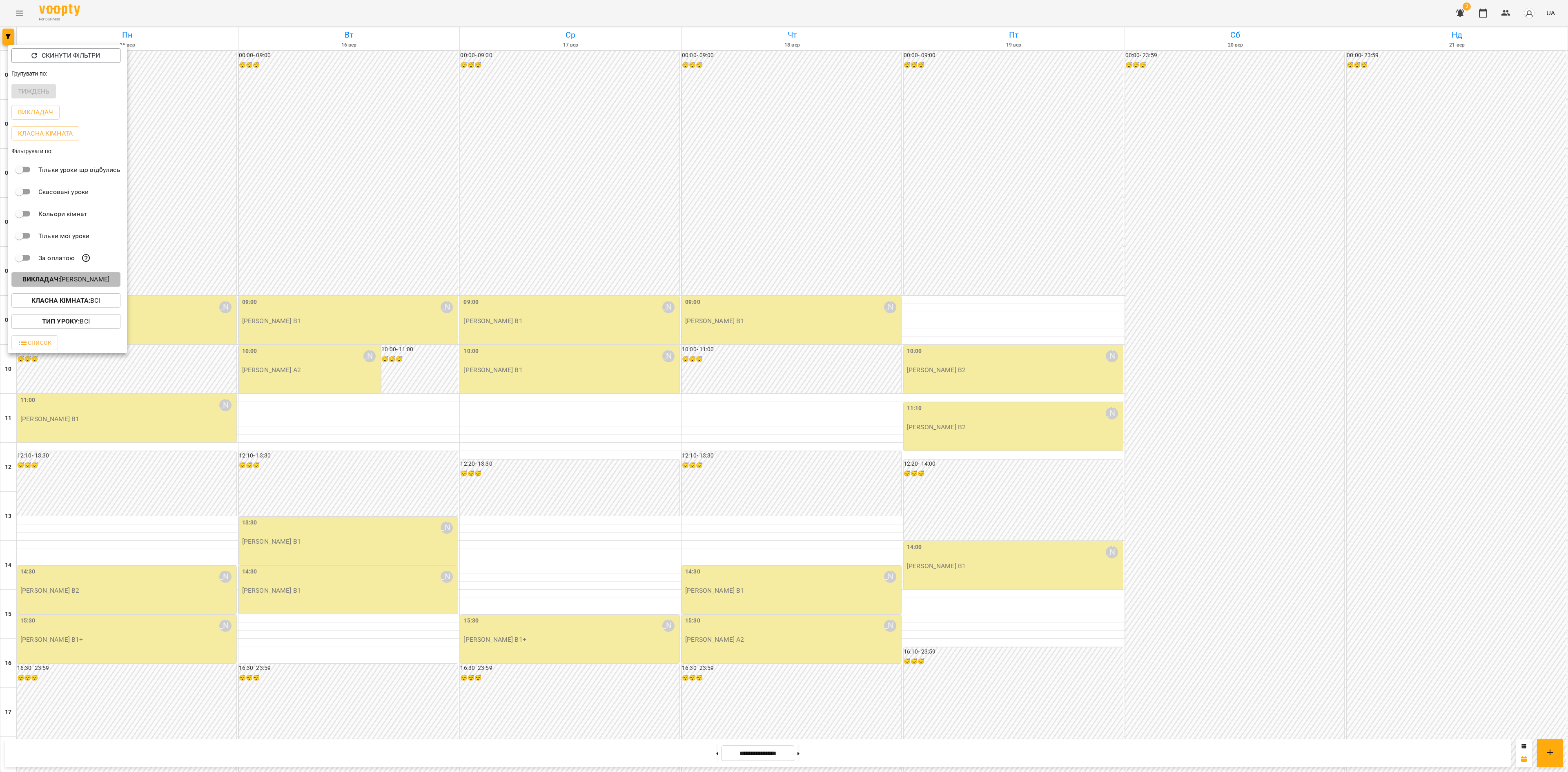
click at [96, 284] on p "Викладач : [PERSON_NAME]" at bounding box center [66, 279] width 87 height 10
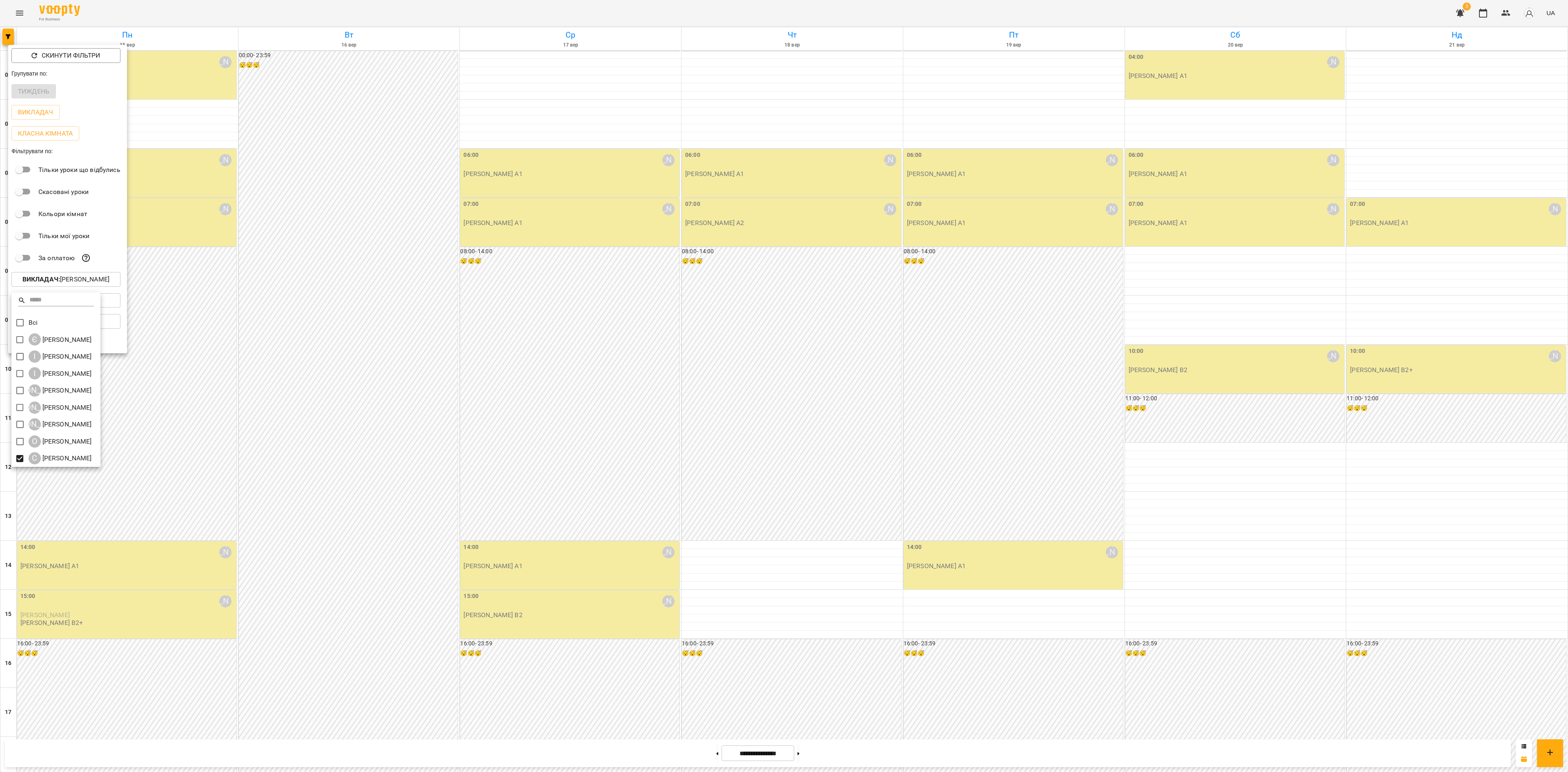
drag, startPoint x: 368, startPoint y: 544, endPoint x: 390, endPoint y: 554, distance: 24.2
click at [369, 482] on div at bounding box center [784, 386] width 1568 height 772
click at [713, 482] on div at bounding box center [784, 386] width 1568 height 772
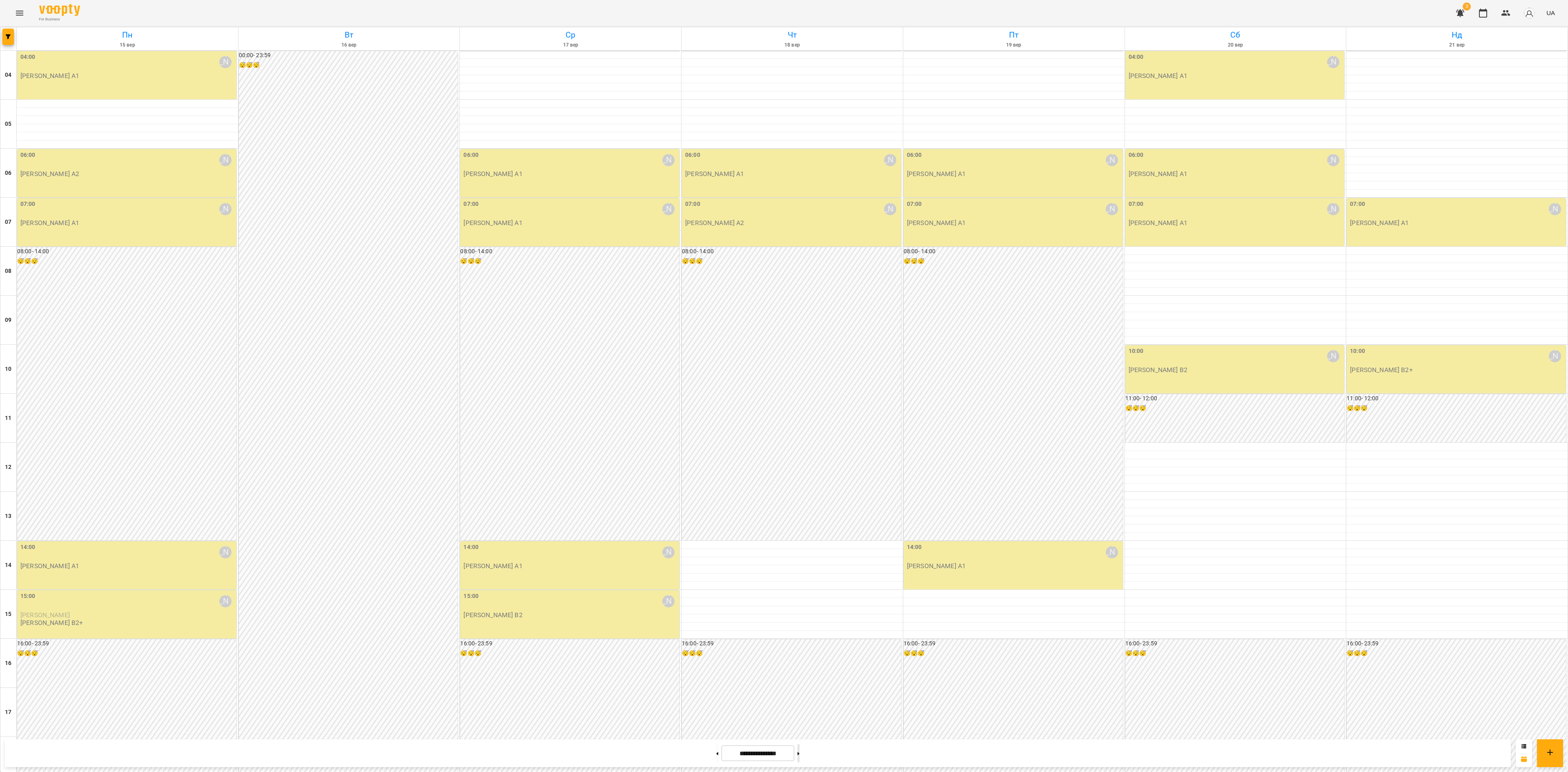
click at [799, 482] on button at bounding box center [798, 753] width 2 height 18
type input "**********"
click at [7, 36] on icon "button" at bounding box center [8, 37] width 5 height 5
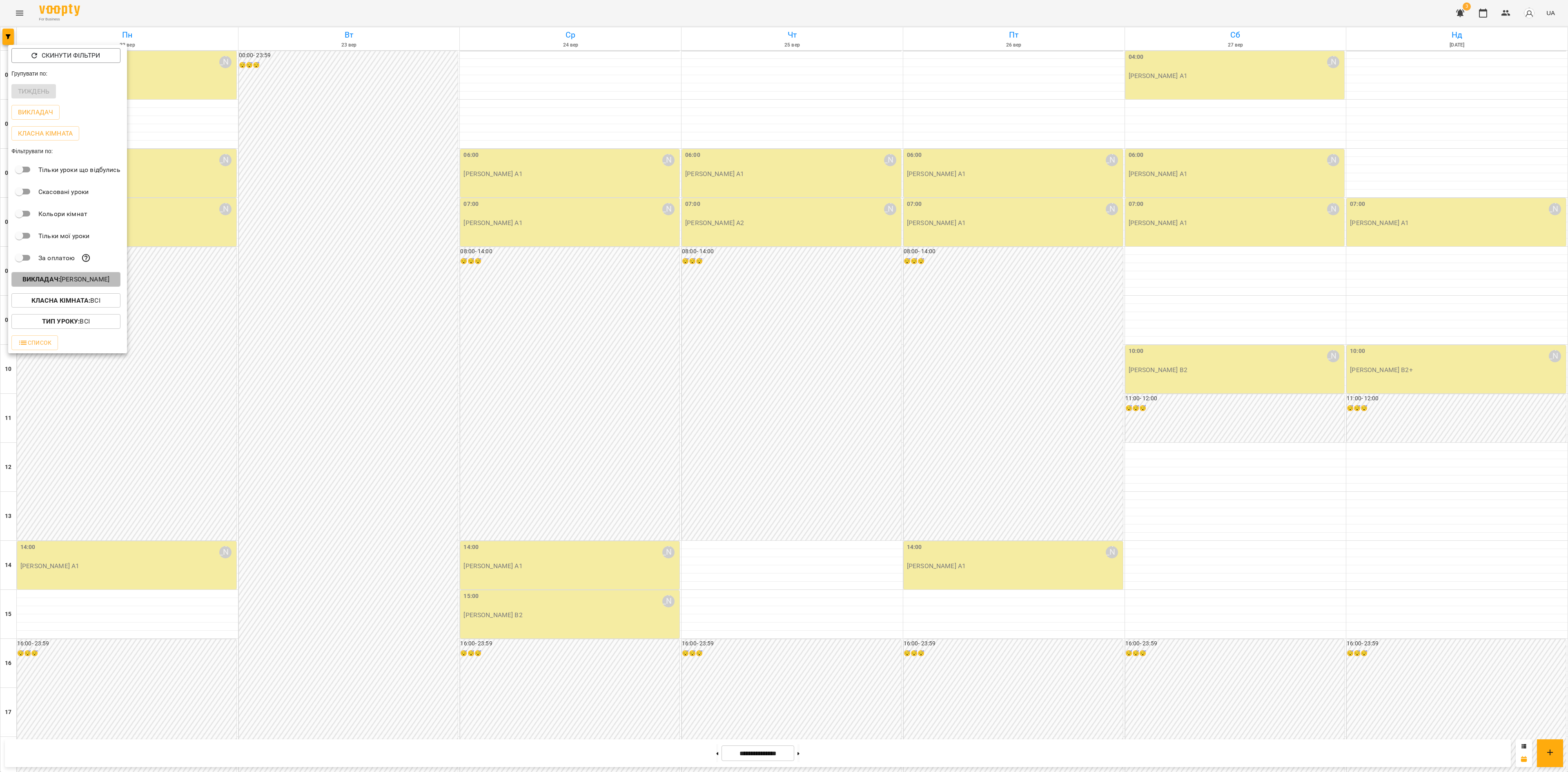
click at [86, 284] on p "Викладач : [PERSON_NAME]" at bounding box center [66, 279] width 87 height 10
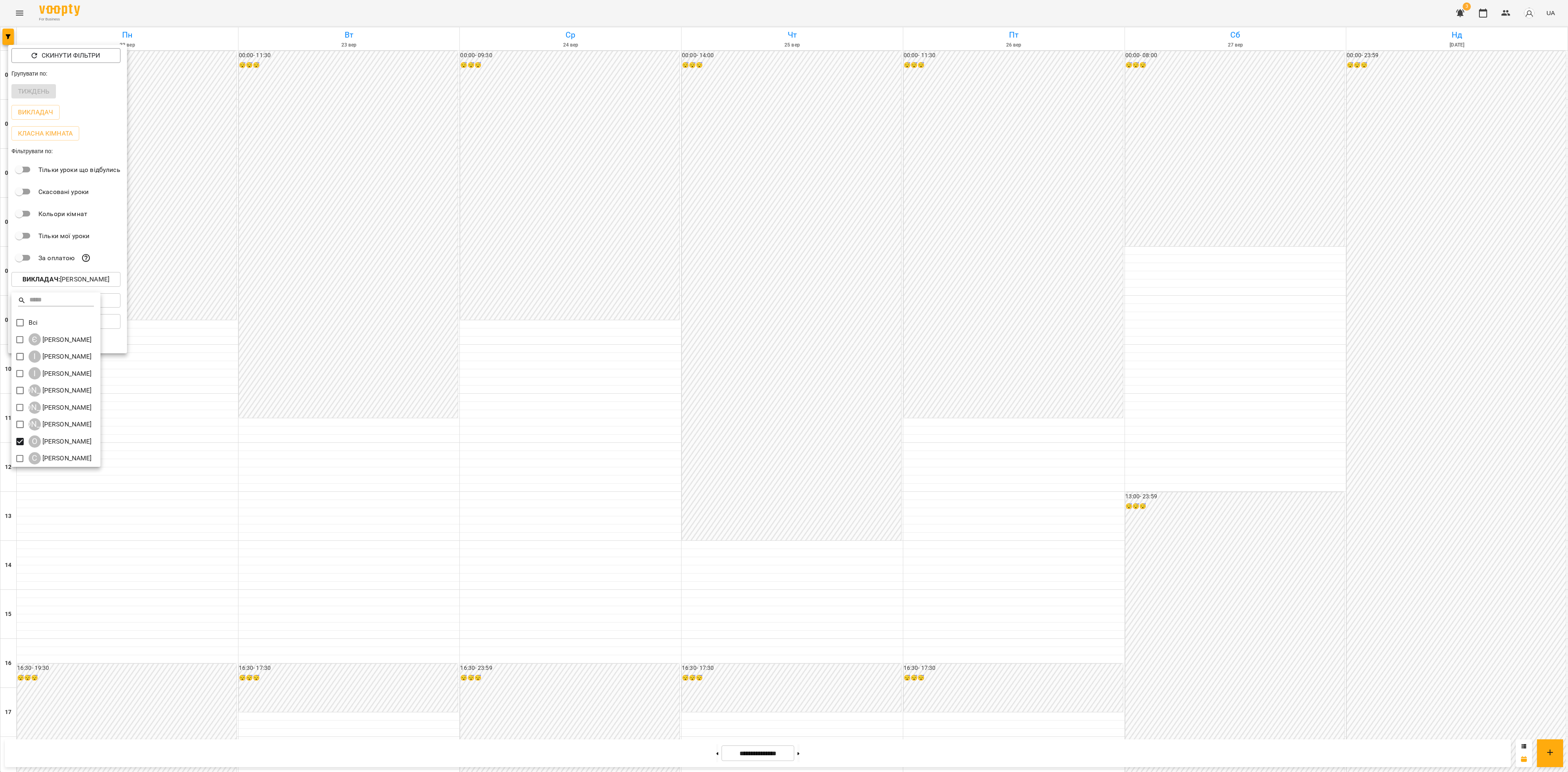
click at [313, 337] on div at bounding box center [784, 386] width 1568 height 772
click at [395, 374] on div at bounding box center [784, 386] width 1568 height 772
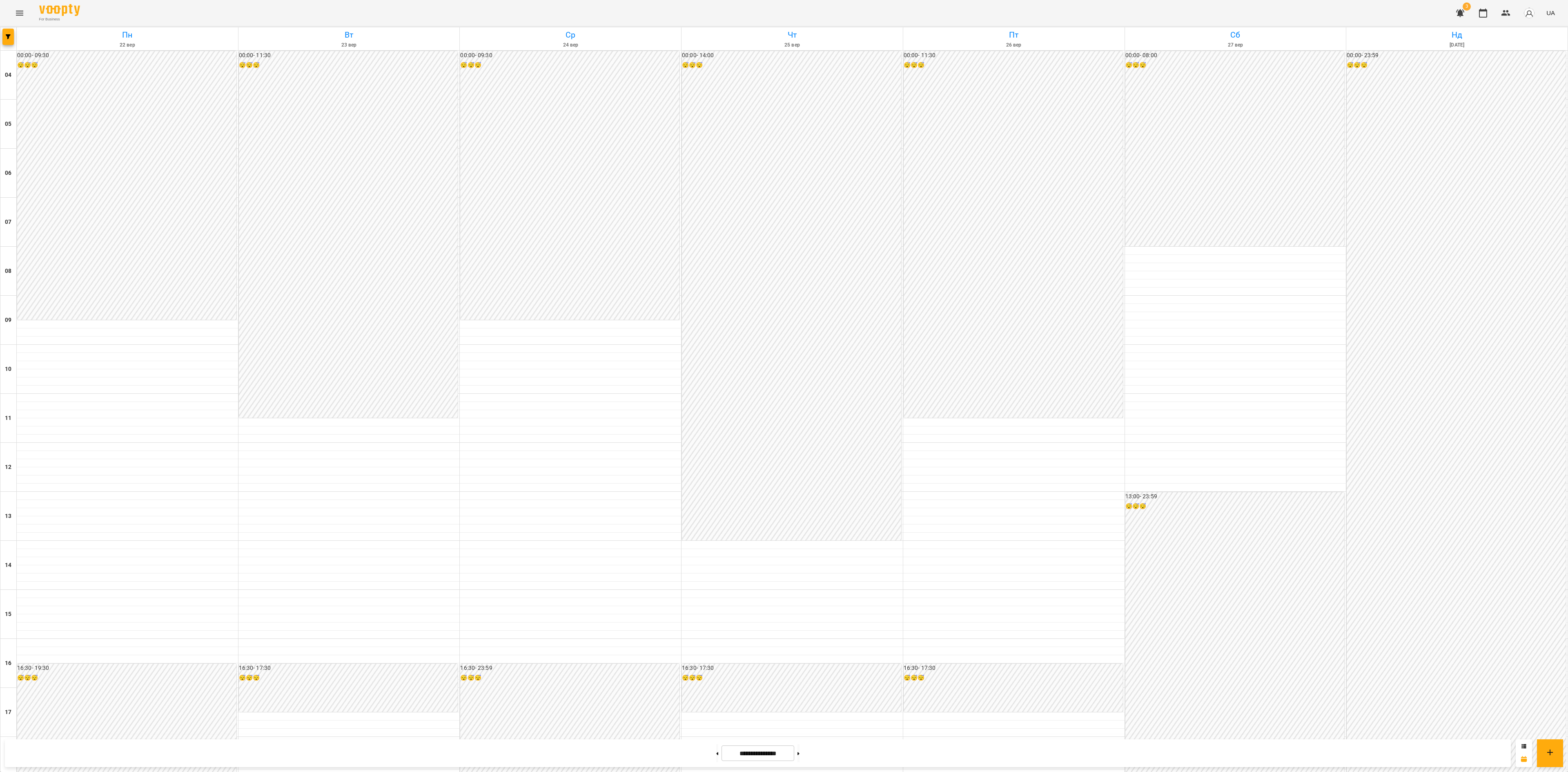
click at [393, 335] on div "00:00 - 11:30 😴😴😴" at bounding box center [348, 234] width 219 height 367
drag, startPoint x: 304, startPoint y: 178, endPoint x: 309, endPoint y: 186, distance: 9.4
click at [304, 179] on link "[PERSON_NAME]" at bounding box center [298, 181] width 49 height 8
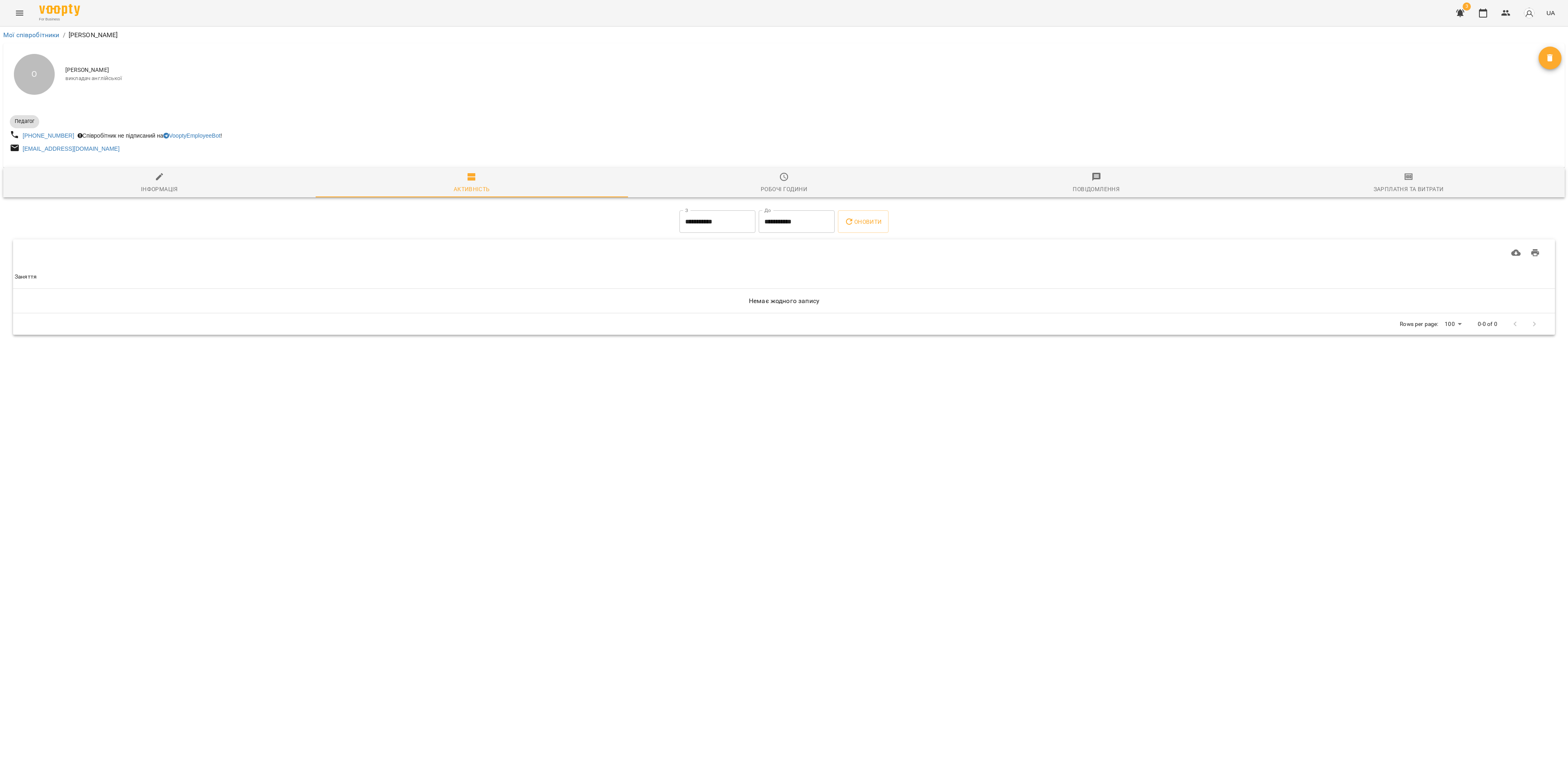
click at [979, 183] on span "Зарплатня та Витрати" at bounding box center [1408, 183] width 303 height 22
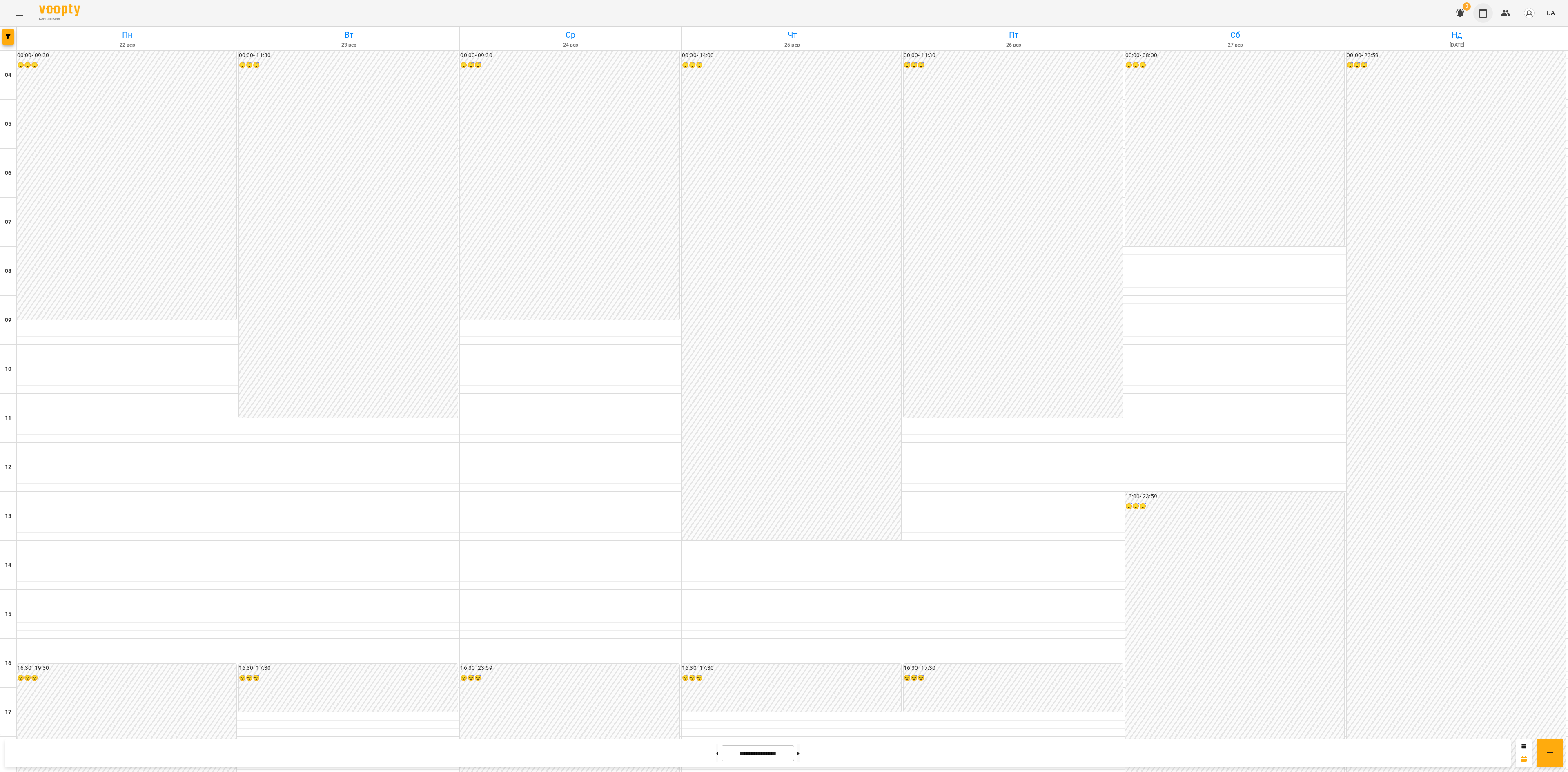
click at [979, 12] on icon "button" at bounding box center [1483, 13] width 8 height 9
click at [15, 10] on icon "Menu" at bounding box center [19, 13] width 10 height 10
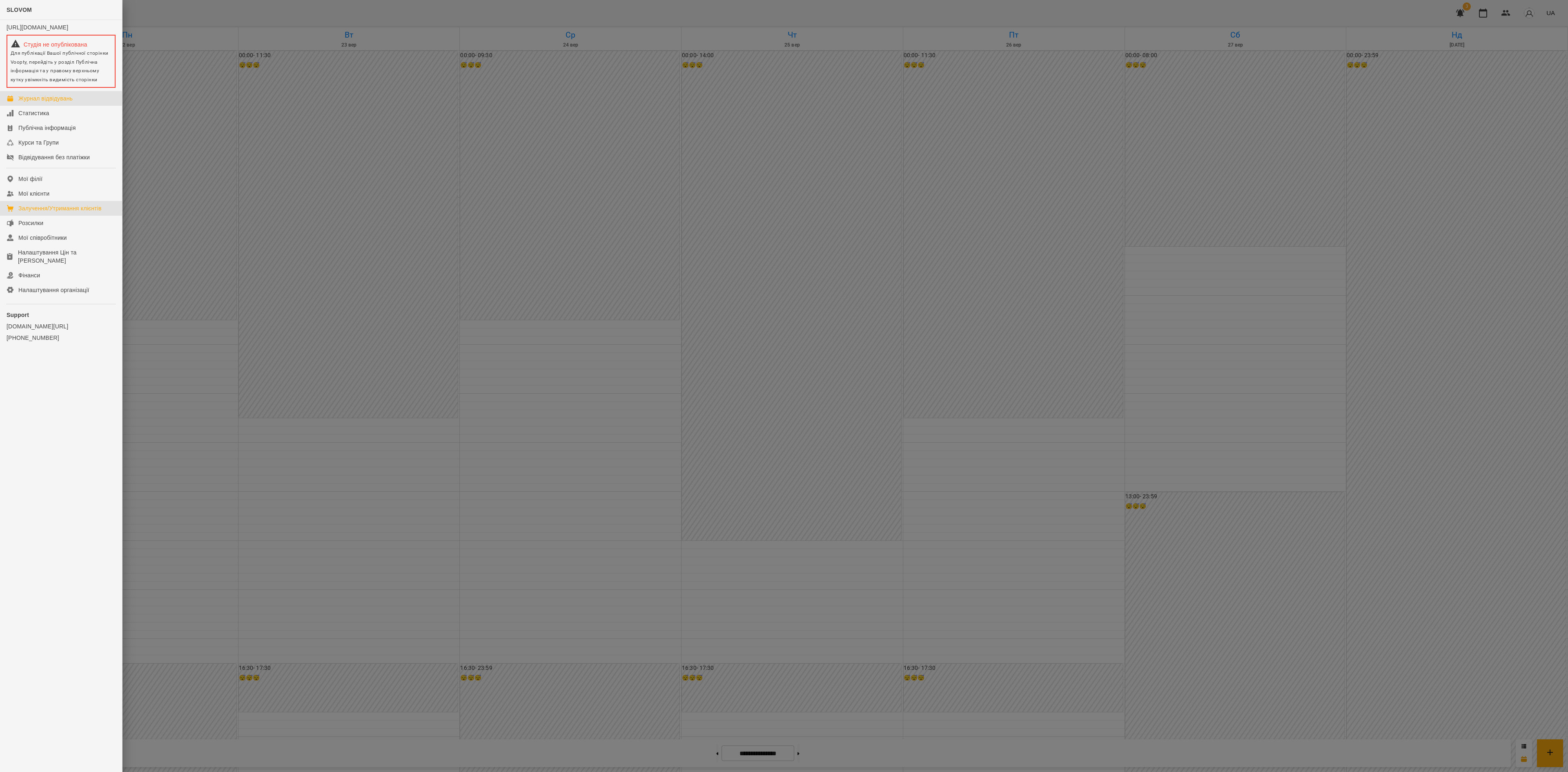
click at [95, 210] on div "Залучення/Утримання клієнтів" at bounding box center [60, 208] width 83 height 8
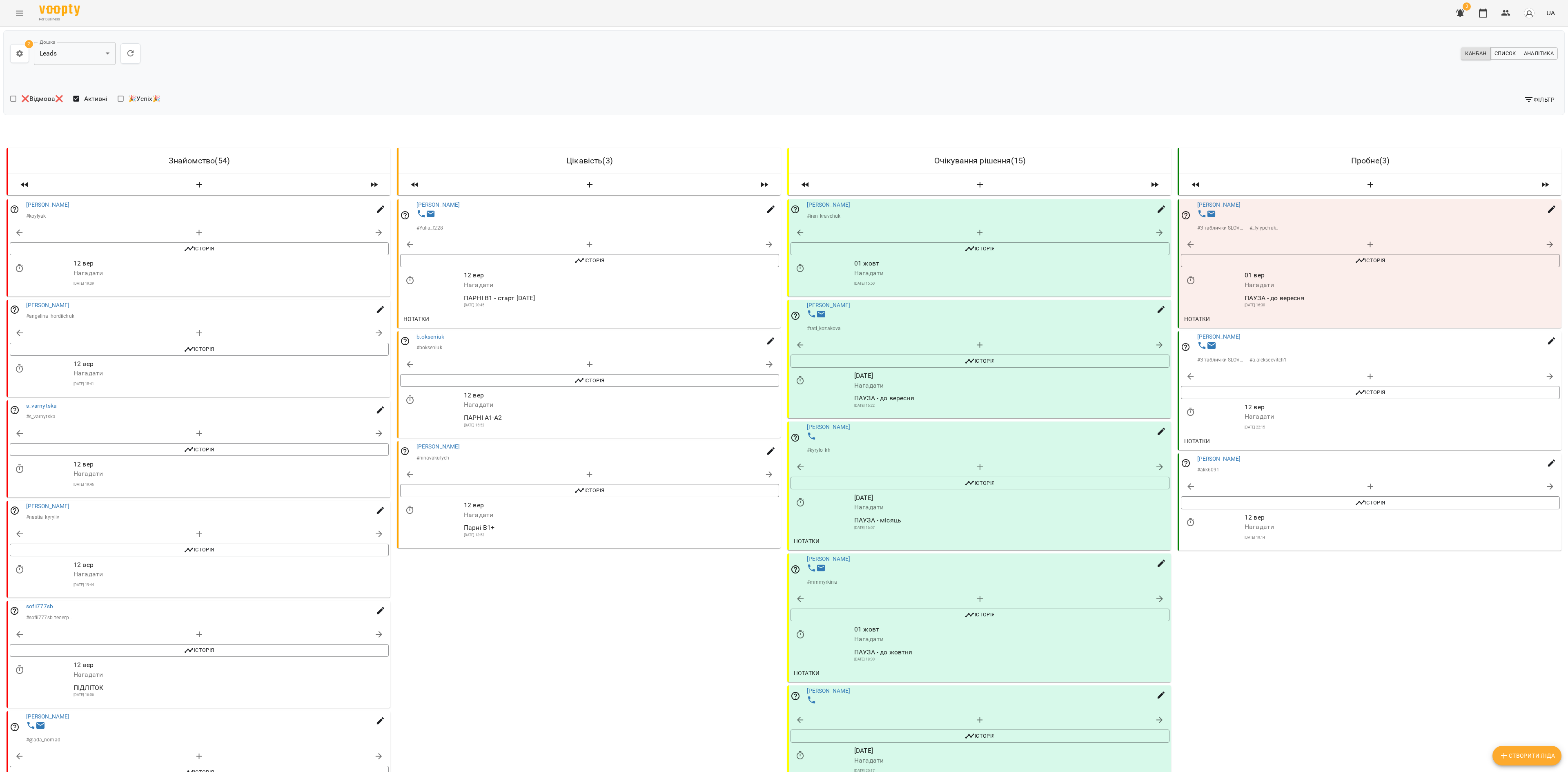
click at [15, 13] on icon "Menu" at bounding box center [19, 13] width 10 height 10
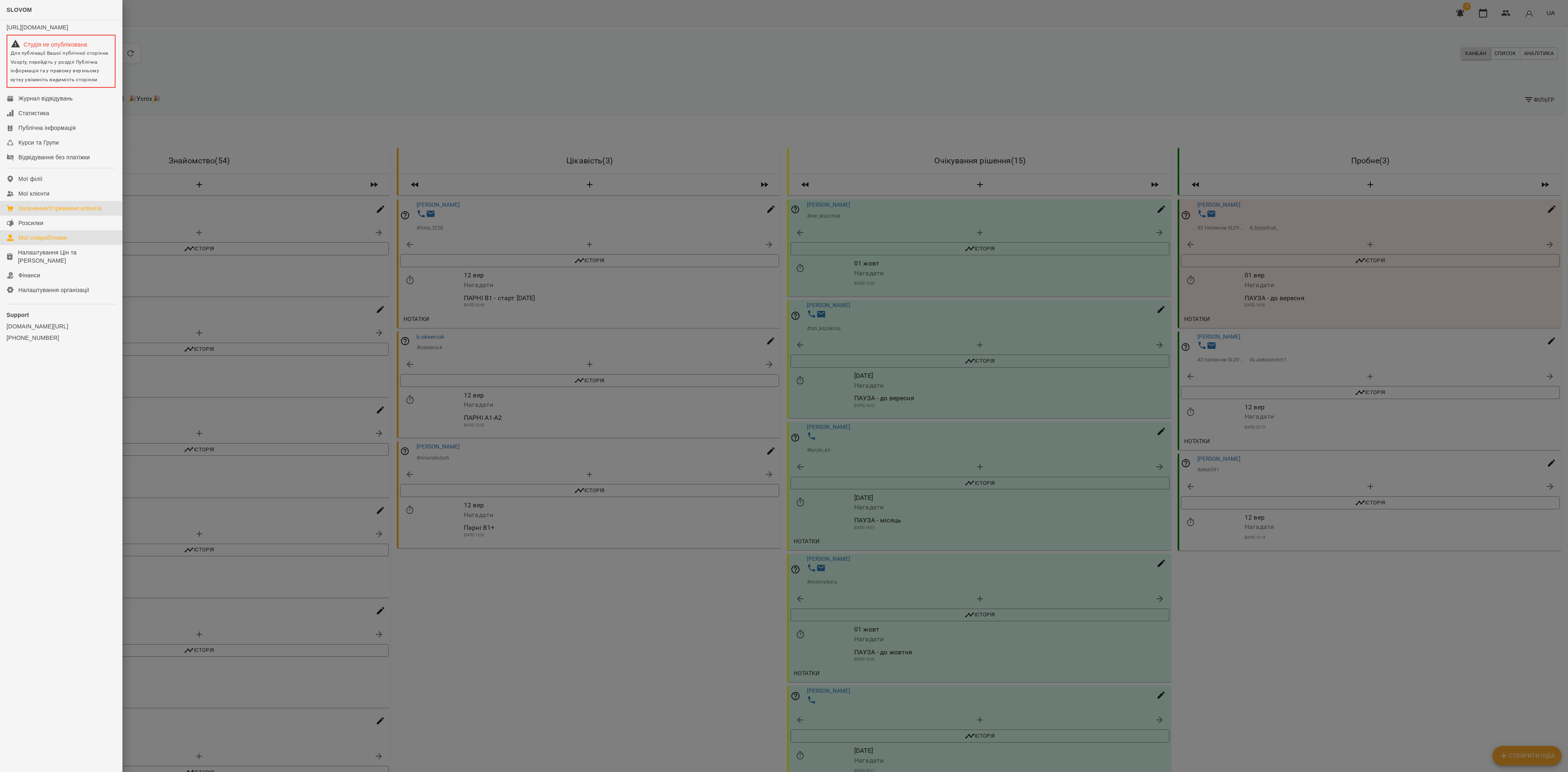
click at [57, 242] on div "Мої співробітники" at bounding box center [43, 237] width 49 height 8
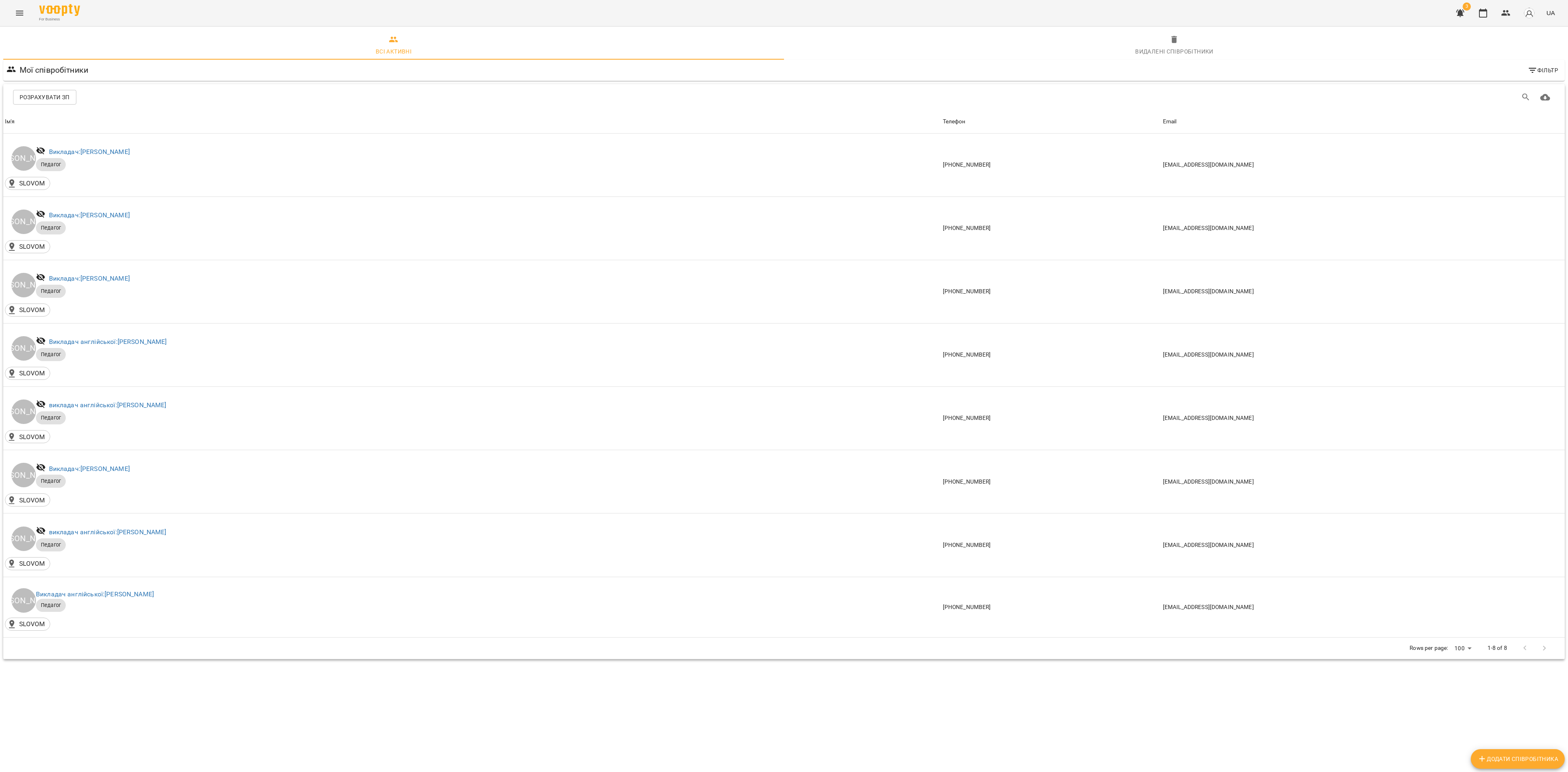
click at [60, 100] on span "Розрахувати ЗП" at bounding box center [44, 97] width 51 height 10
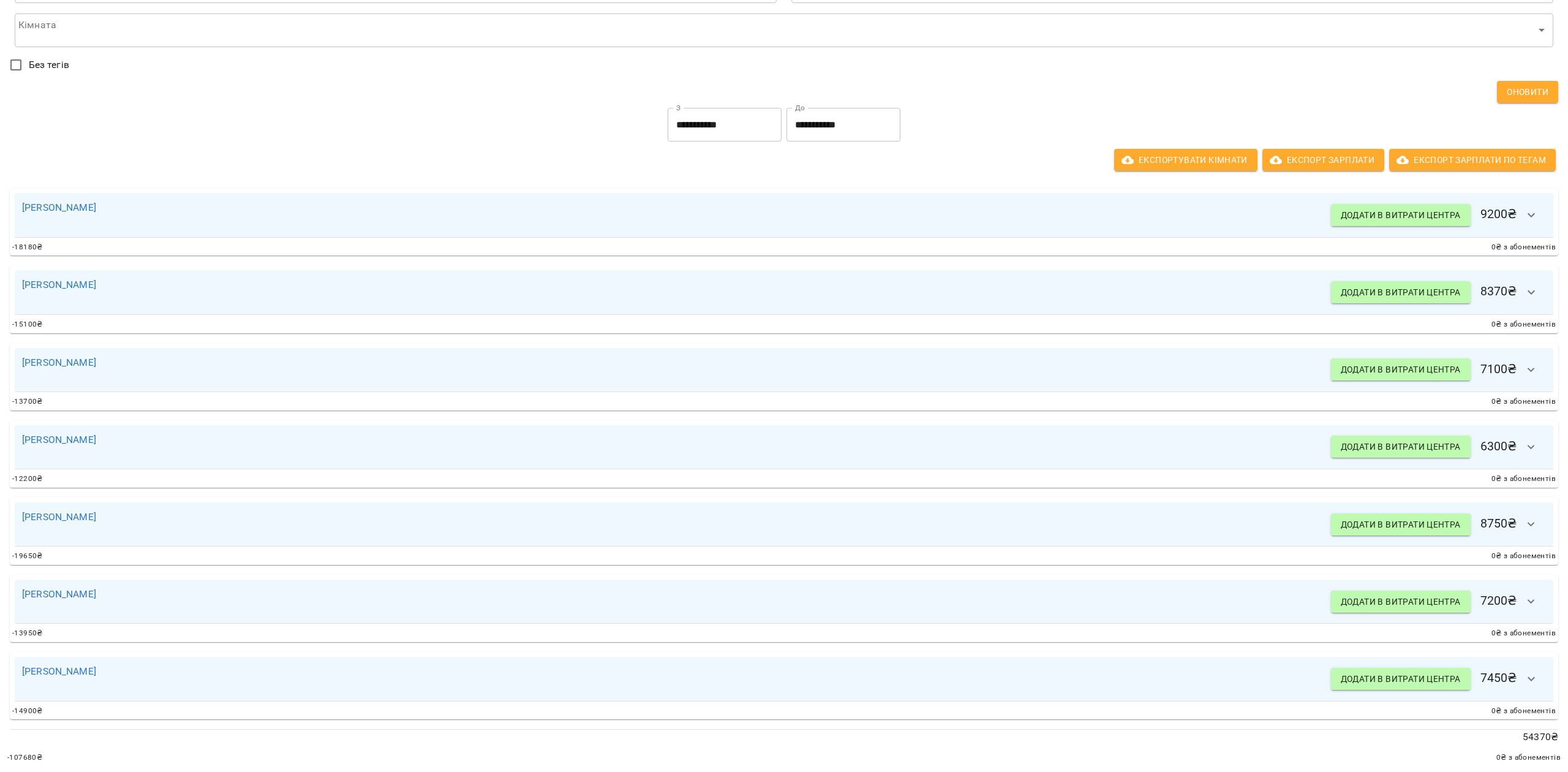
scroll to position [143, 0]
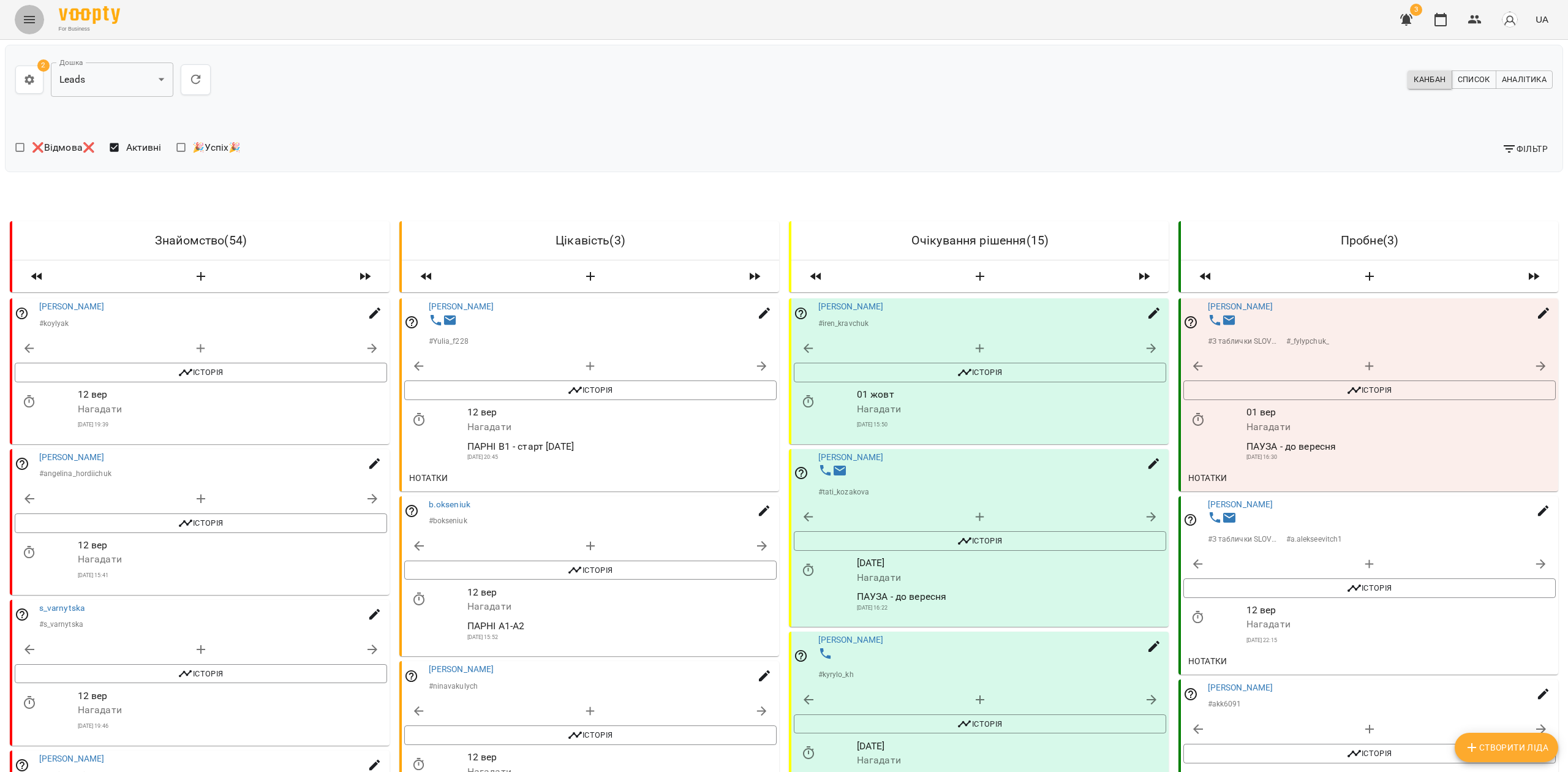
click at [30, 17] on icon "Menu" at bounding box center [29, 19] width 15 height 15
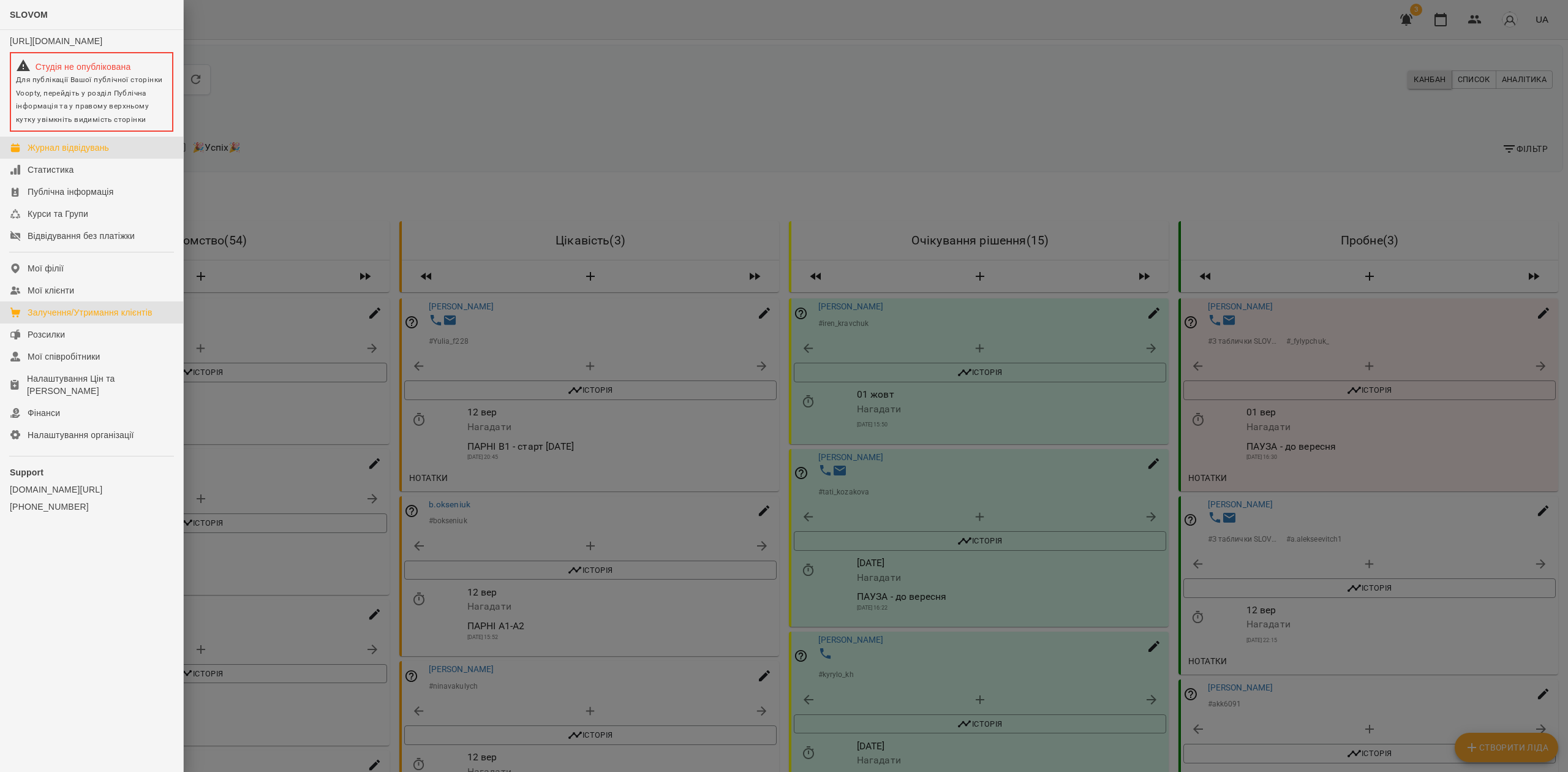
click at [143, 159] on link "Журнал відвідувань" at bounding box center [91, 148] width 184 height 22
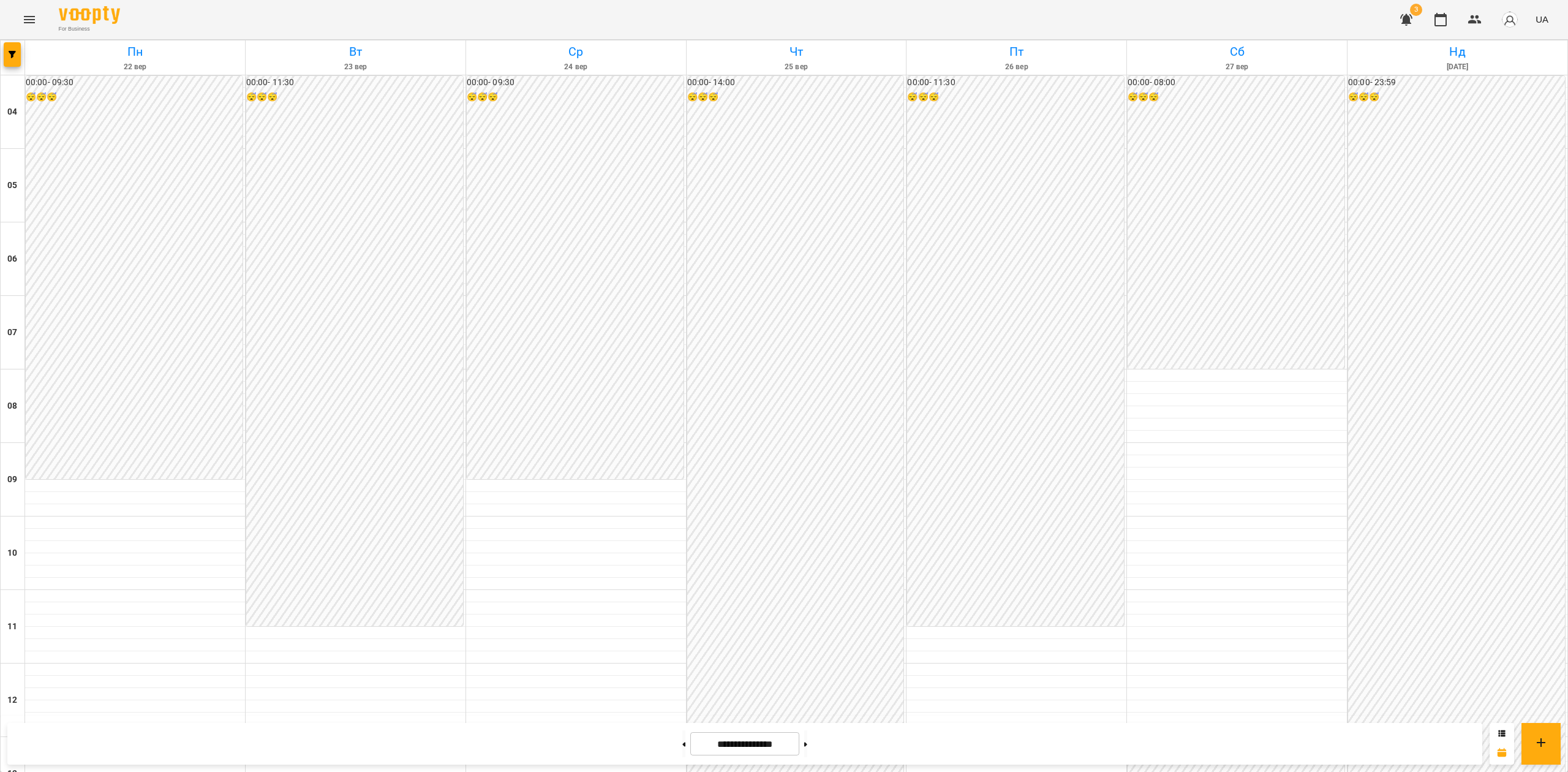
click at [25, 17] on icon "Menu" at bounding box center [29, 19] width 15 height 15
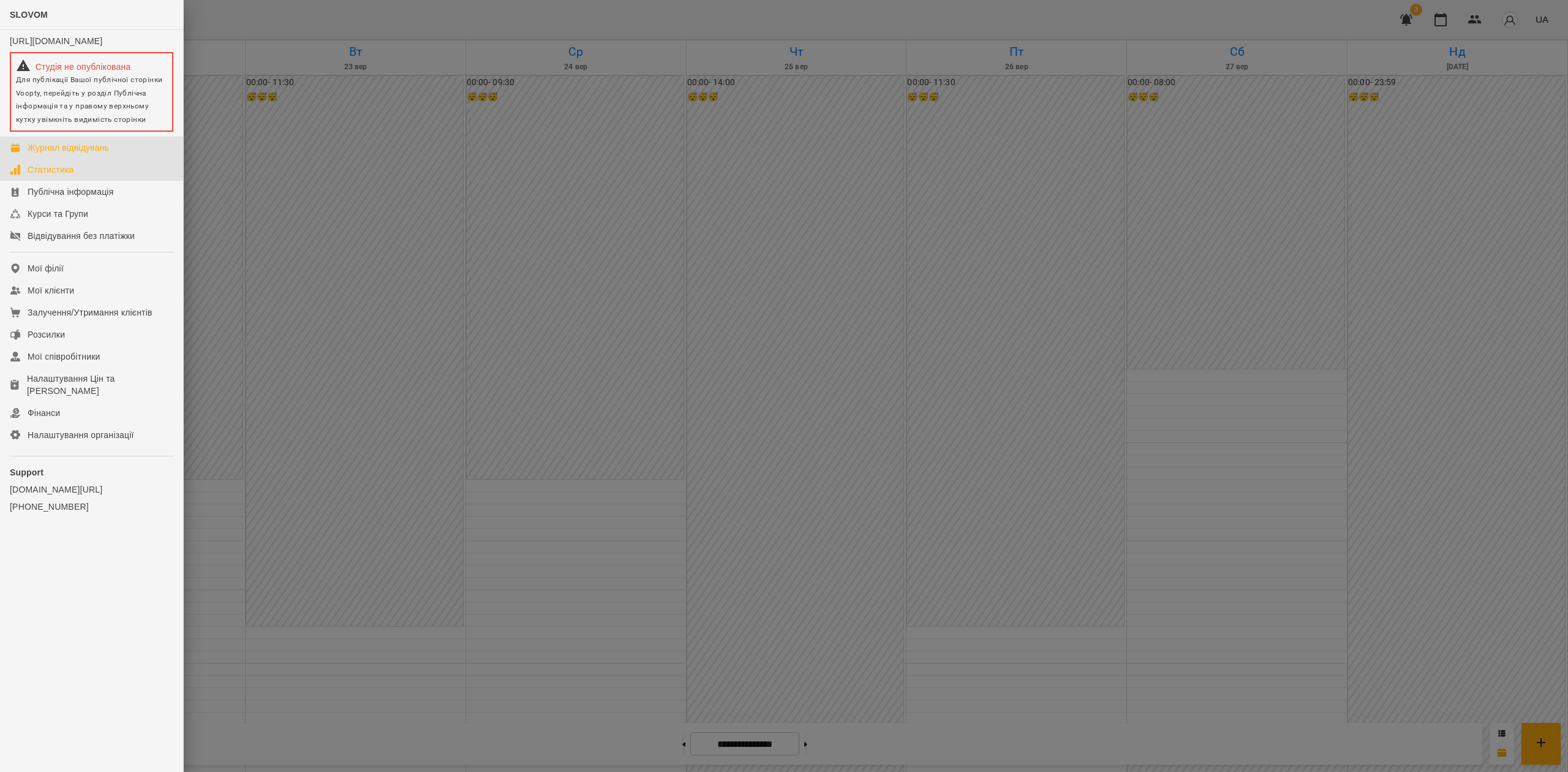
click at [96, 181] on link "Статистика" at bounding box center [91, 170] width 184 height 22
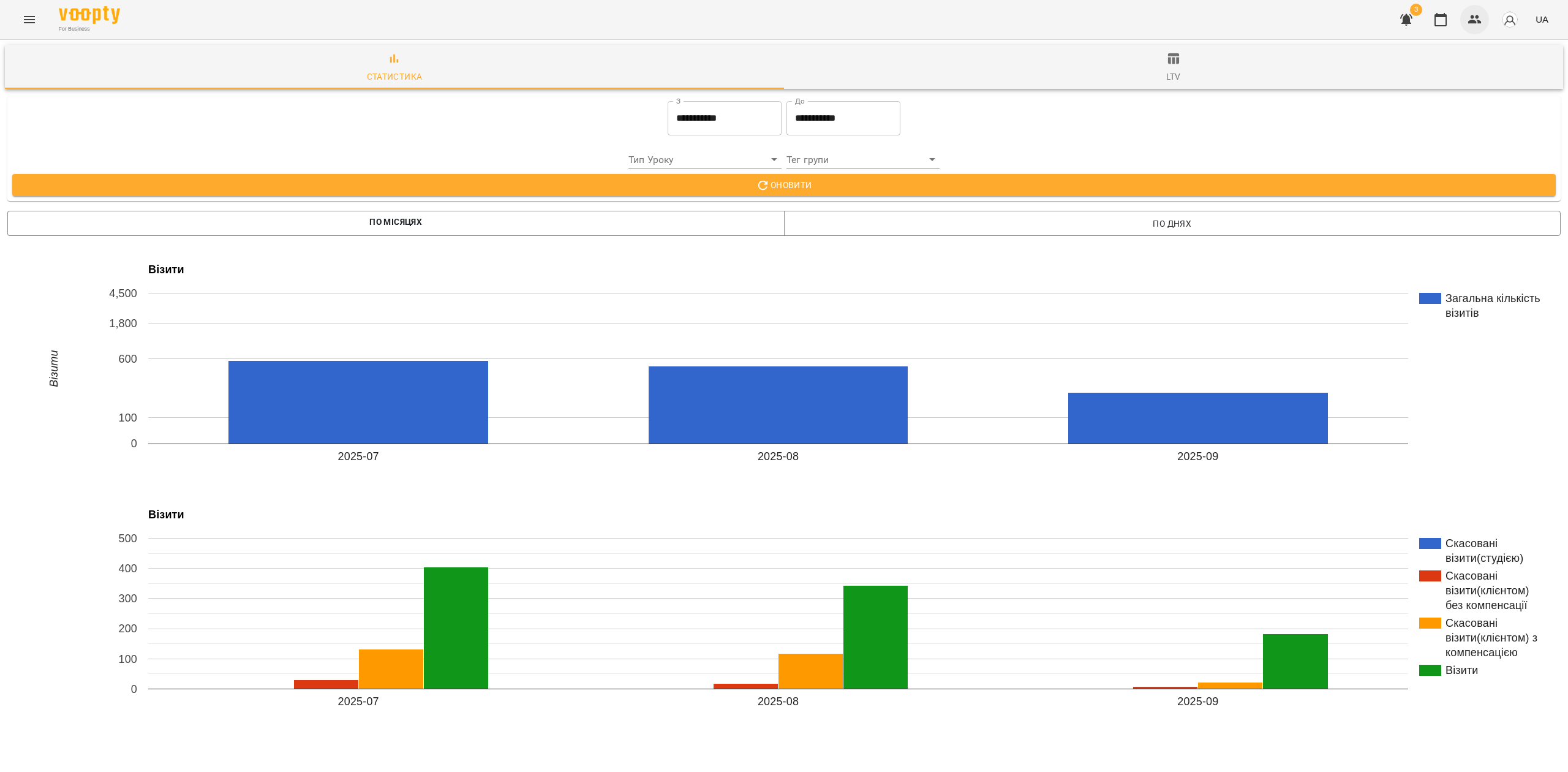
click at [1469, 16] on icon "button" at bounding box center [1475, 19] width 15 height 15
